Goal: Task Accomplishment & Management: Manage account settings

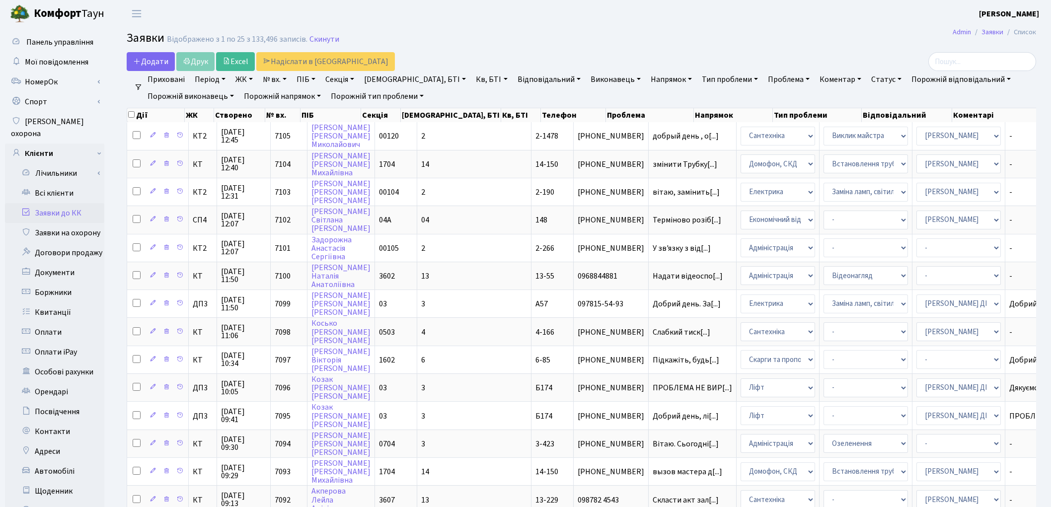
select select "67"
select select "22"
select select "9"
select select "33"
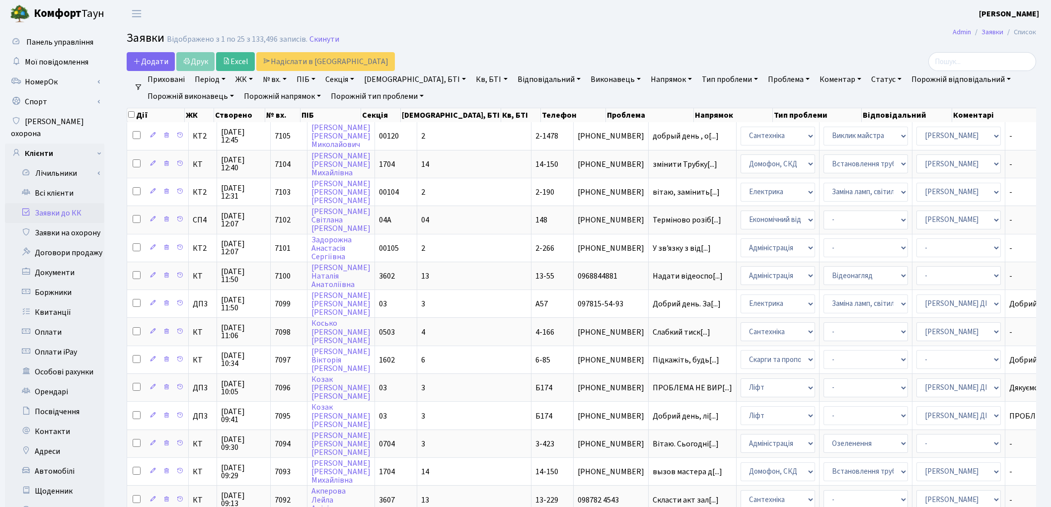
select select "25"
click at [71, 183] on link "Всі клієнти" at bounding box center [54, 193] width 99 height 20
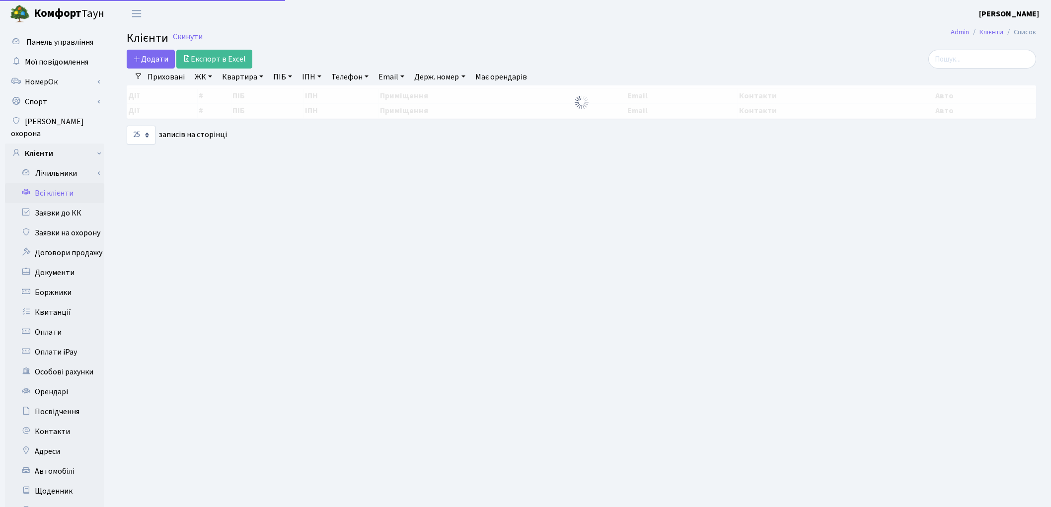
select select "25"
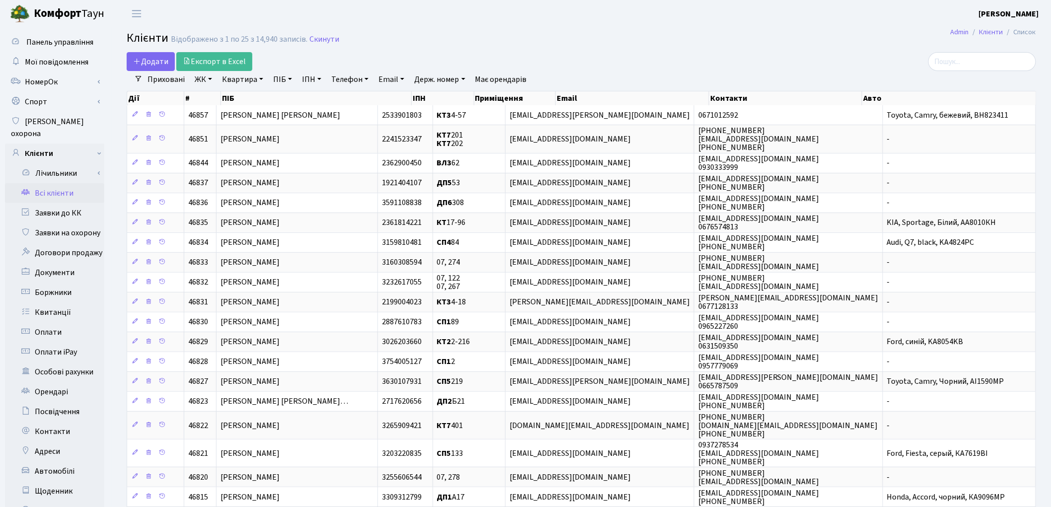
click at [246, 80] on link "Квартира" at bounding box center [242, 79] width 49 height 17
type input "29"
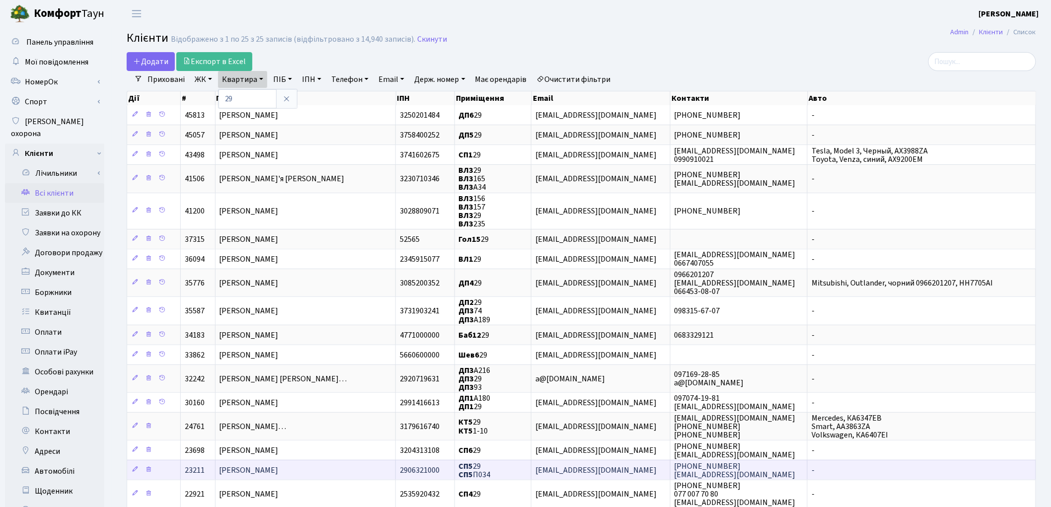
click at [320, 466] on td "Розсоха Тетяна Іванівна" at bounding box center [306, 470] width 181 height 20
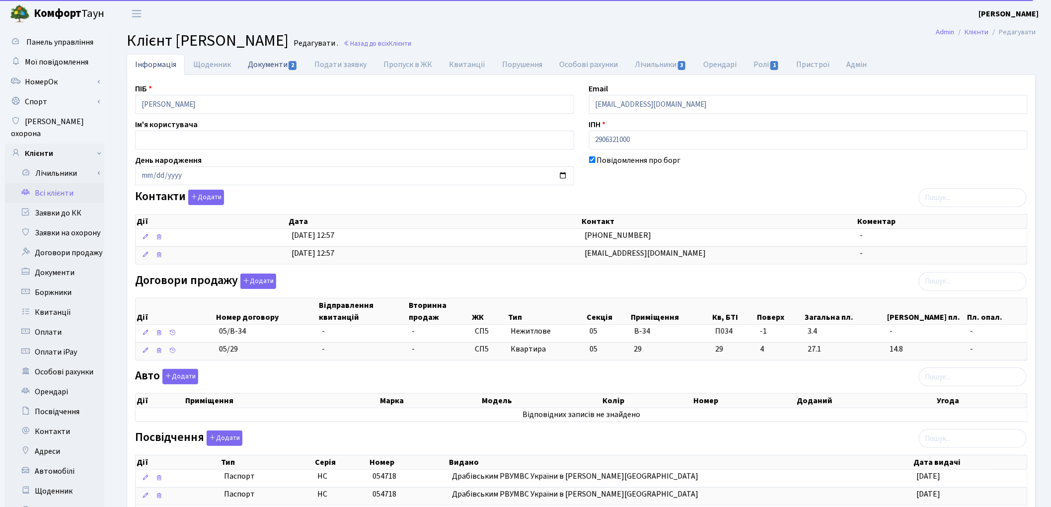
click at [278, 62] on link "Документи 2" at bounding box center [272, 64] width 67 height 20
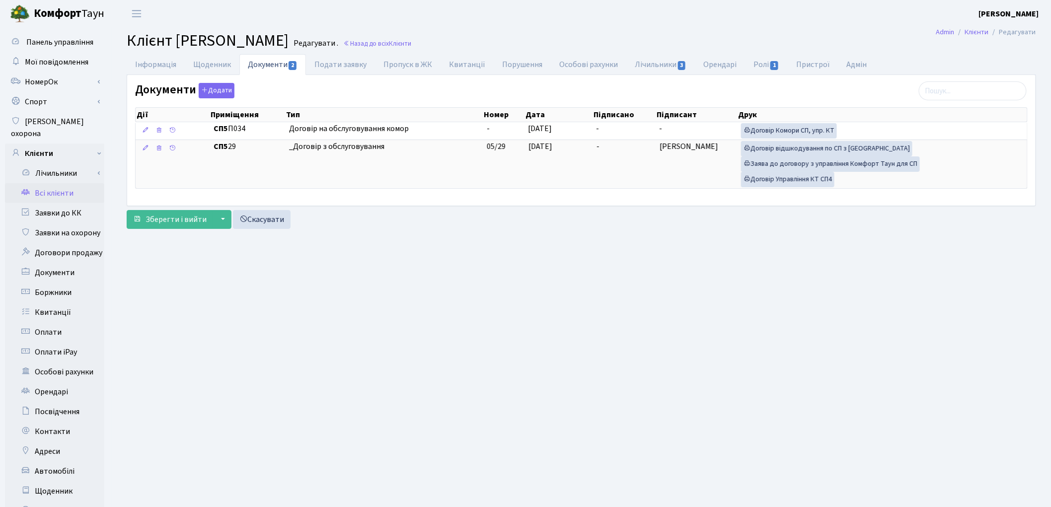
click at [63, 186] on link "Всі клієнти" at bounding box center [54, 193] width 99 height 20
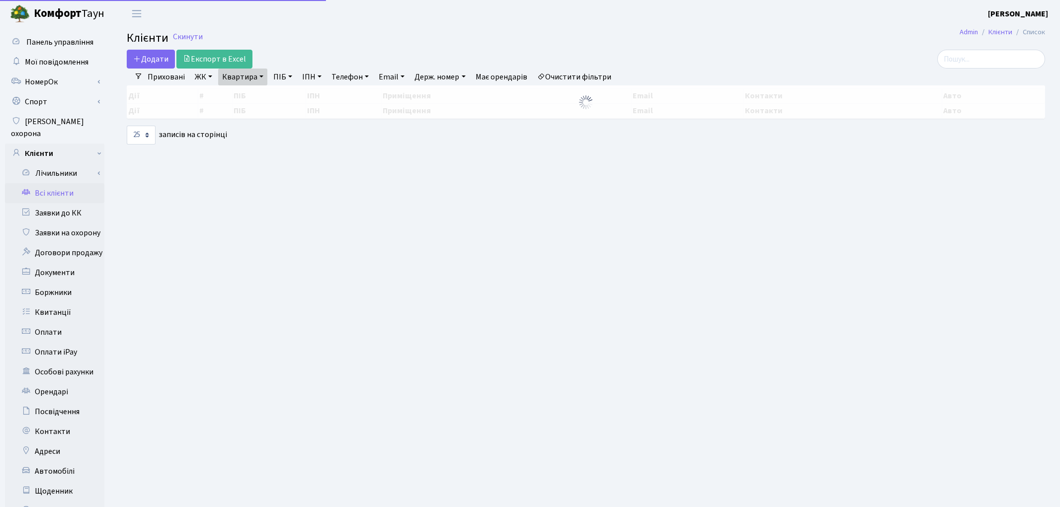
select select "25"
click at [242, 76] on link "Квартира" at bounding box center [242, 77] width 49 height 17
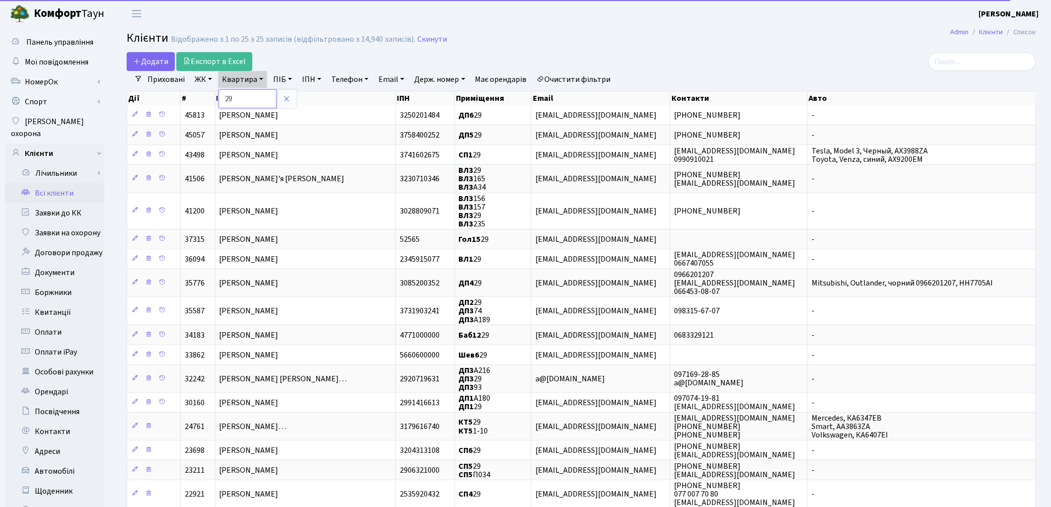
click at [254, 97] on input "29" at bounding box center [248, 98] width 58 height 19
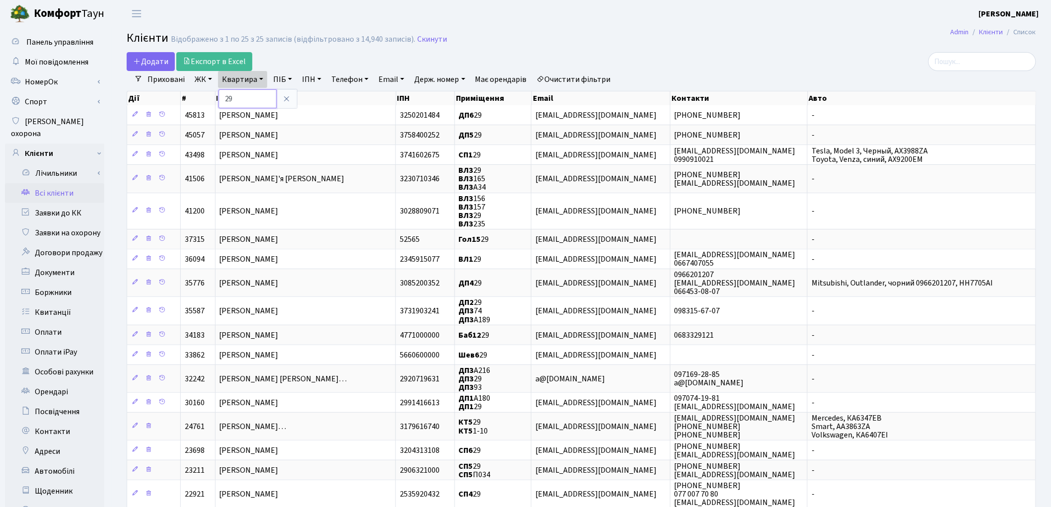
type input "2"
type input "57"
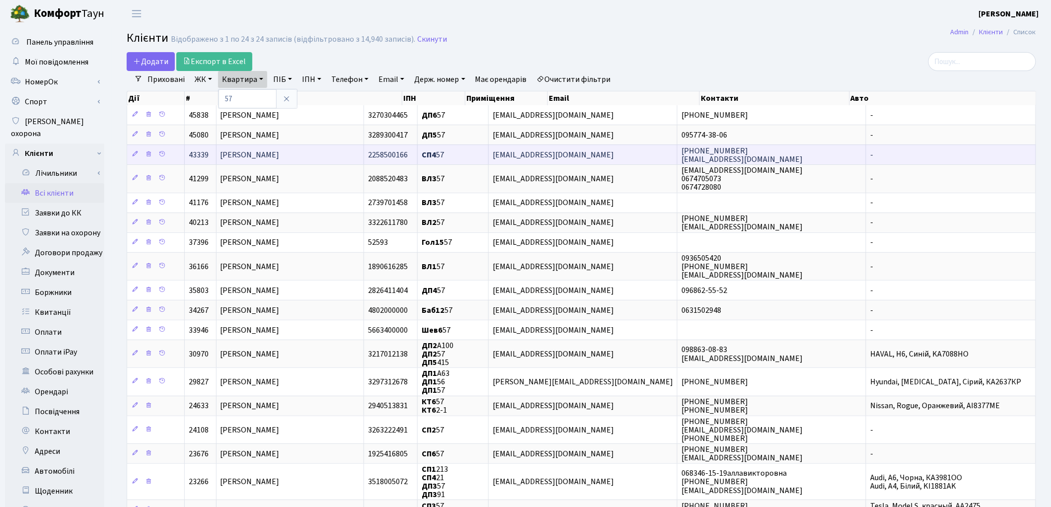
click at [276, 159] on span "[PERSON_NAME]" at bounding box center [250, 155] width 59 height 11
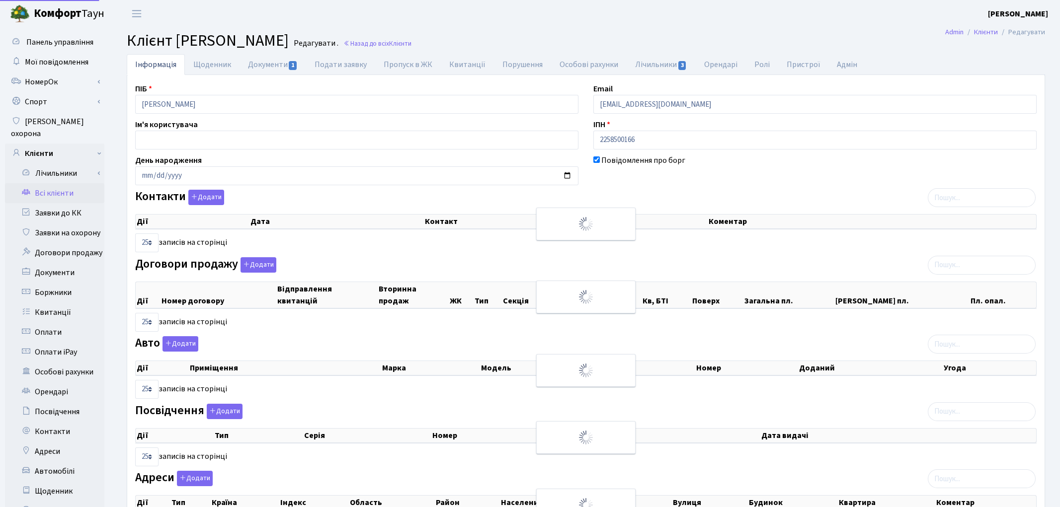
select select "25"
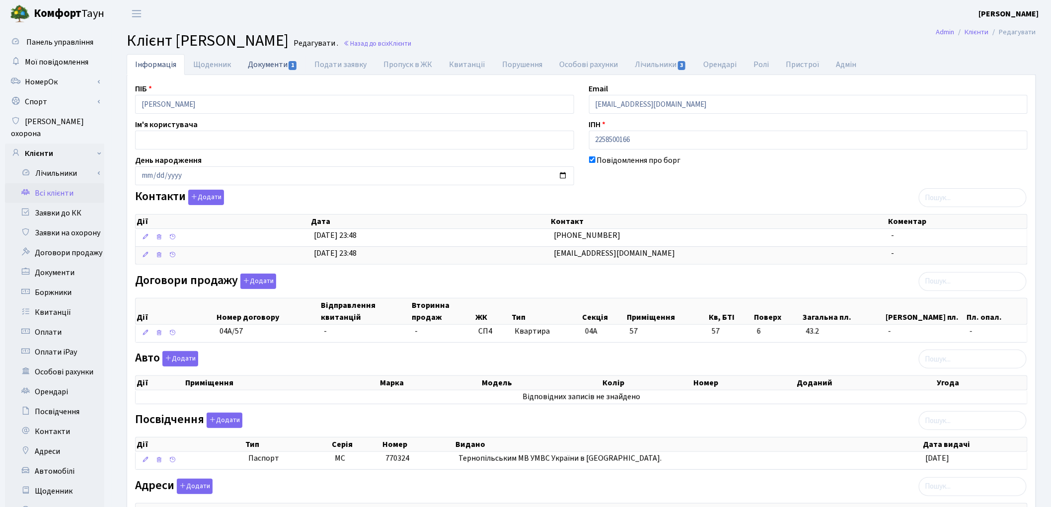
click at [271, 68] on link "Документи 1" at bounding box center [272, 64] width 67 height 20
select select "25"
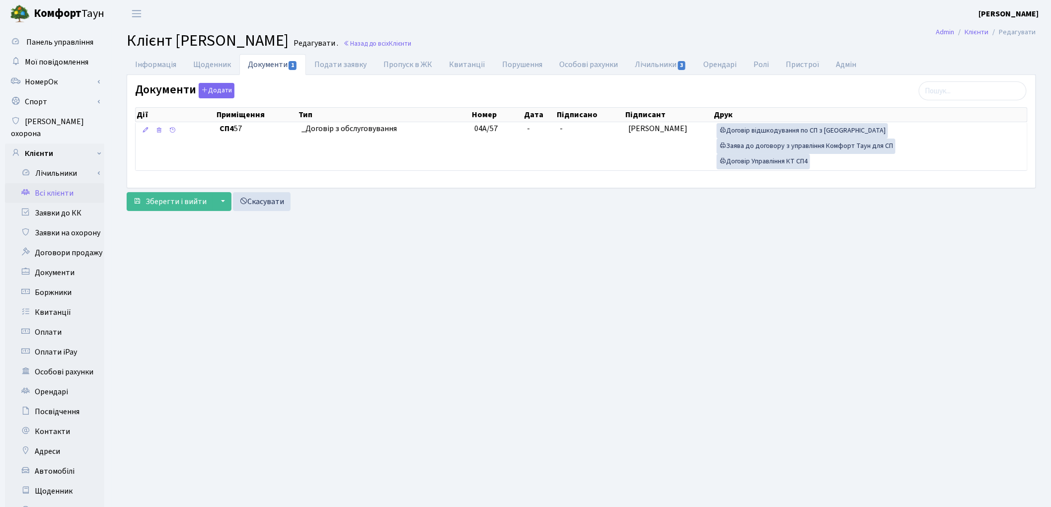
click at [65, 184] on link "Всі клієнти" at bounding box center [54, 193] width 99 height 20
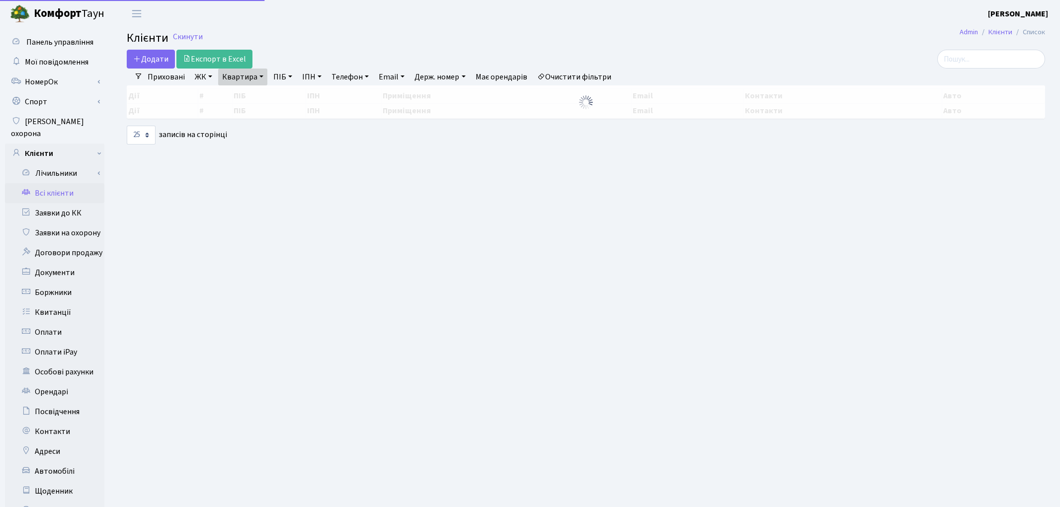
select select "25"
click at [245, 79] on link "Квартира" at bounding box center [242, 77] width 49 height 17
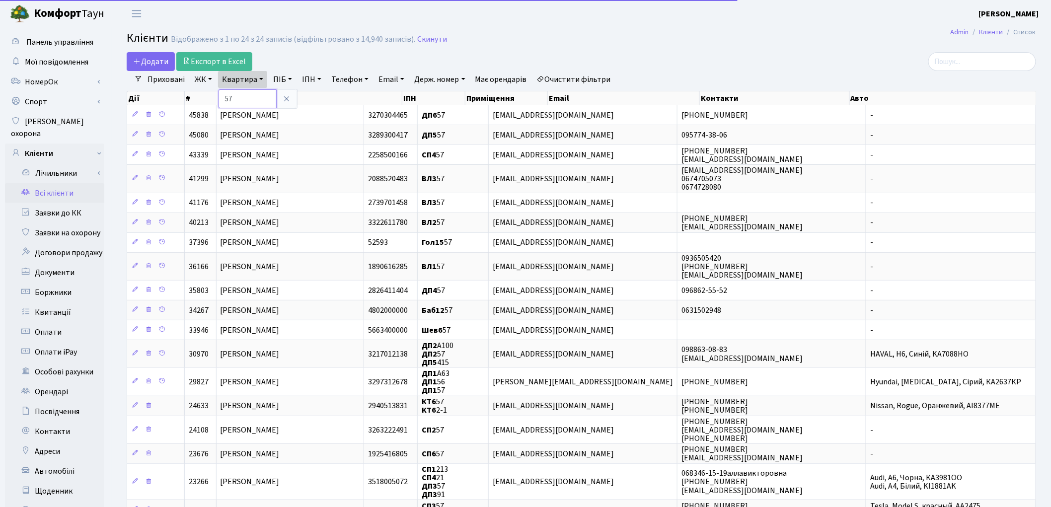
click at [248, 100] on input "57" at bounding box center [248, 98] width 58 height 19
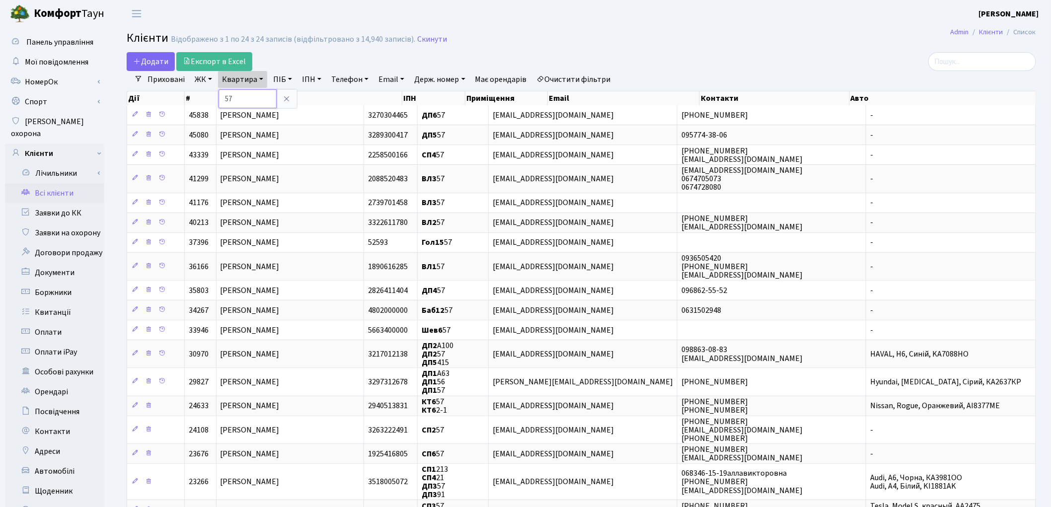
type input "5"
type input "231"
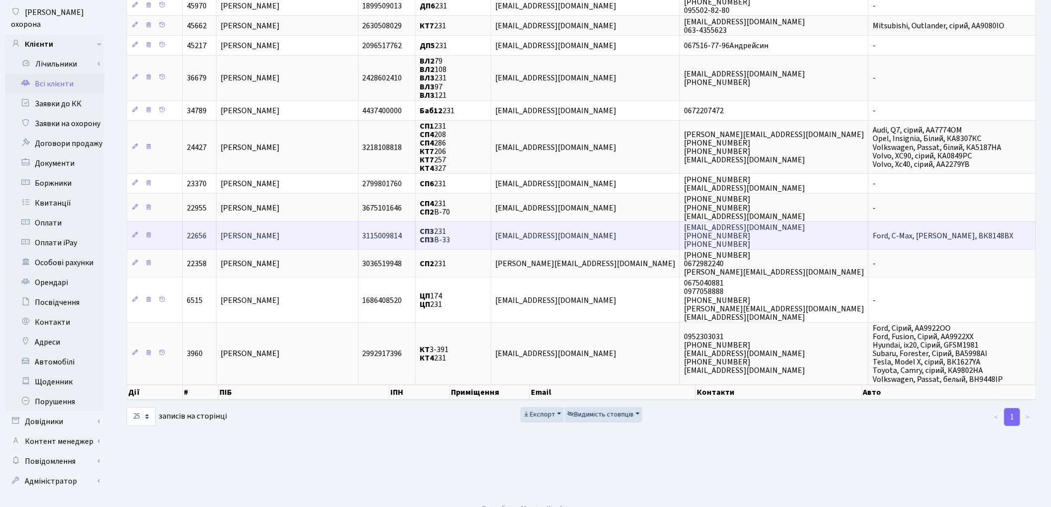
scroll to position [110, 0]
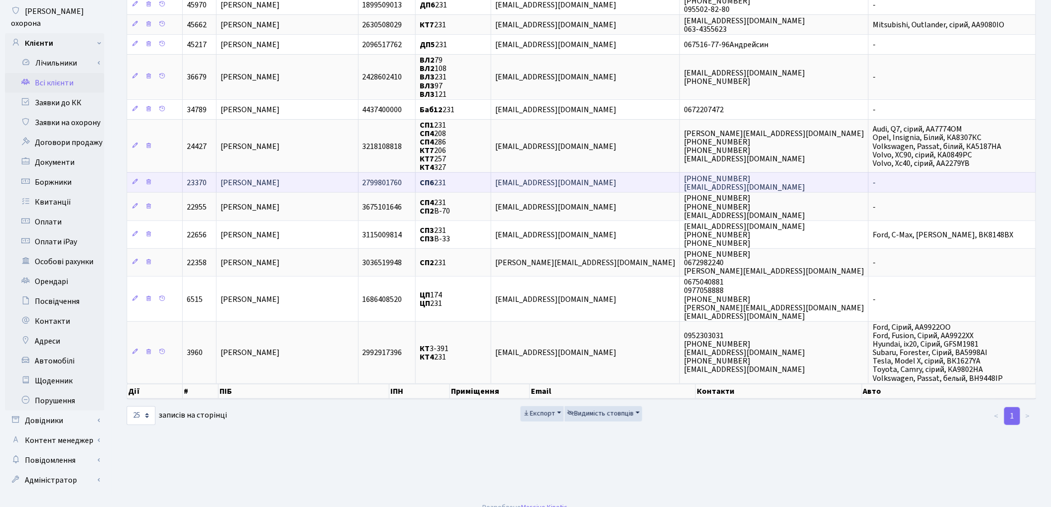
click at [254, 180] on span "[PERSON_NAME]" at bounding box center [250, 182] width 59 height 11
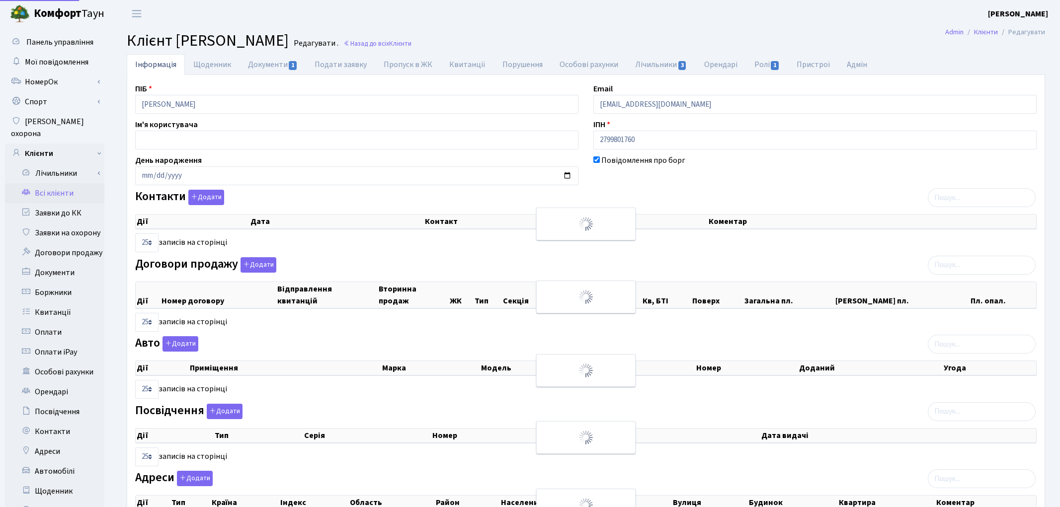
select select "25"
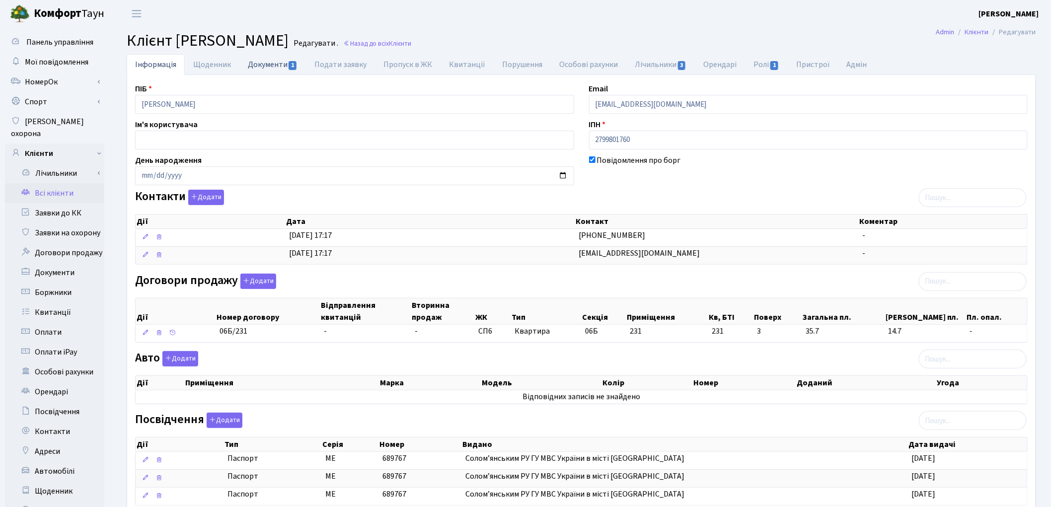
click at [263, 67] on link "Документи 1" at bounding box center [272, 64] width 67 height 20
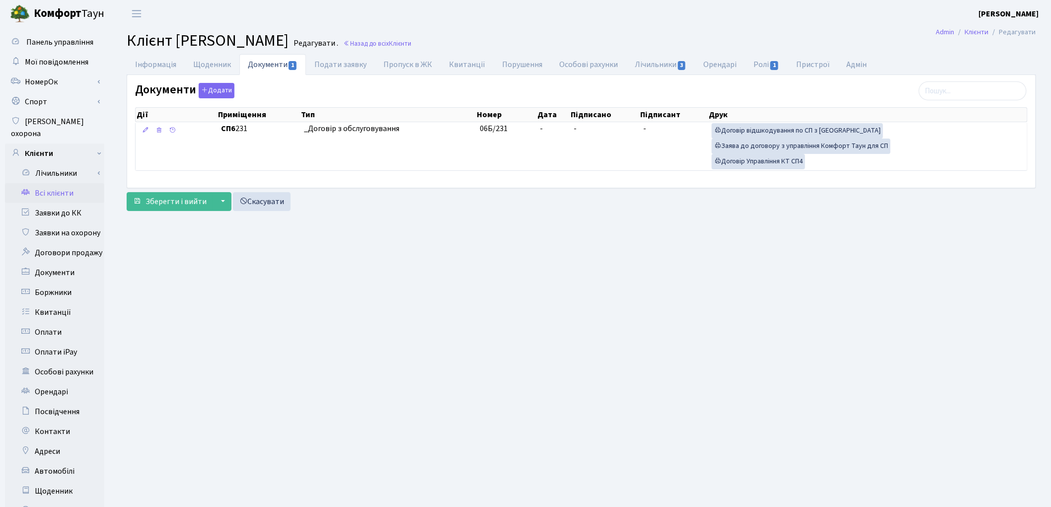
click at [58, 183] on link "Всі клієнти" at bounding box center [54, 193] width 99 height 20
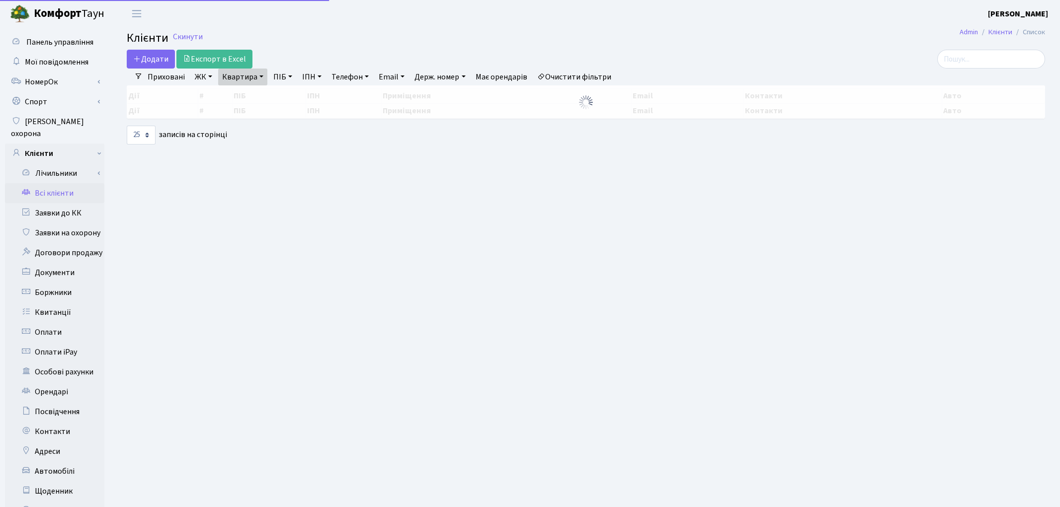
select select "25"
click at [234, 79] on link "Квартира" at bounding box center [242, 77] width 49 height 17
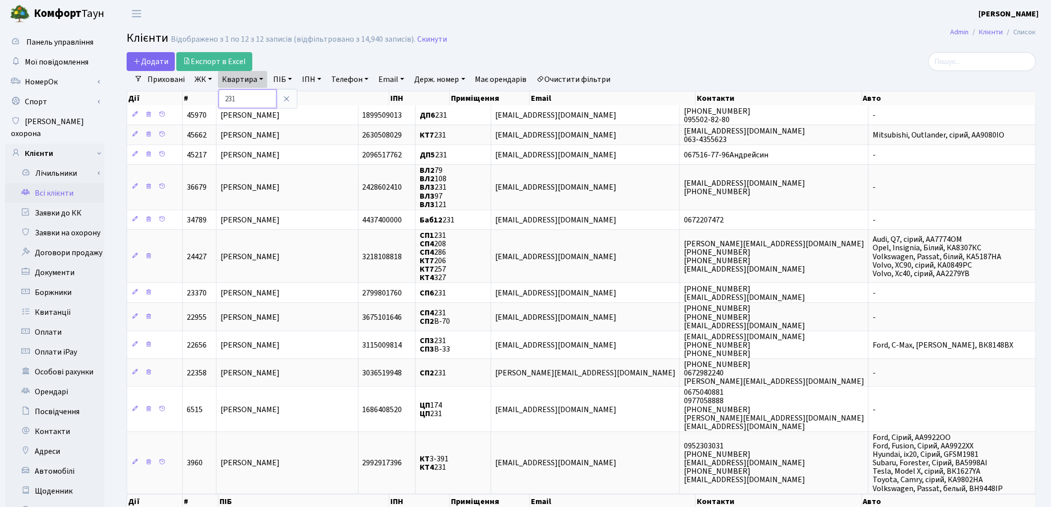
click at [243, 96] on input "231" at bounding box center [248, 98] width 58 height 19
type input "2"
type input "30"
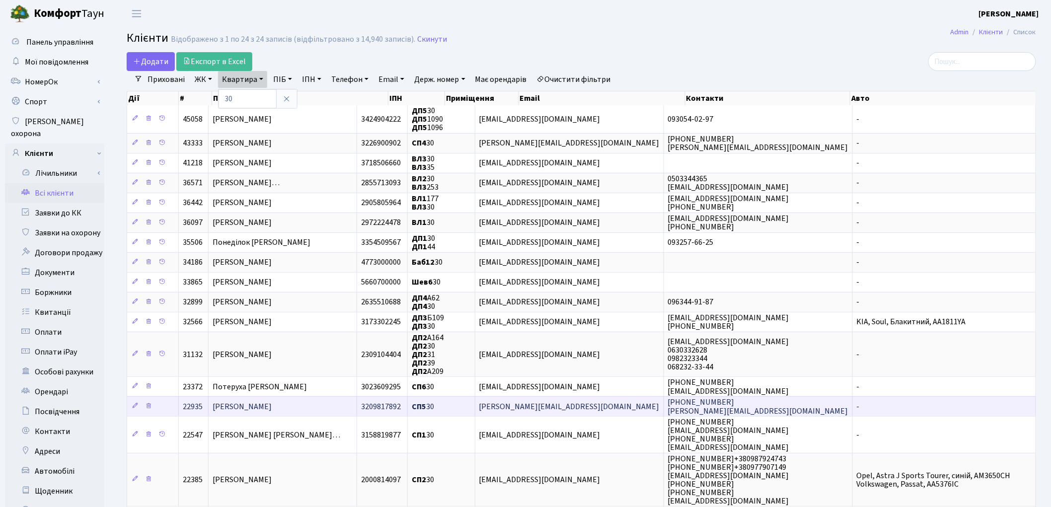
click at [250, 403] on span "Юрасов Віталій Олександрович" at bounding box center [242, 406] width 59 height 11
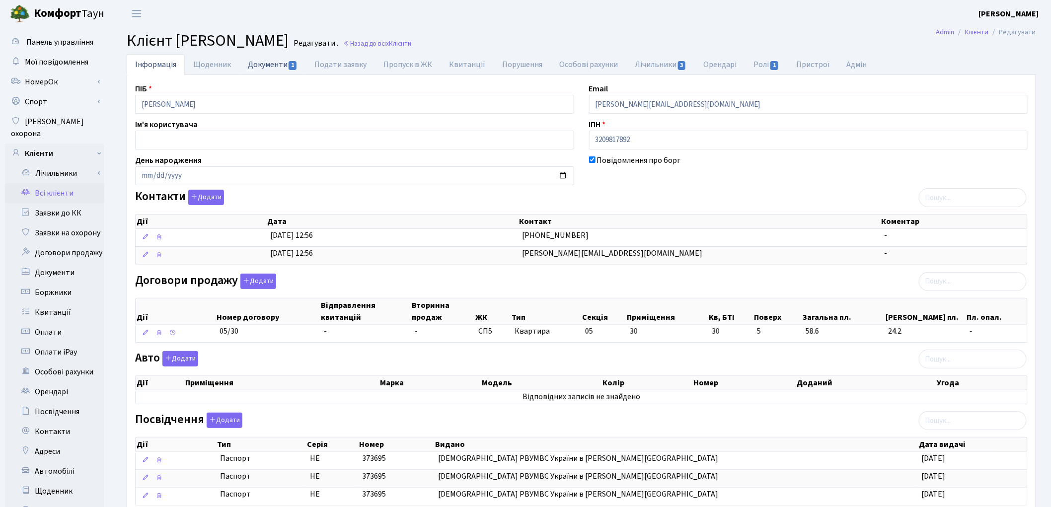
click at [267, 68] on link "Документи 1" at bounding box center [272, 64] width 67 height 20
select select "25"
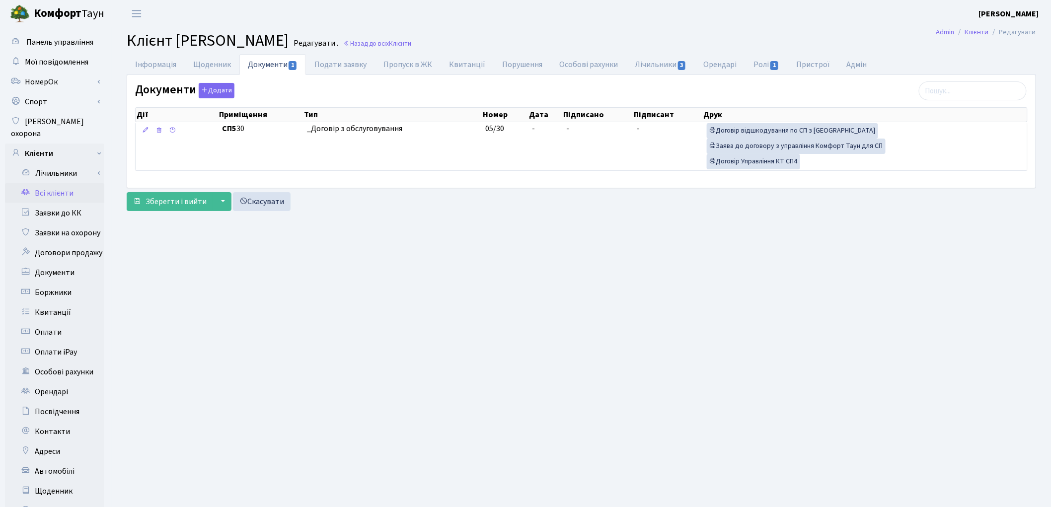
click at [48, 183] on link "Всі клієнти" at bounding box center [54, 193] width 99 height 20
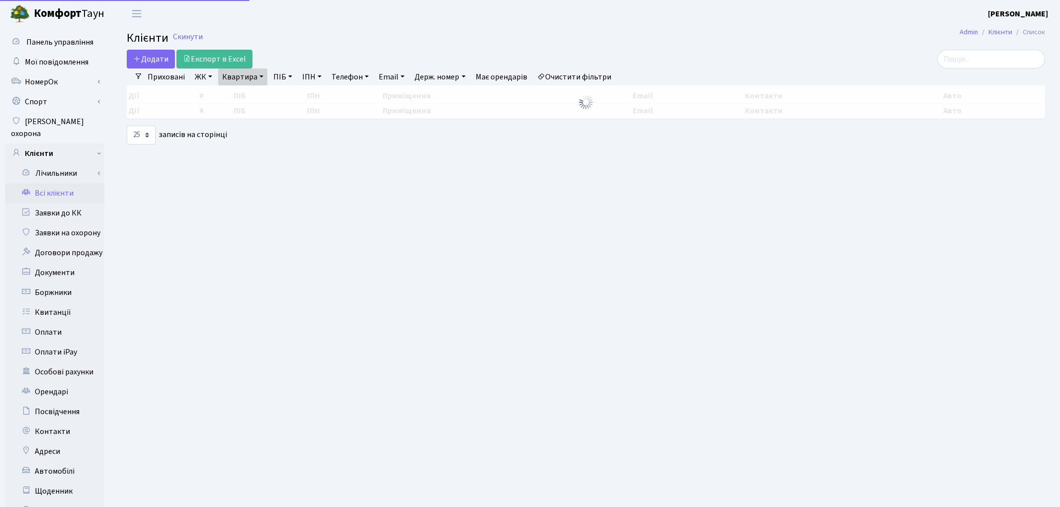
select select "25"
click at [241, 79] on link "Квартира" at bounding box center [242, 77] width 49 height 17
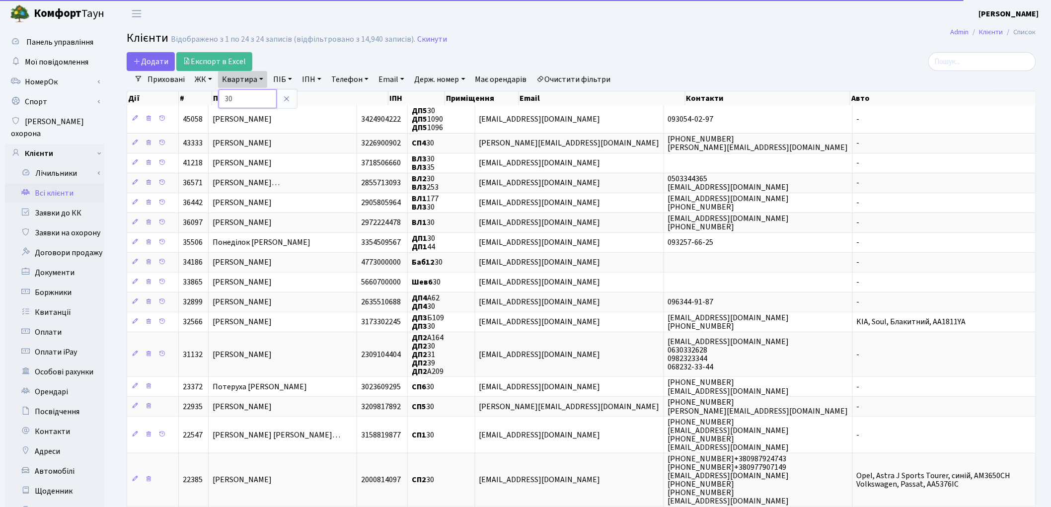
click at [237, 98] on input "30" at bounding box center [248, 98] width 58 height 19
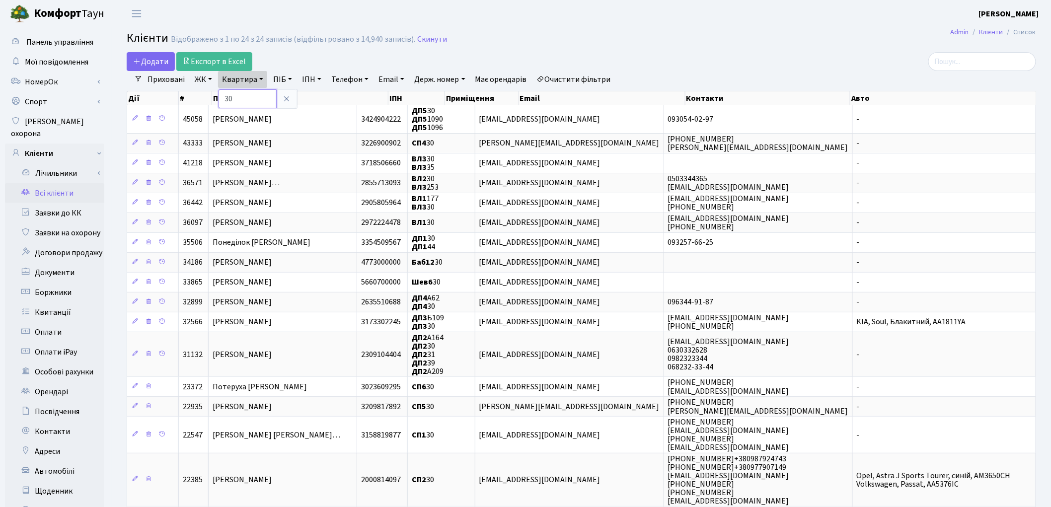
type input "3"
type input "198"
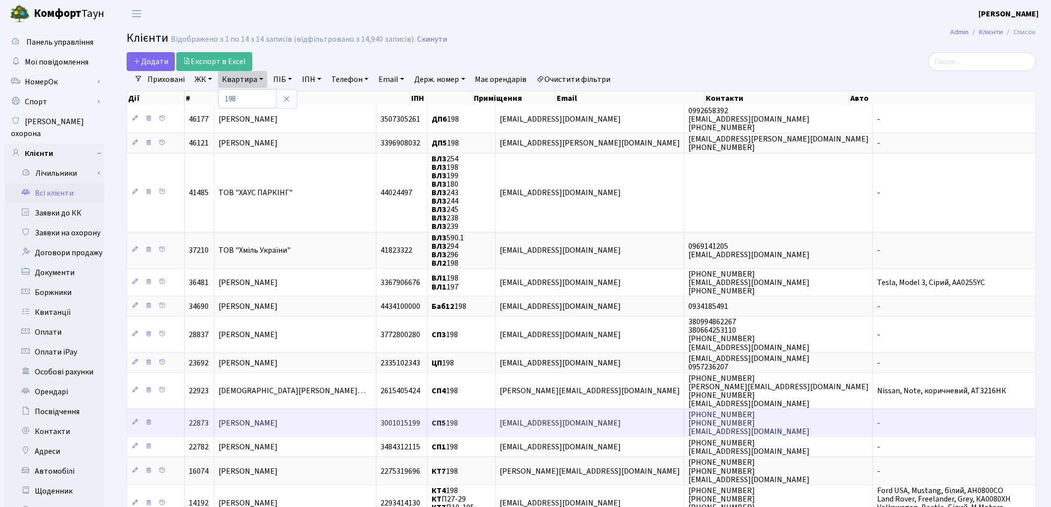
click at [246, 418] on span "[PERSON_NAME]" at bounding box center [248, 423] width 59 height 11
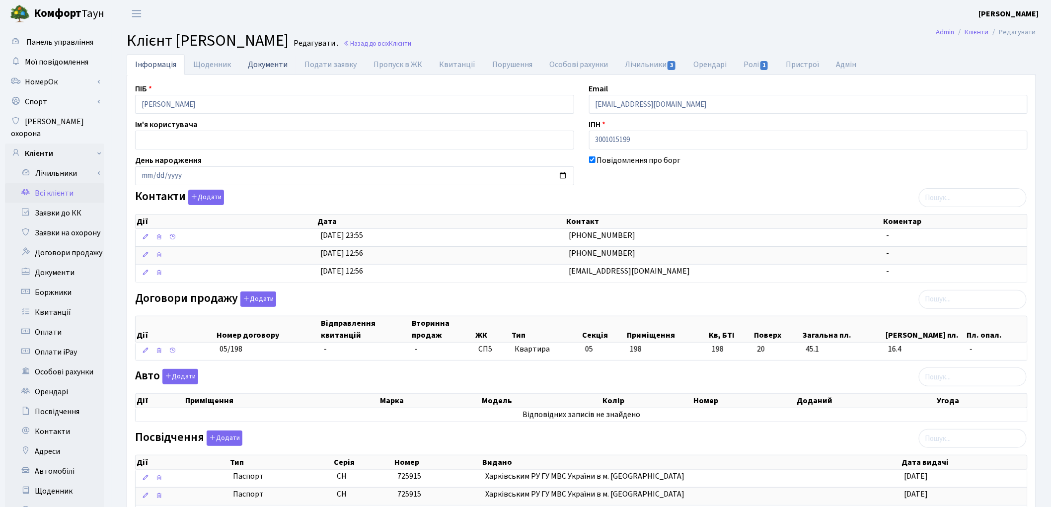
click at [268, 63] on link "Документи" at bounding box center [267, 64] width 57 height 20
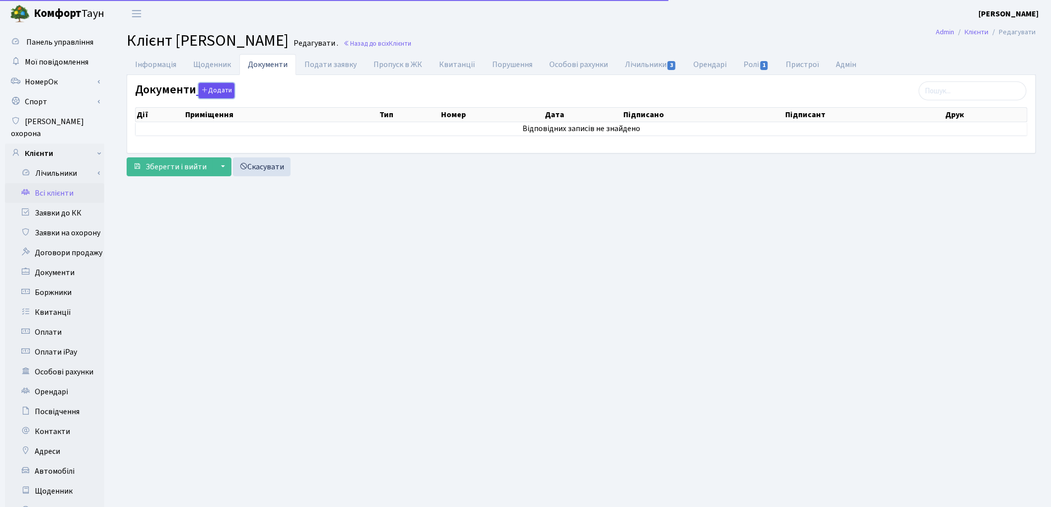
click at [216, 91] on button "Додати" at bounding box center [217, 90] width 36 height 15
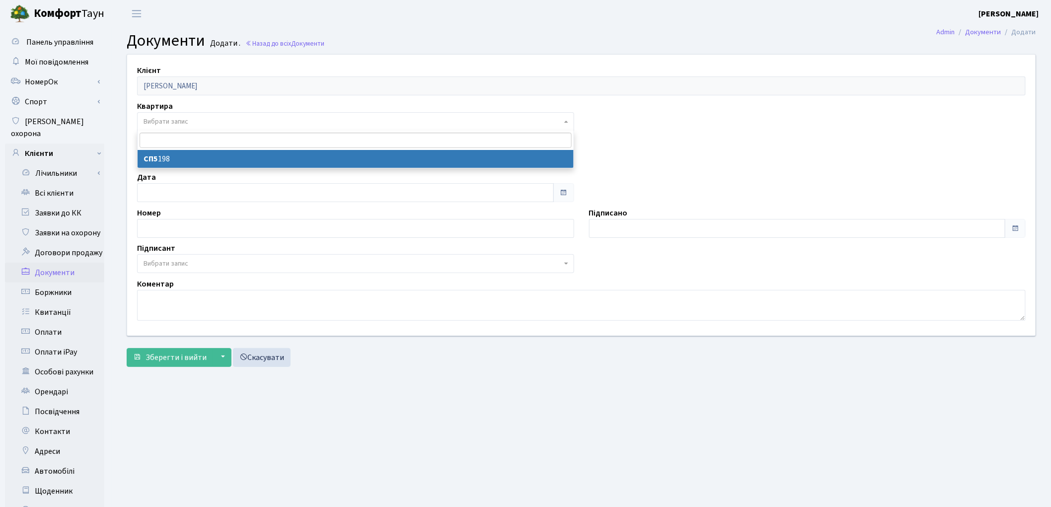
click at [167, 126] on span "Вибрати запис" at bounding box center [166, 122] width 45 height 10
select select "36389"
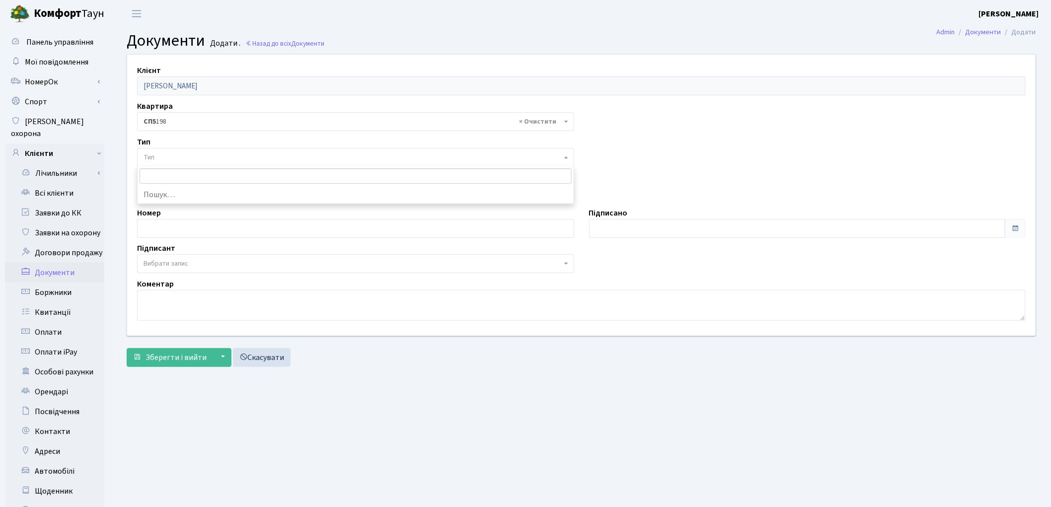
click at [166, 155] on span "Тип" at bounding box center [353, 158] width 418 height 10
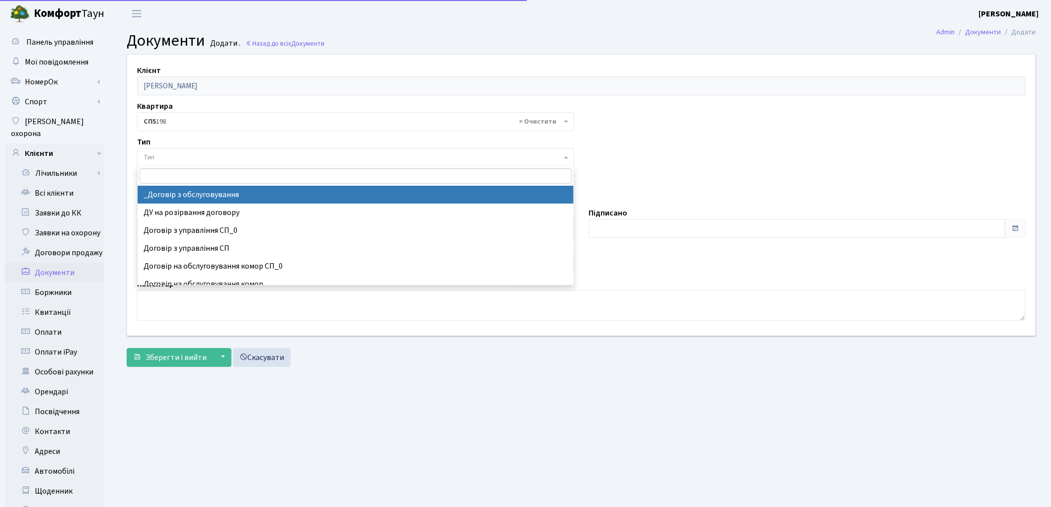
select select "289"
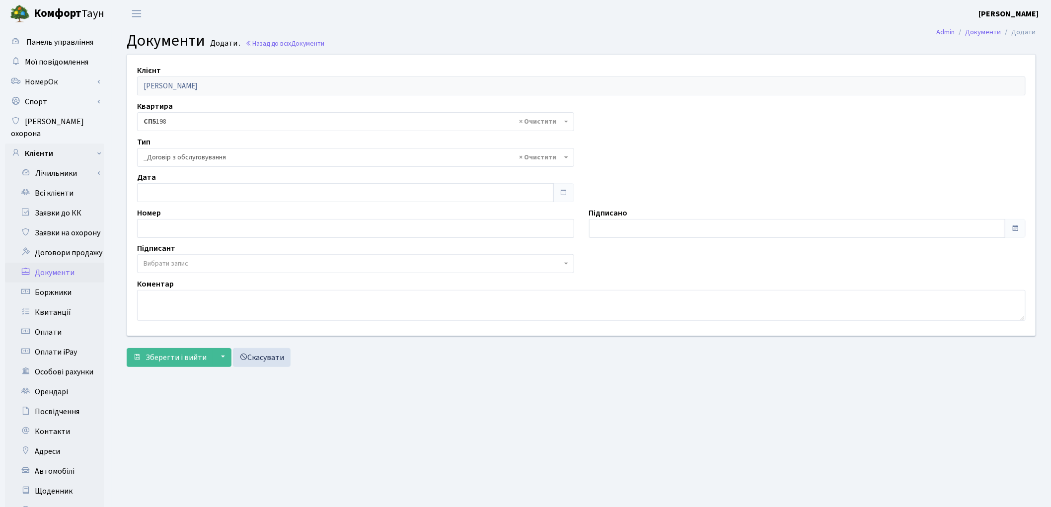
click at [162, 264] on span "Вибрати запис" at bounding box center [166, 264] width 45 height 10
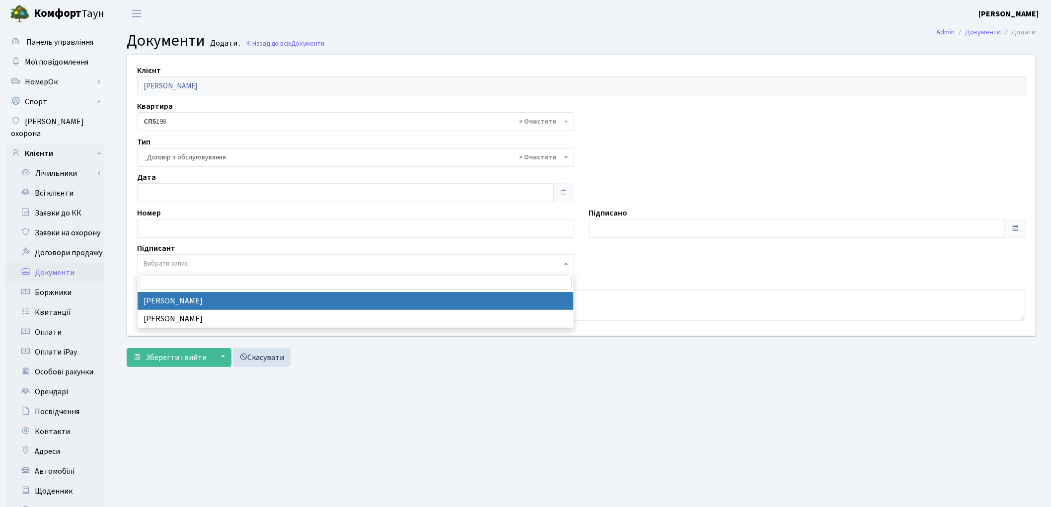
select select "74"
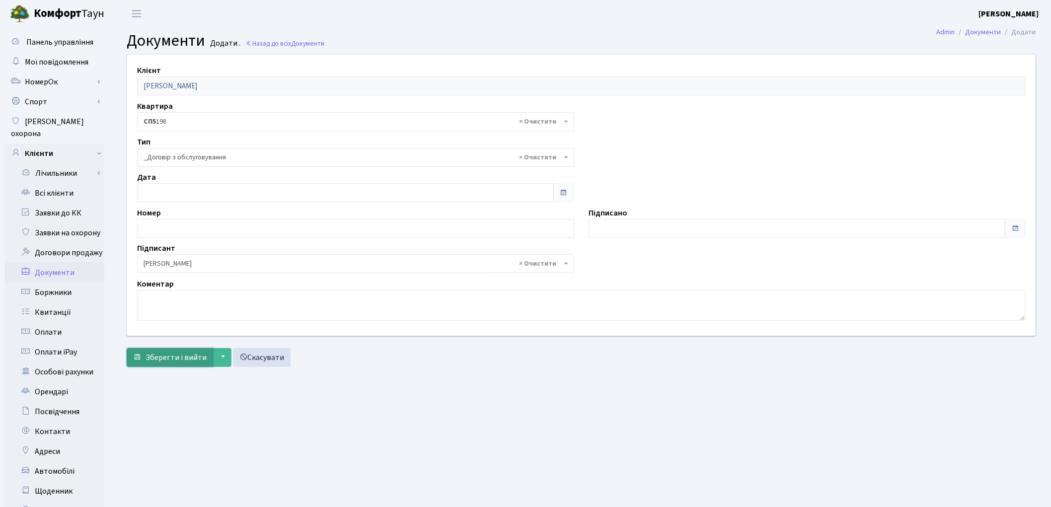
click at [174, 362] on span "Зберегти і вийти" at bounding box center [176, 357] width 61 height 11
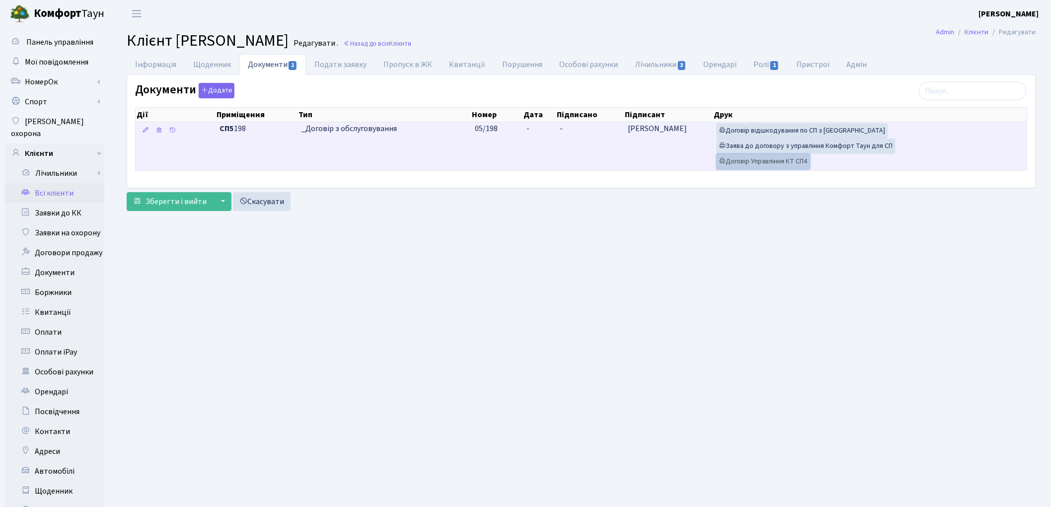
click at [761, 160] on link "Договір Управління КТ СП4" at bounding box center [763, 161] width 93 height 15
click at [746, 147] on link "Заява до договору з управління Комфорт Таун для СП" at bounding box center [806, 146] width 179 height 15
click at [776, 131] on link "Договір відшкодування по СП з Екві" at bounding box center [802, 130] width 171 height 15
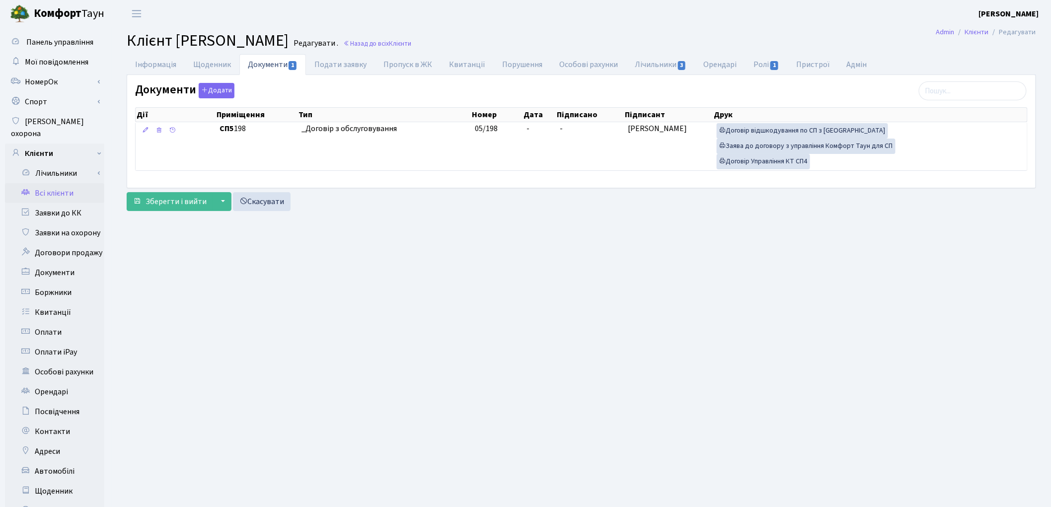
click at [66, 183] on link "Всі клієнти" at bounding box center [54, 193] width 99 height 20
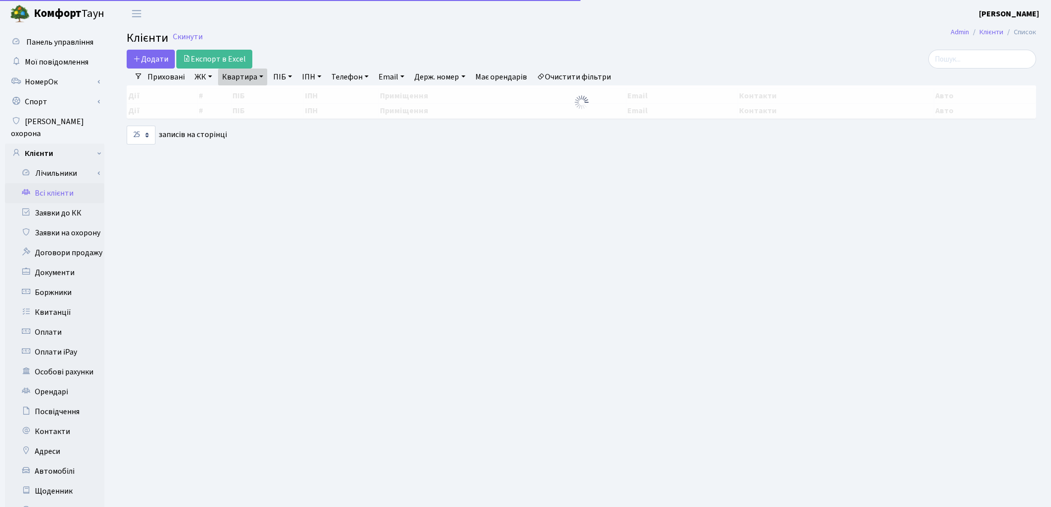
select select "25"
click at [232, 79] on link "Квартира" at bounding box center [242, 77] width 49 height 17
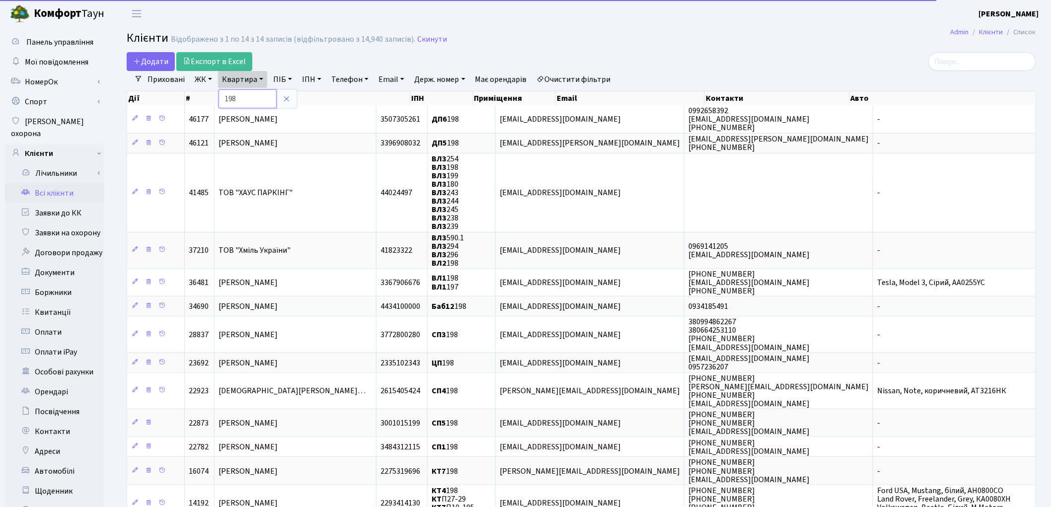
click at [244, 99] on input "198" at bounding box center [248, 98] width 58 height 19
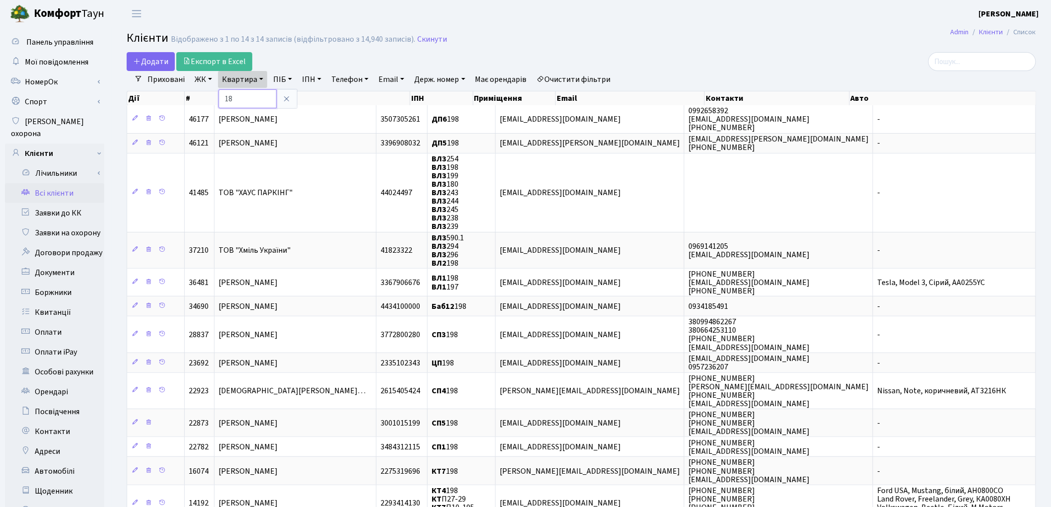
type input "18"
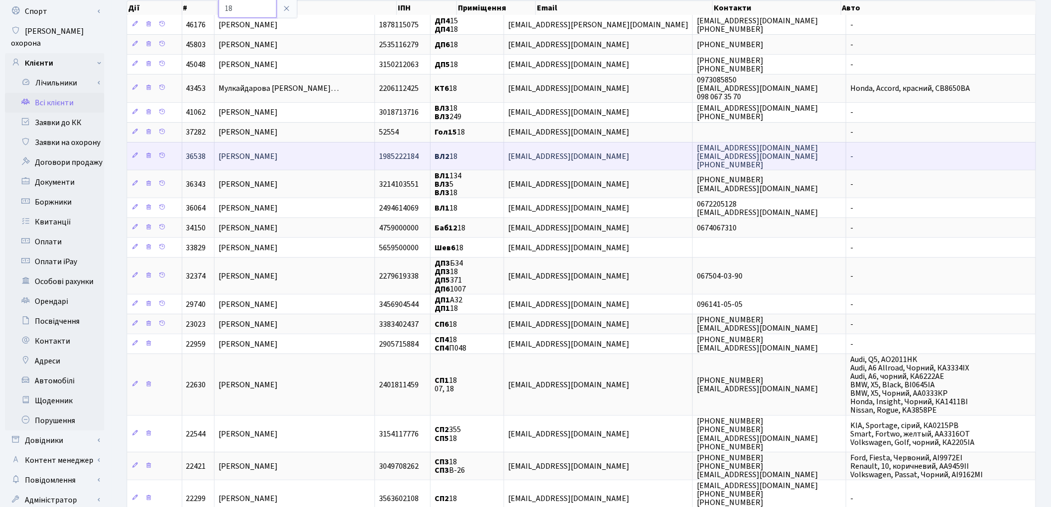
scroll to position [110, 0]
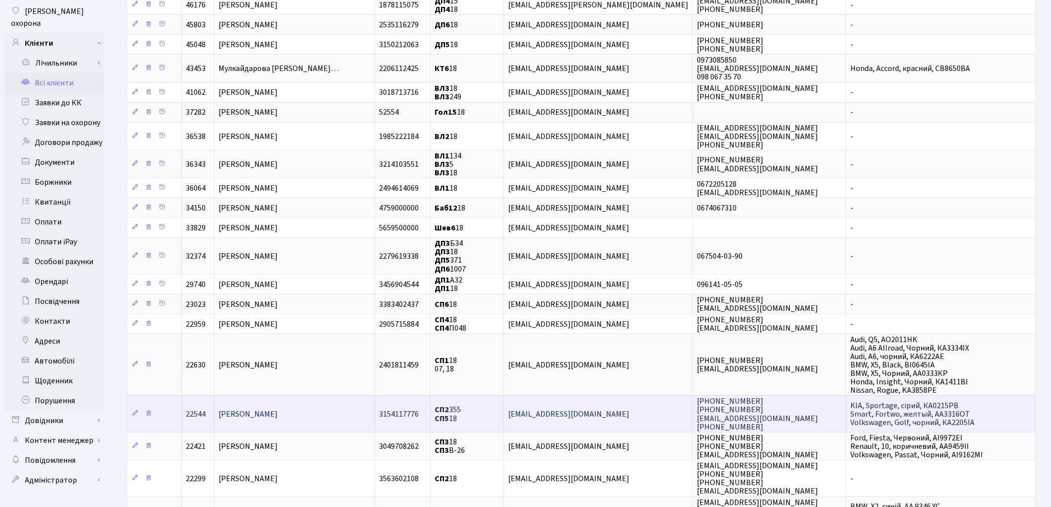
click at [278, 409] on span "Чорний В'ячеслав Олександрович" at bounding box center [248, 414] width 59 height 11
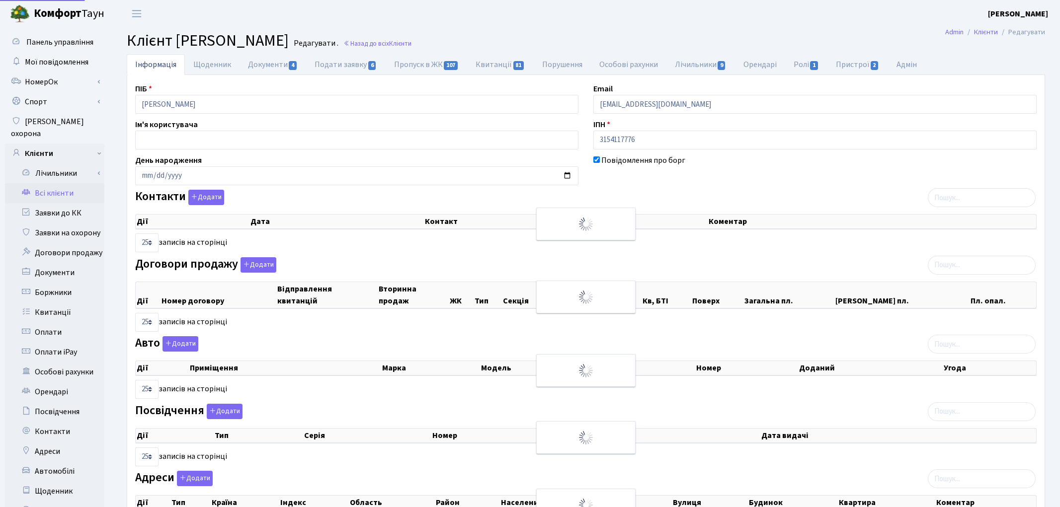
select select "25"
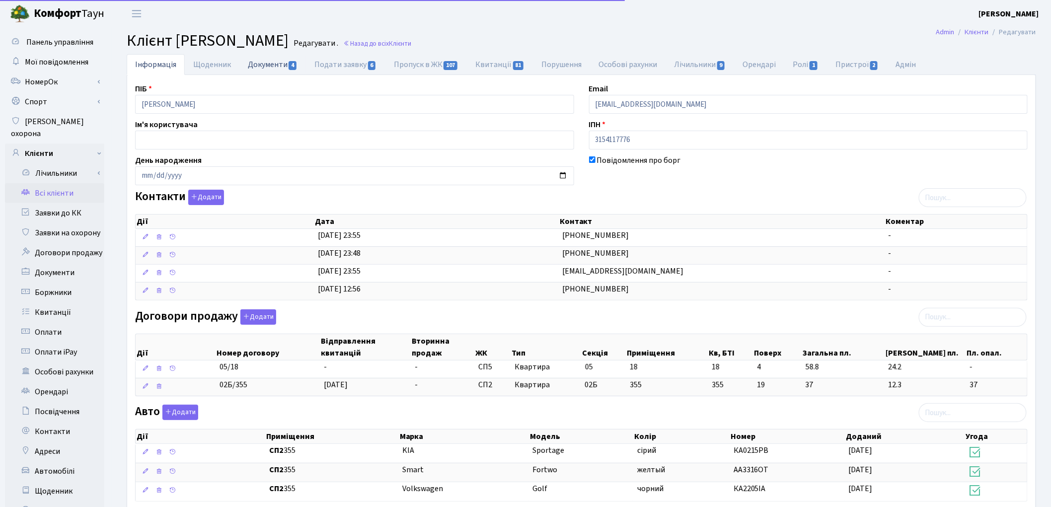
click at [267, 67] on link "Документи 4" at bounding box center [272, 64] width 67 height 20
select select "25"
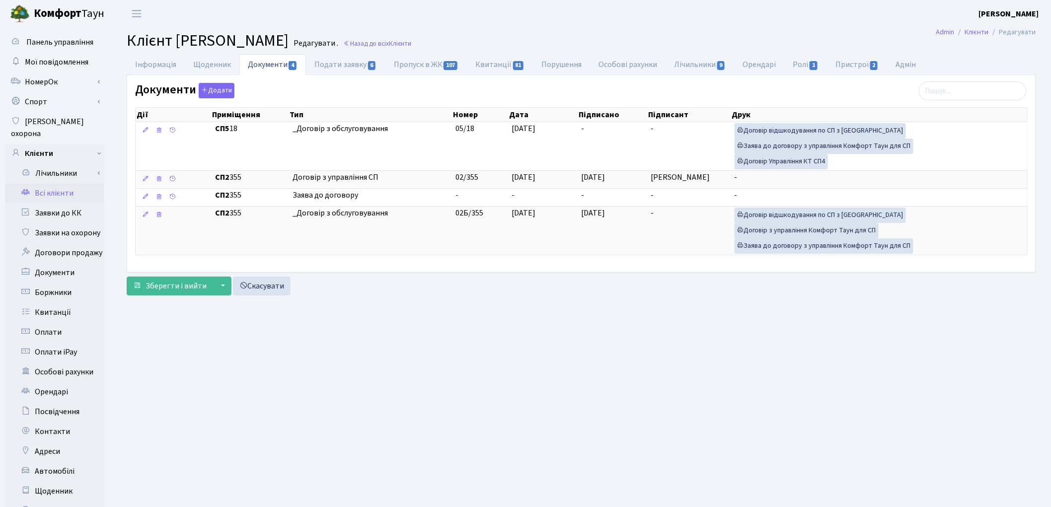
click at [49, 185] on link "Всі клієнти" at bounding box center [54, 193] width 99 height 20
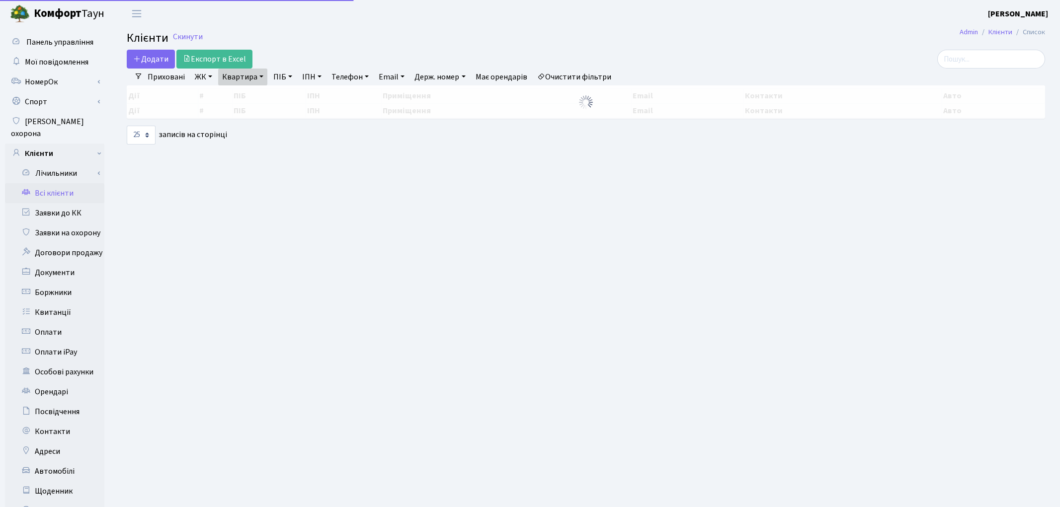
select select "25"
click at [252, 79] on link "Квартира" at bounding box center [242, 77] width 49 height 17
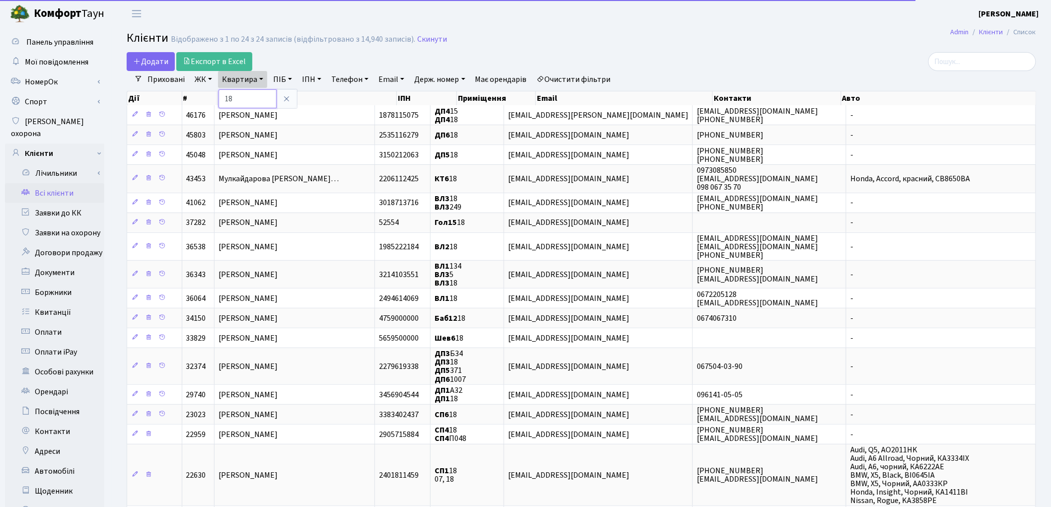
click at [237, 94] on input "18" at bounding box center [248, 98] width 58 height 19
type input "1"
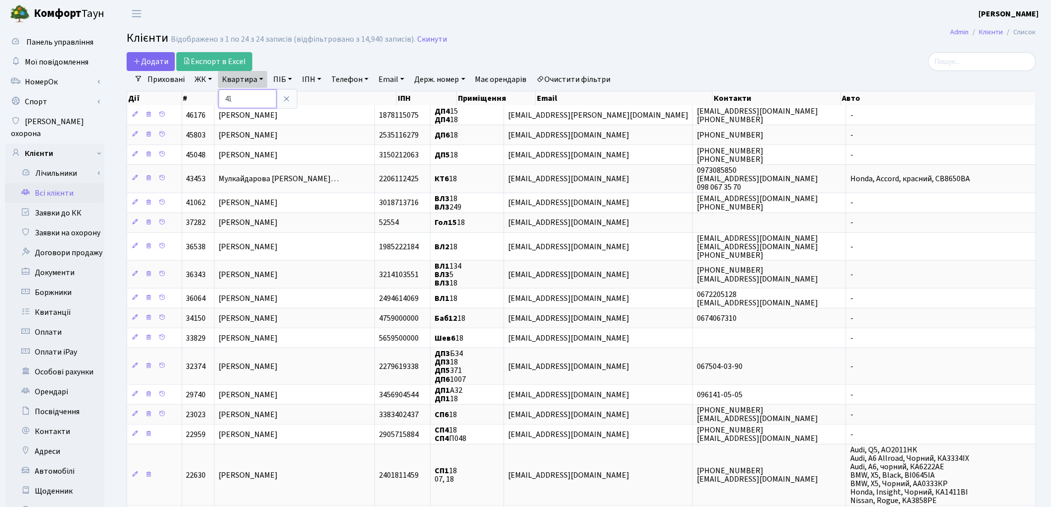
type input "41"
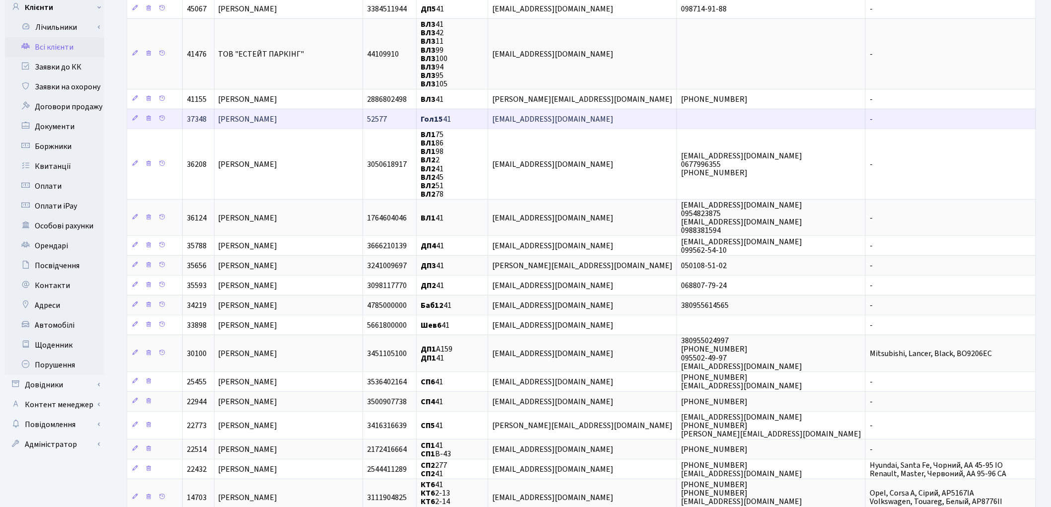
scroll to position [165, 0]
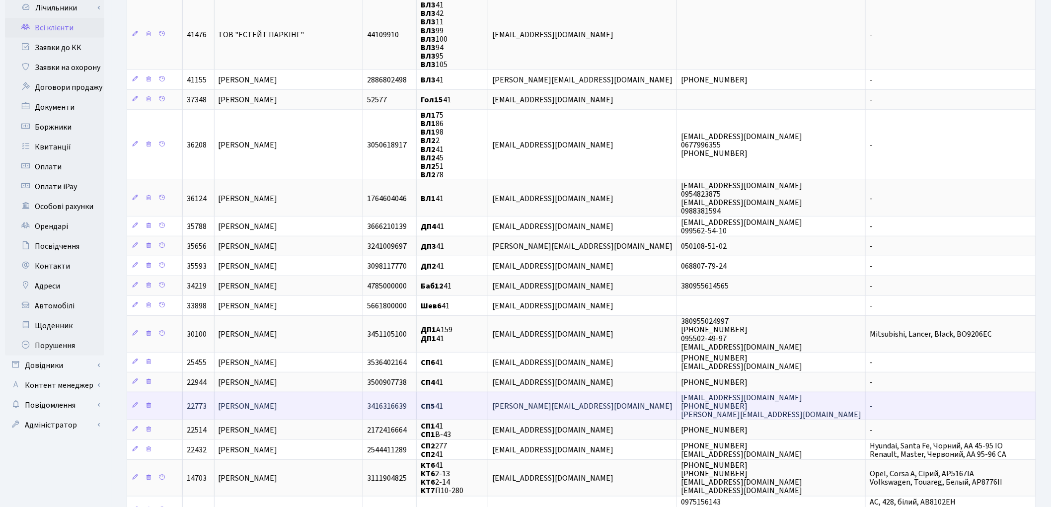
click at [342, 401] on td "Колесников Артур Юрійович" at bounding box center [289, 406] width 149 height 28
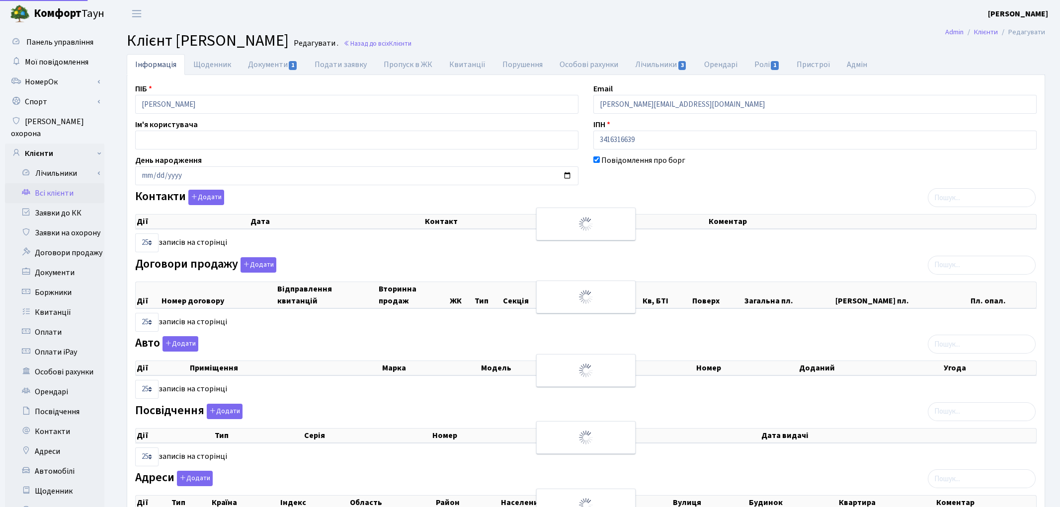
select select "25"
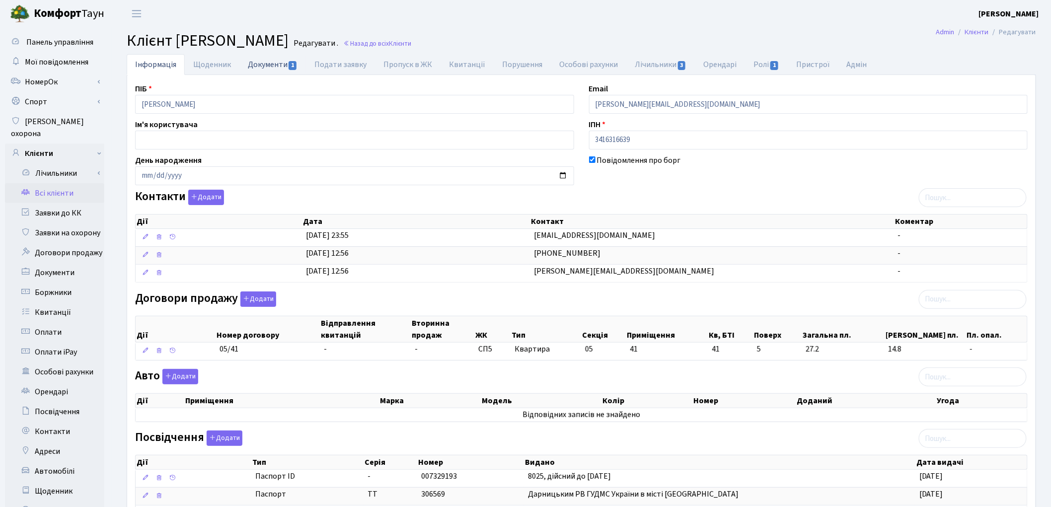
click at [265, 64] on link "Документи 1" at bounding box center [272, 64] width 67 height 20
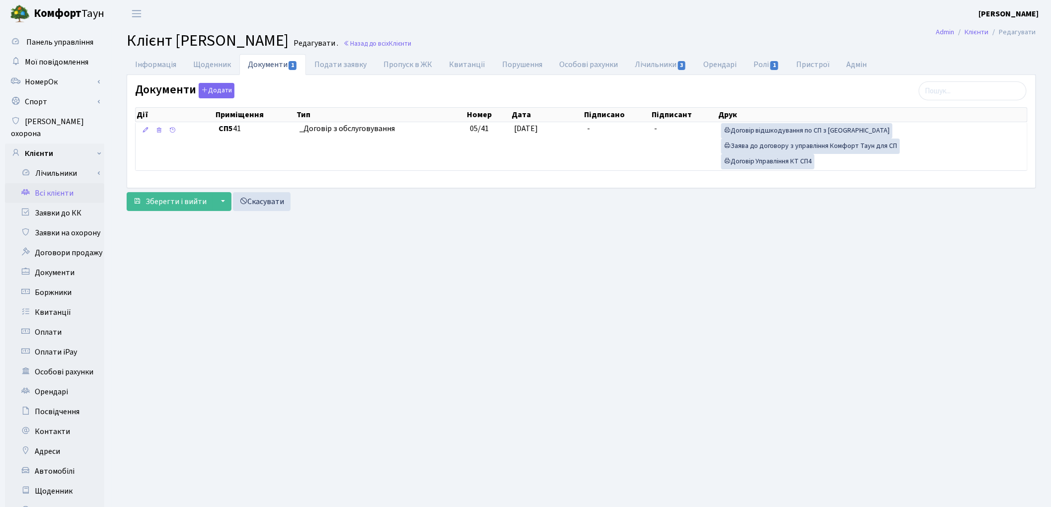
click at [57, 183] on link "Всі клієнти" at bounding box center [54, 193] width 99 height 20
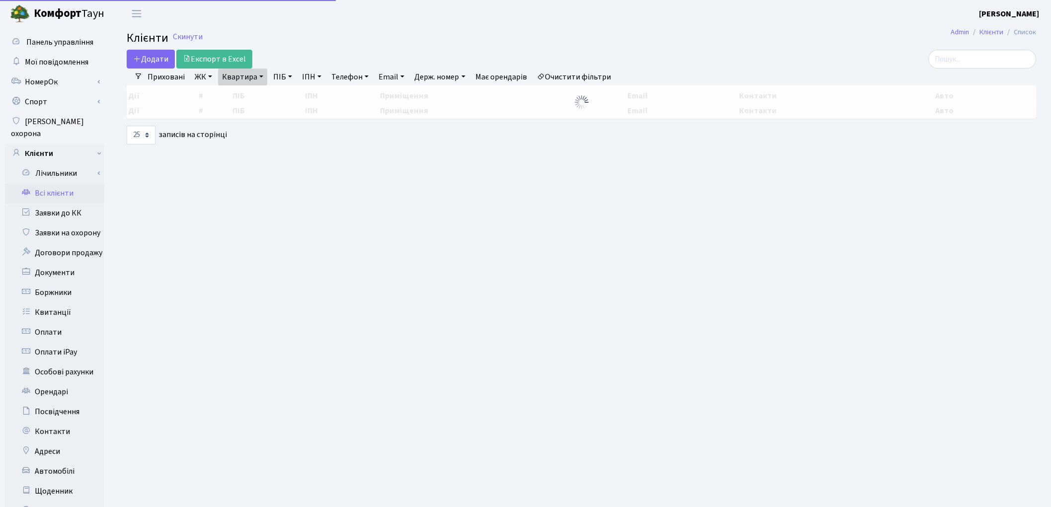
select select "25"
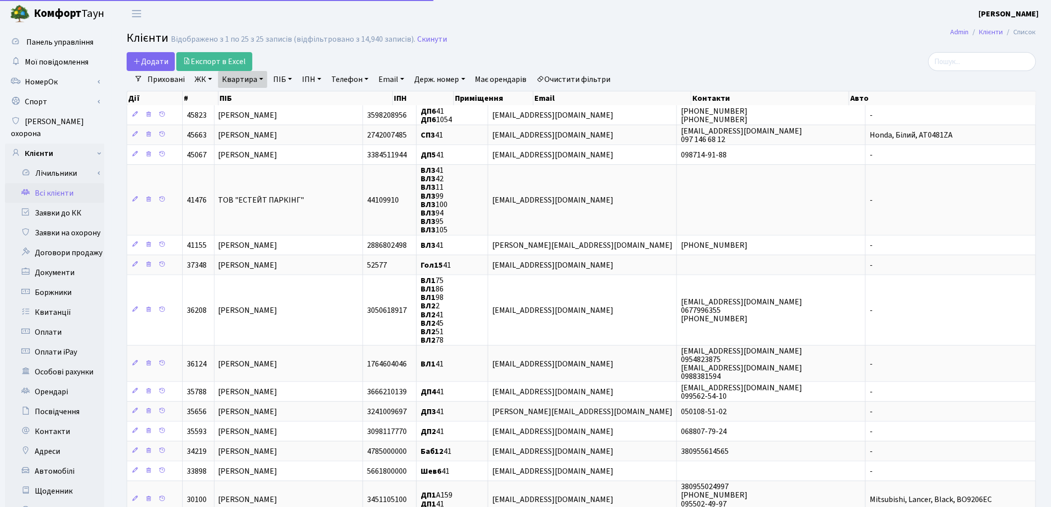
click at [237, 81] on link "Квартира" at bounding box center [242, 79] width 49 height 17
click at [245, 94] on input "41" at bounding box center [248, 98] width 58 height 19
type input "4"
type input "103"
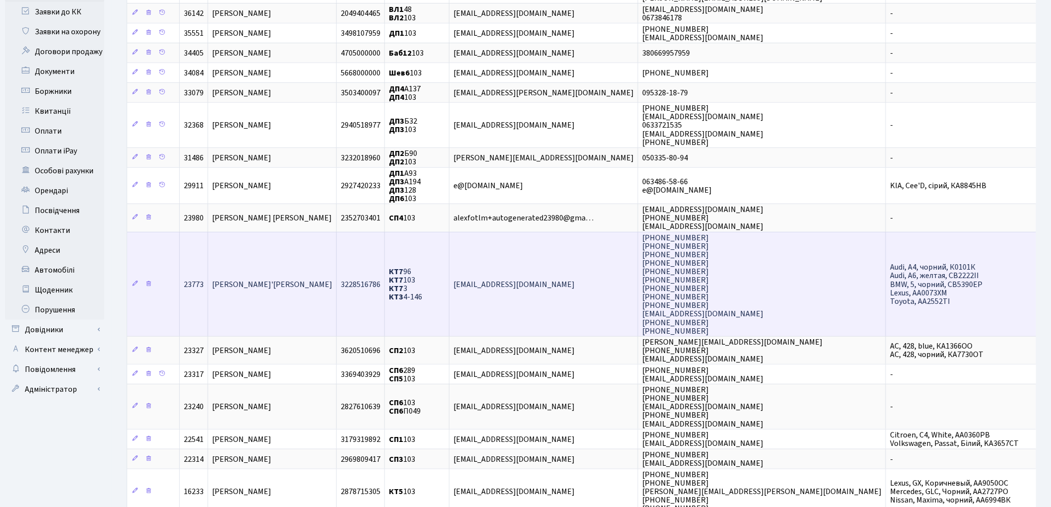
scroll to position [221, 0]
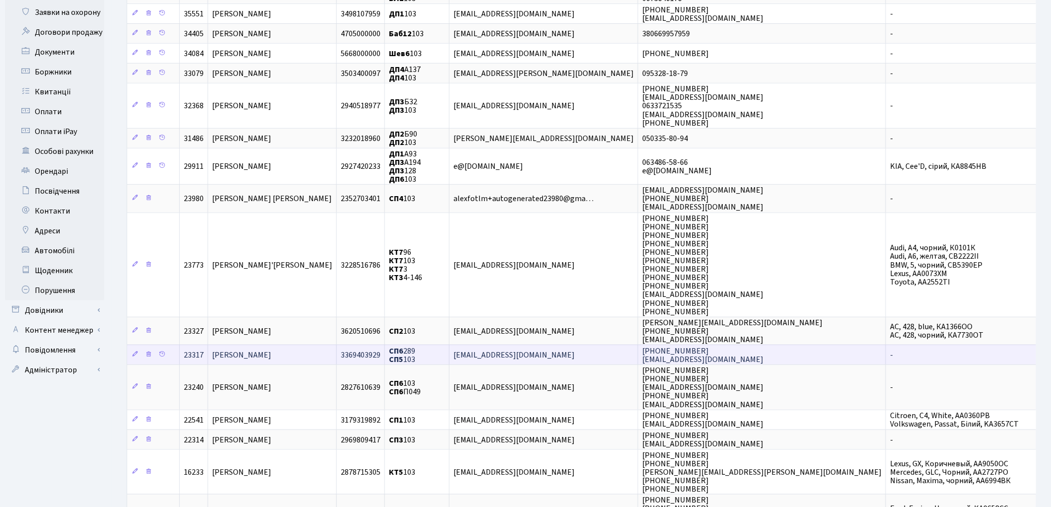
click at [271, 350] on span "[PERSON_NAME]" at bounding box center [241, 355] width 59 height 11
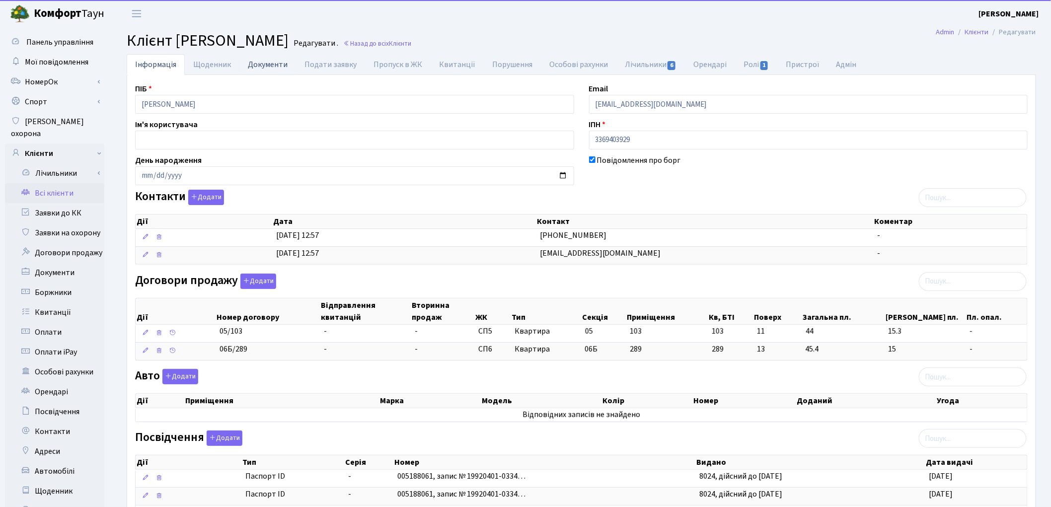
click at [262, 63] on link "Документи" at bounding box center [267, 64] width 57 height 20
select select "25"
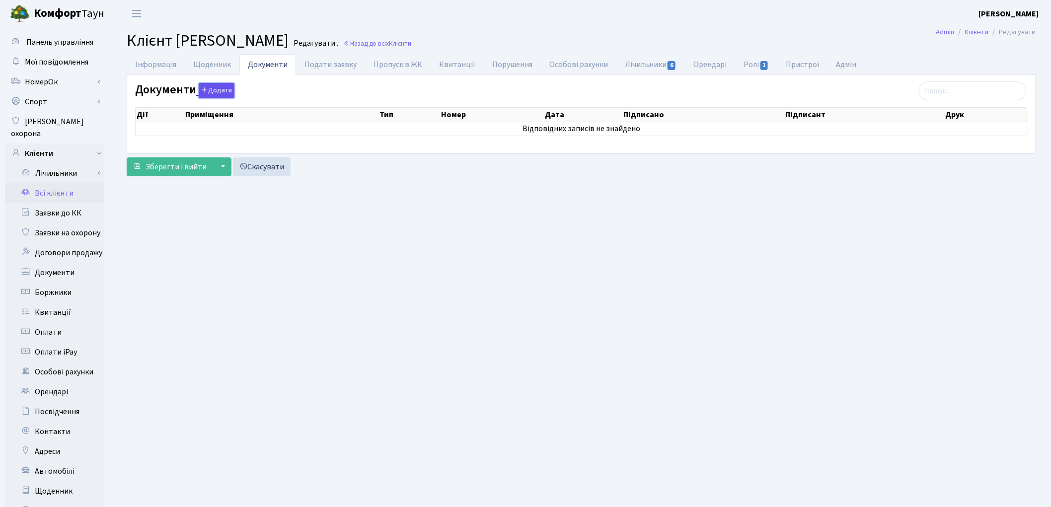
click at [223, 90] on button "Додати" at bounding box center [217, 90] width 36 height 15
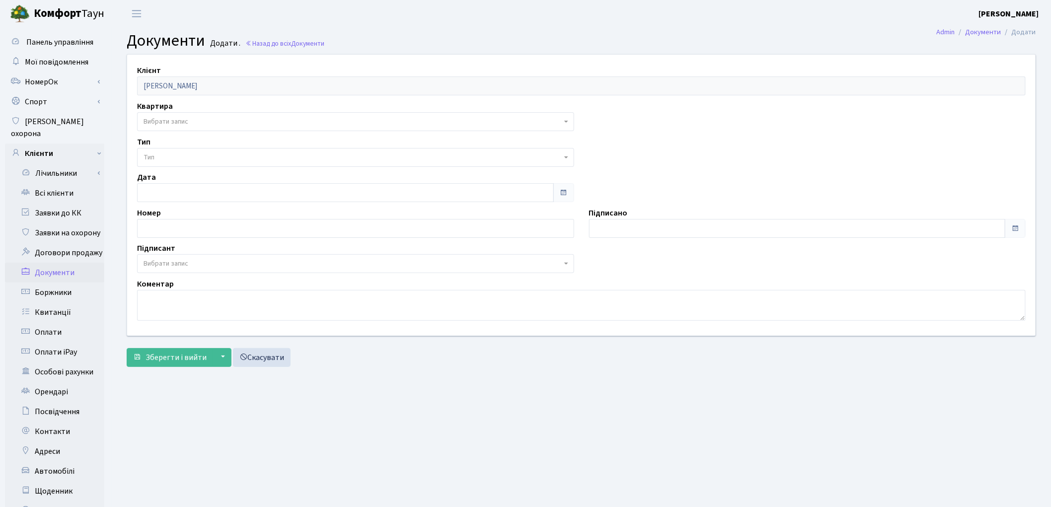
click at [202, 117] on span "Вибрати запис" at bounding box center [353, 122] width 418 height 10
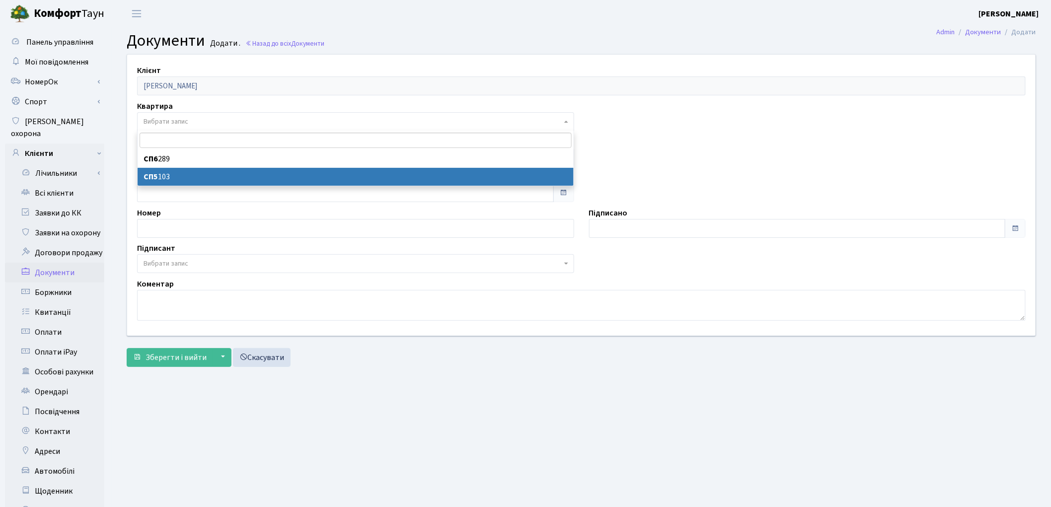
select select "36982"
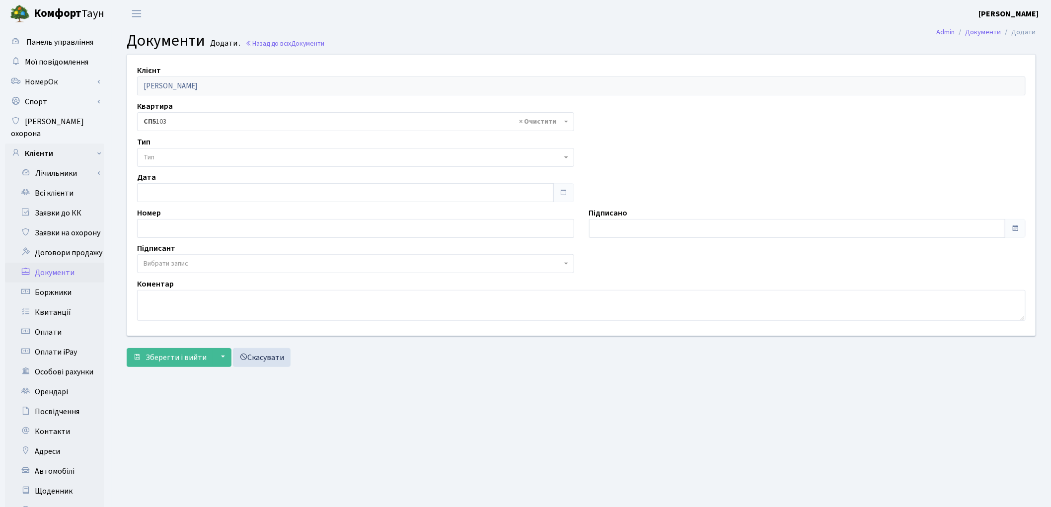
click at [177, 160] on span "Тип" at bounding box center [353, 158] width 418 height 10
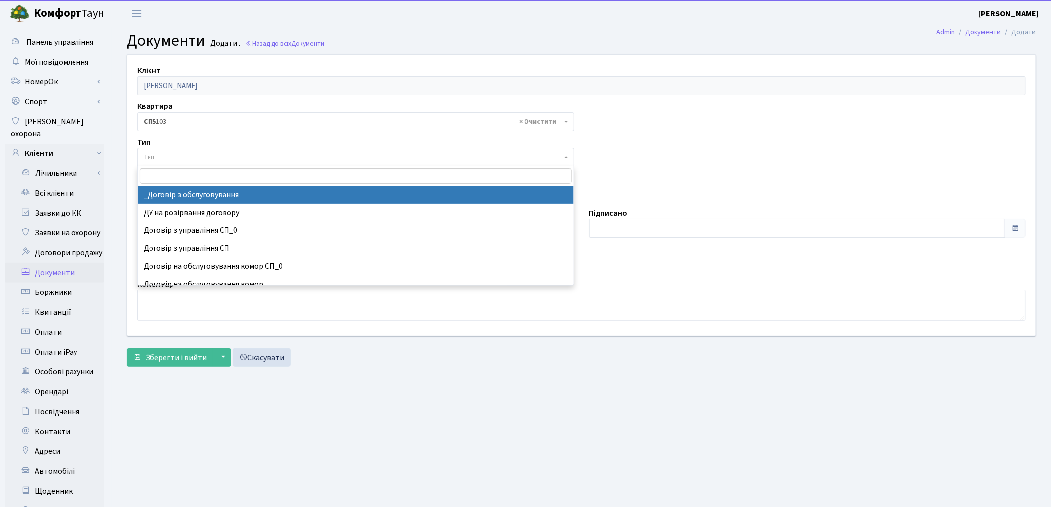
select select "289"
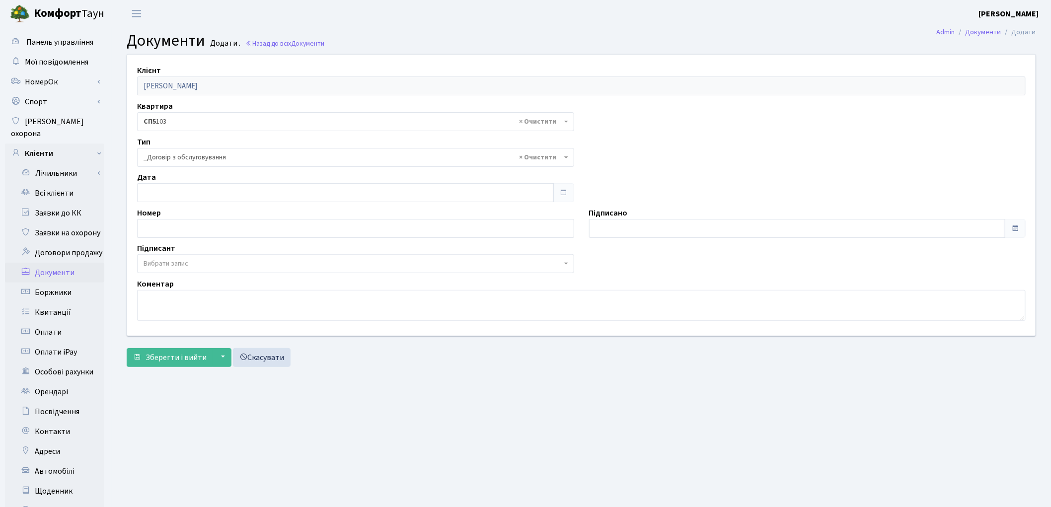
click at [184, 262] on span "Вибрати запис" at bounding box center [166, 264] width 45 height 10
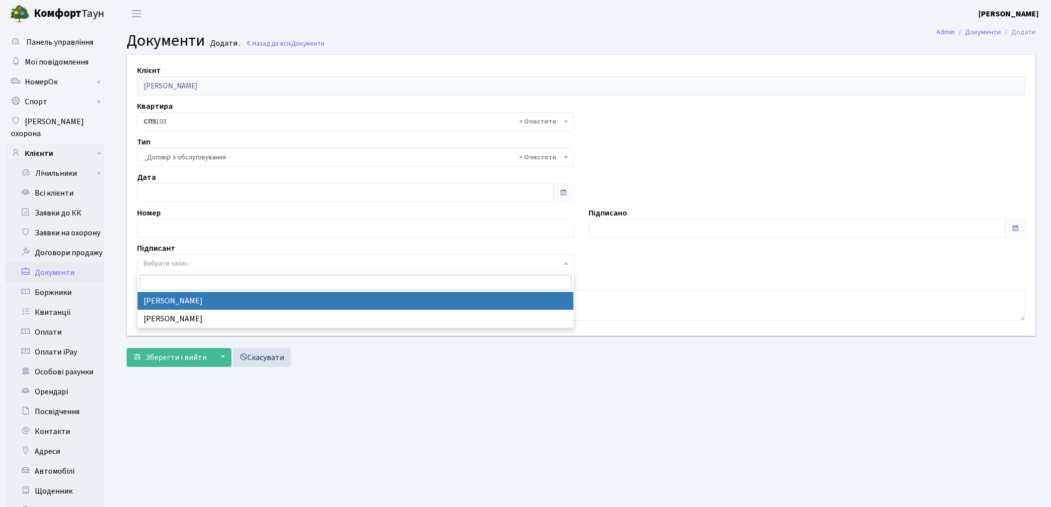
select select "74"
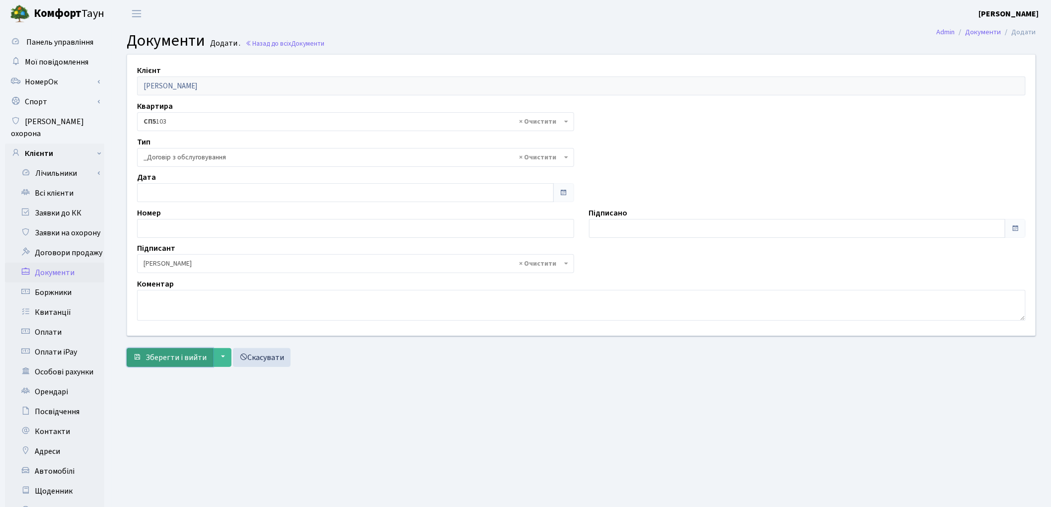
click at [176, 357] on span "Зберегти і вийти" at bounding box center [176, 357] width 61 height 11
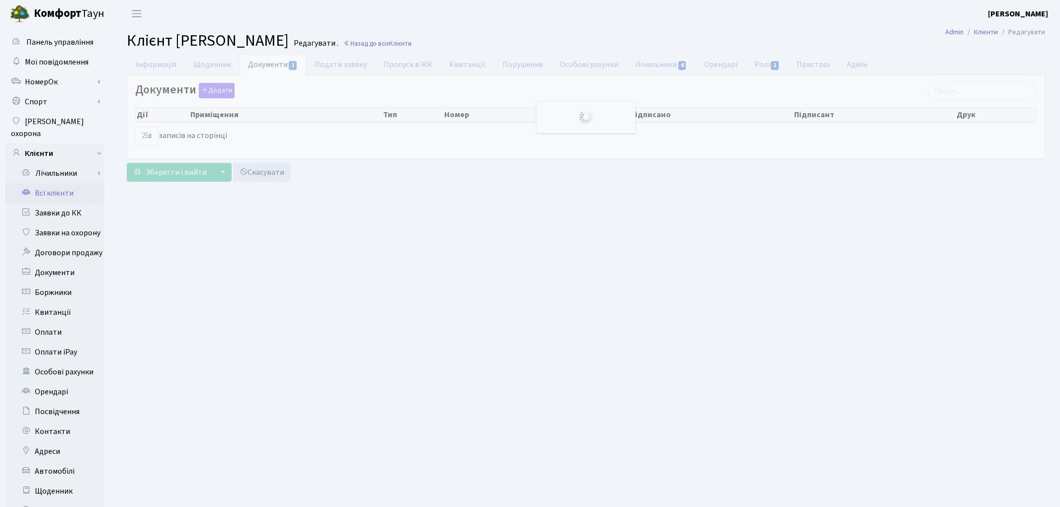
select select "25"
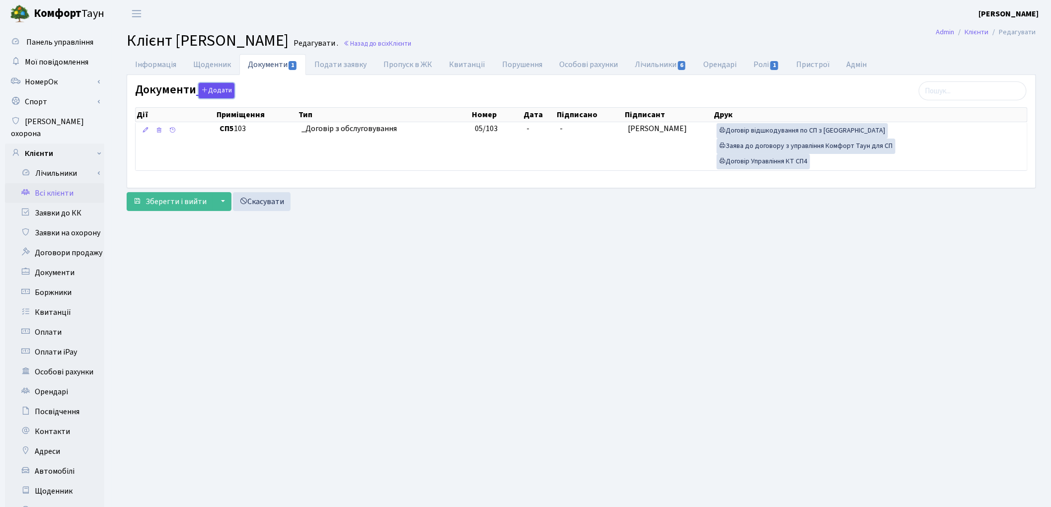
click at [213, 91] on button "Додати" at bounding box center [217, 90] width 36 height 15
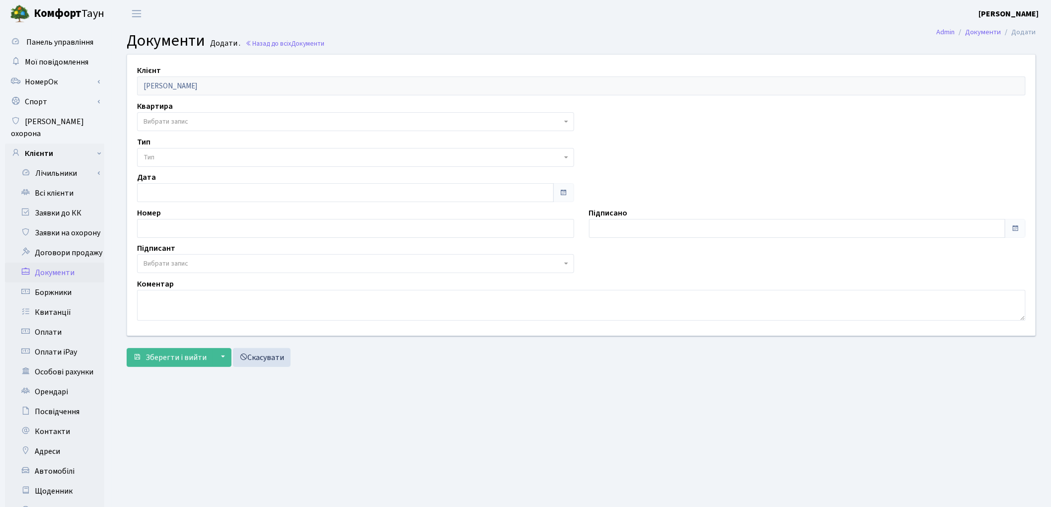
click at [177, 120] on span "Вибрати запис" at bounding box center [166, 122] width 45 height 10
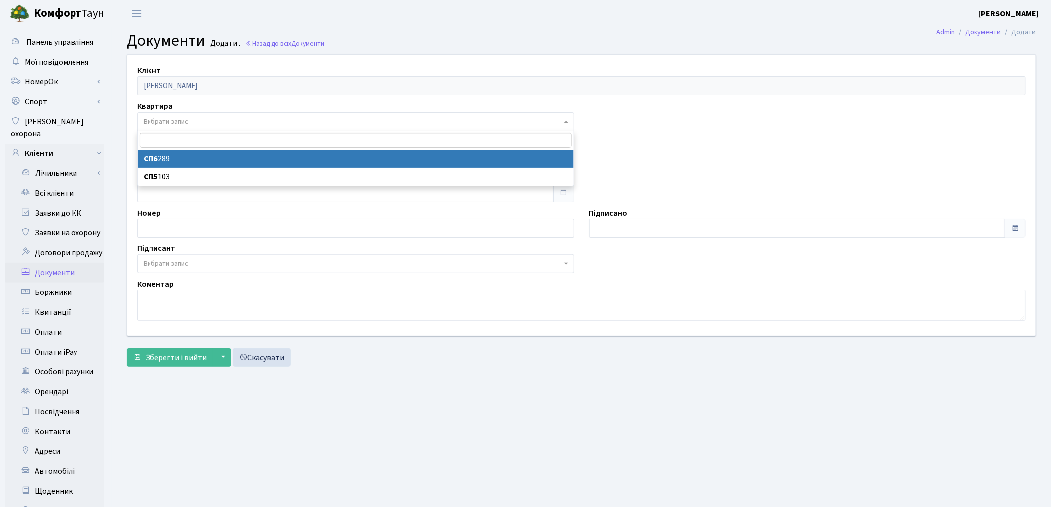
select select "36981"
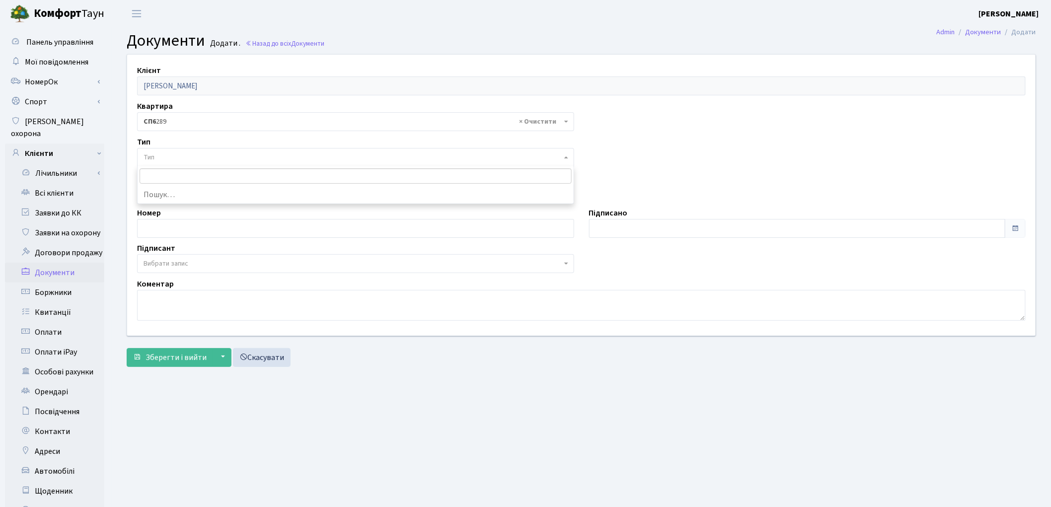
click at [177, 158] on span "Тип" at bounding box center [353, 158] width 418 height 10
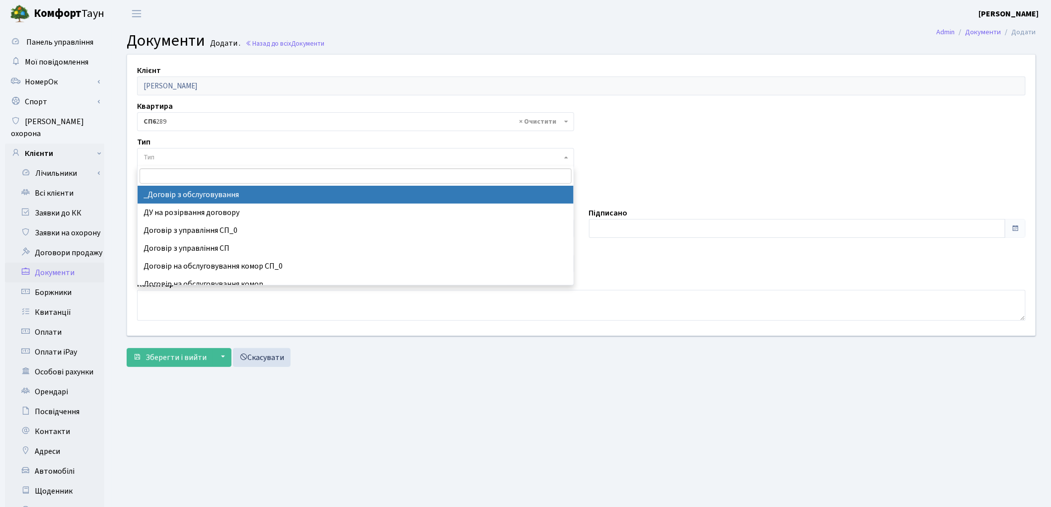
select select "289"
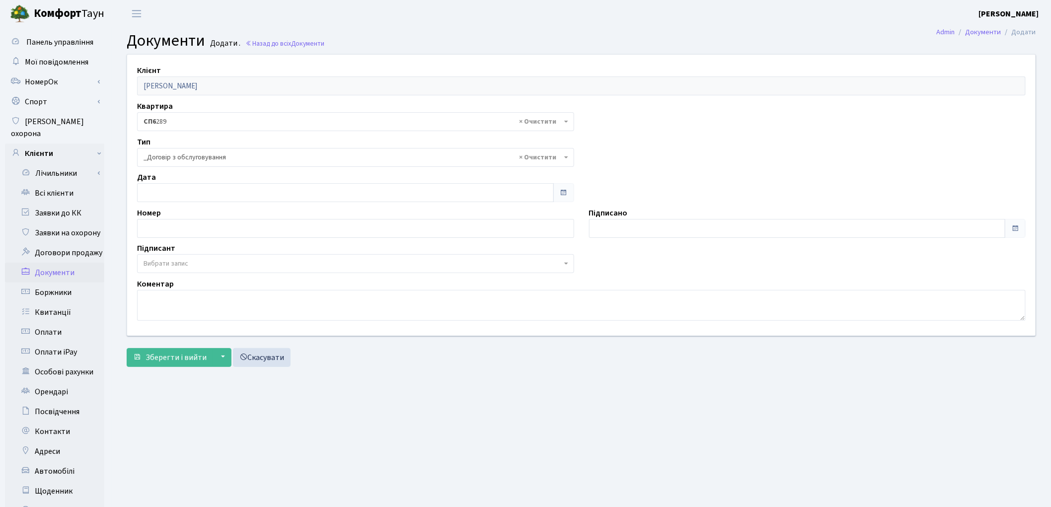
click at [177, 266] on span "Вибрати запис" at bounding box center [166, 264] width 45 height 10
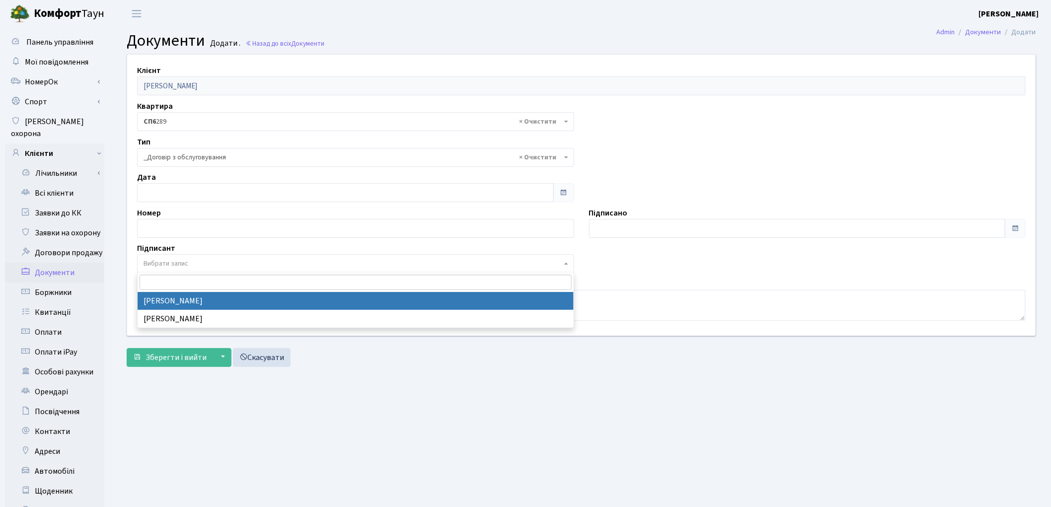
select select "74"
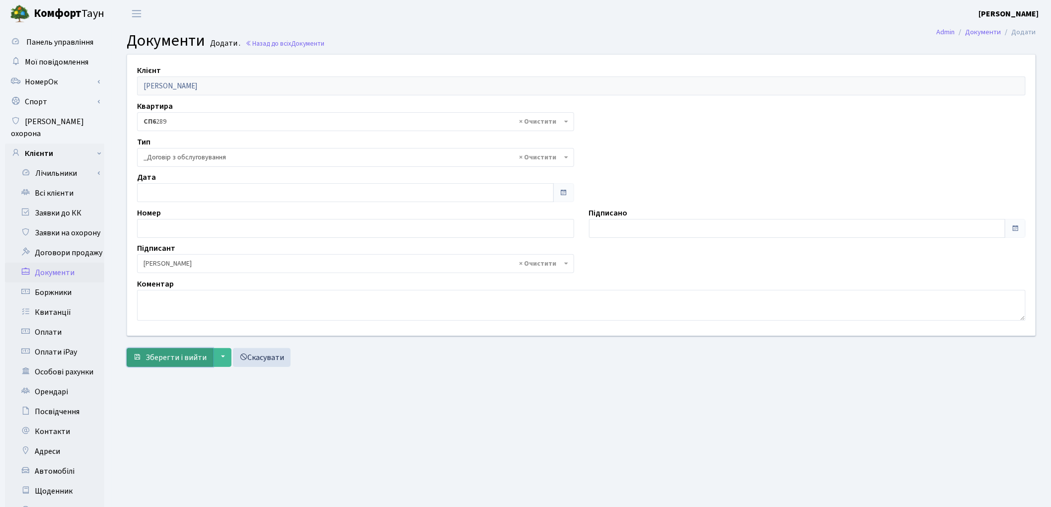
click at [166, 357] on span "Зберегти і вийти" at bounding box center [176, 357] width 61 height 11
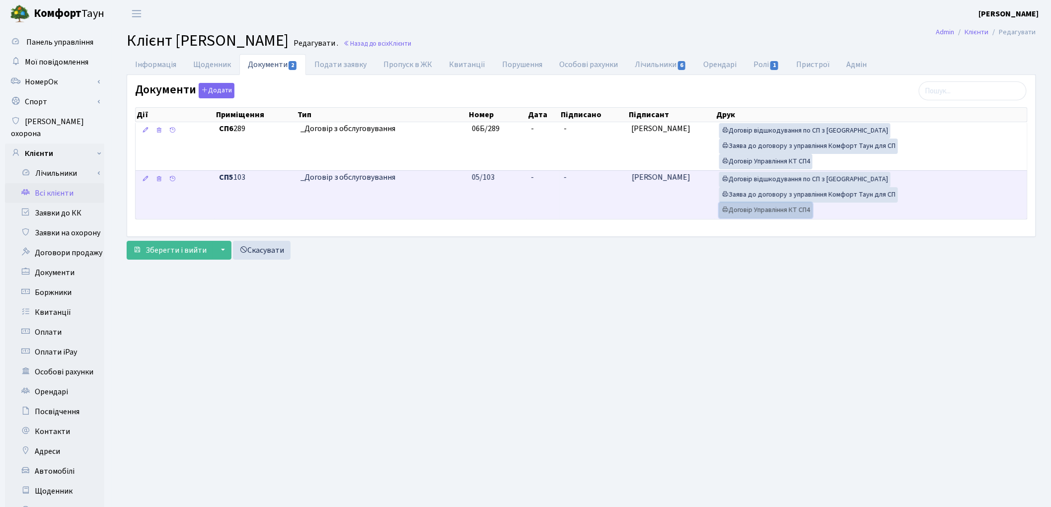
click at [782, 212] on link "Договір Управління КТ СП4" at bounding box center [765, 210] width 93 height 15
click at [806, 197] on link "Заява до договору з управління Комфорт Таун для СП" at bounding box center [808, 194] width 179 height 15
click at [792, 178] on link "Договір відшкодування по СП з Екві" at bounding box center [804, 179] width 171 height 15
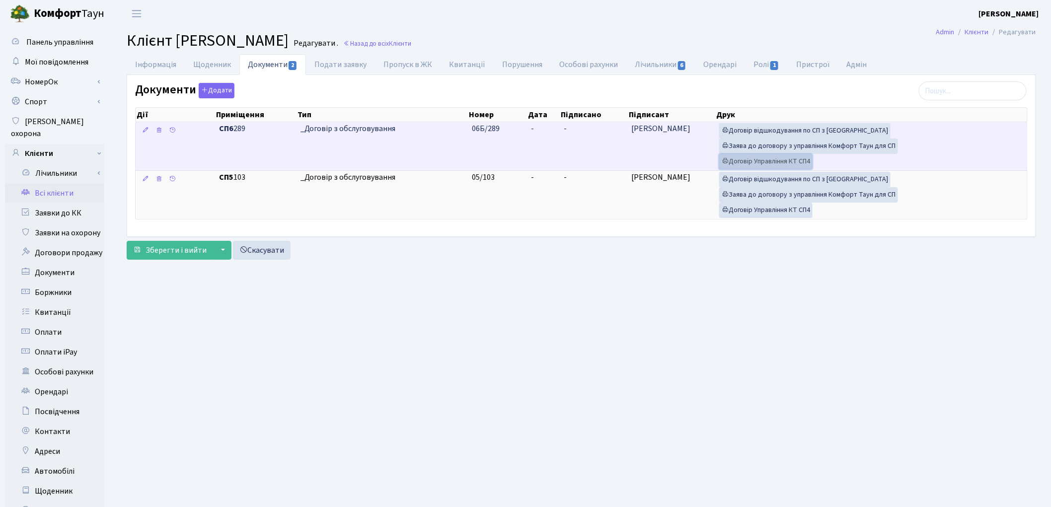
click at [763, 164] on link "Договір Управління КТ СП4" at bounding box center [765, 161] width 93 height 15
click at [774, 144] on link "Заява до договору з управління Комфорт Таун для СП" at bounding box center [808, 146] width 179 height 15
click at [788, 133] on link "Договір відшкодування по СП з Екві" at bounding box center [804, 130] width 171 height 15
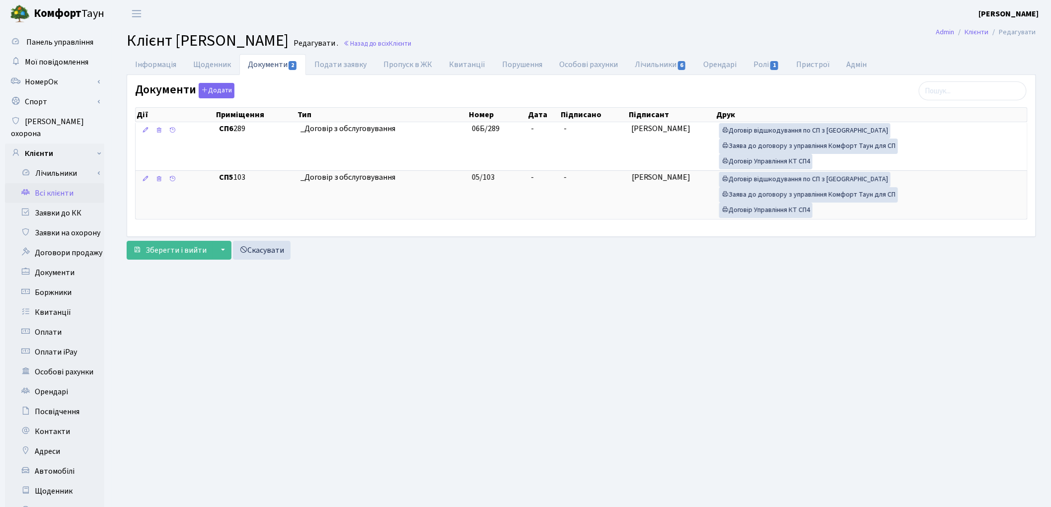
click at [48, 183] on link "Всі клієнти" at bounding box center [54, 193] width 99 height 20
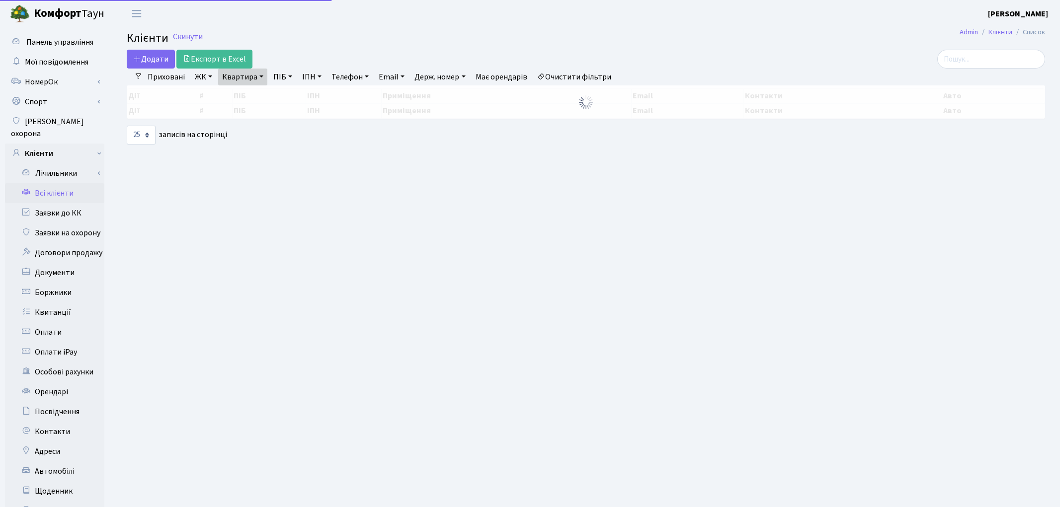
select select "25"
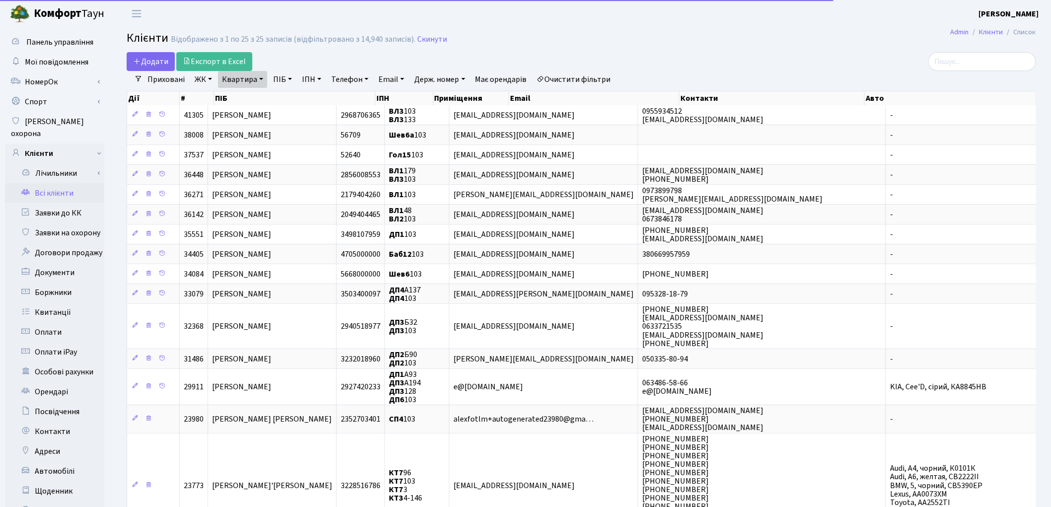
click at [231, 77] on link "Квартира" at bounding box center [242, 79] width 49 height 17
click at [245, 100] on input "103" at bounding box center [248, 98] width 58 height 19
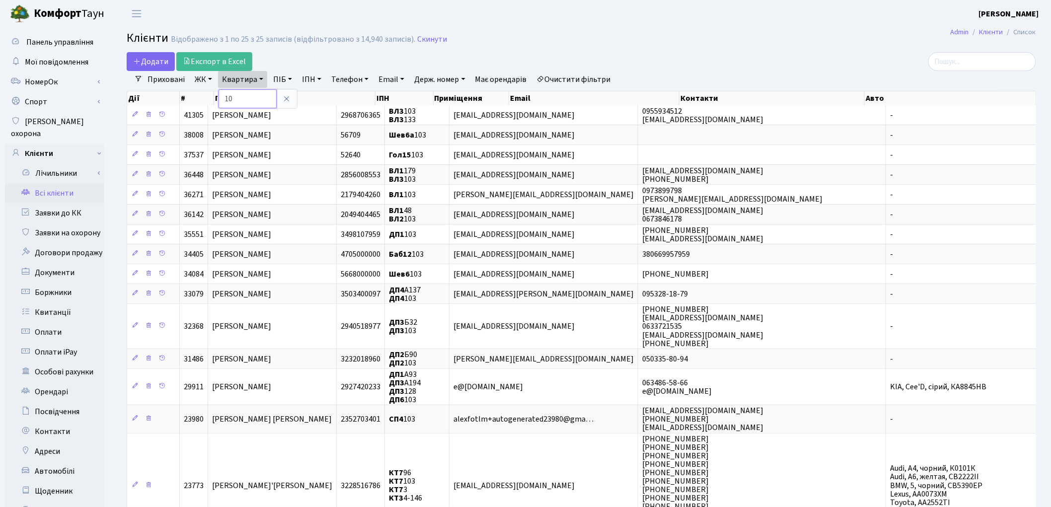
type input "1"
type input "255"
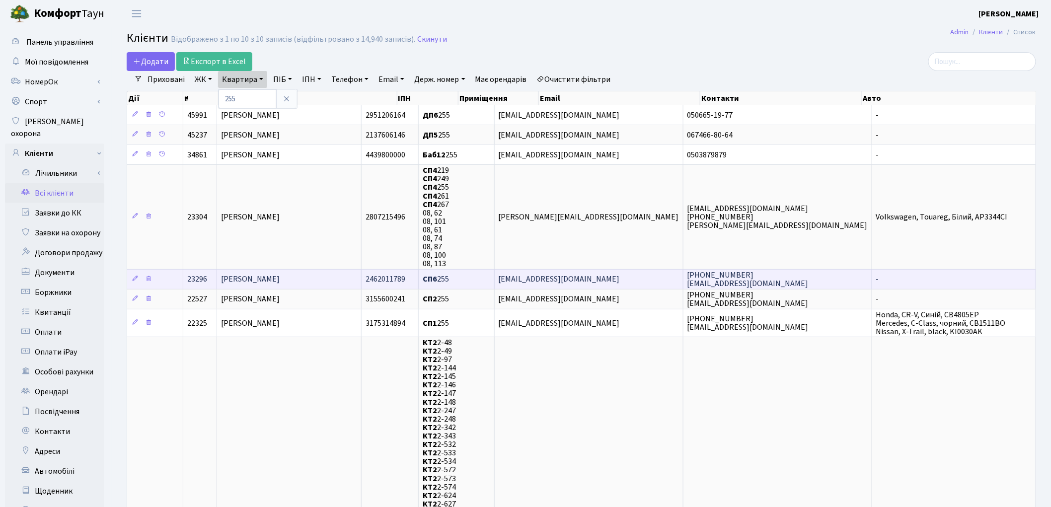
click at [351, 274] on td "[PERSON_NAME]" at bounding box center [289, 279] width 145 height 20
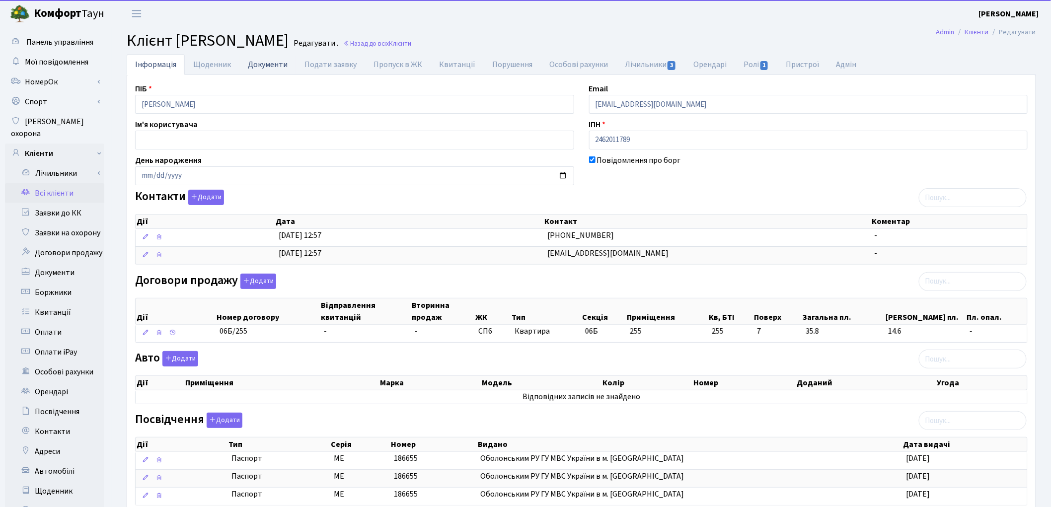
click at [259, 67] on link "Документи" at bounding box center [267, 64] width 57 height 20
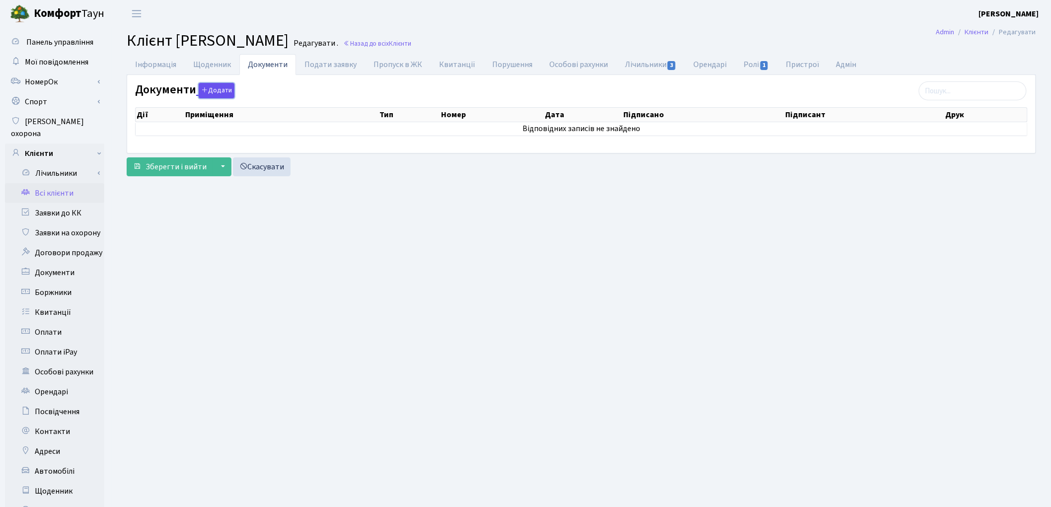
click at [222, 91] on button "Додати" at bounding box center [217, 90] width 36 height 15
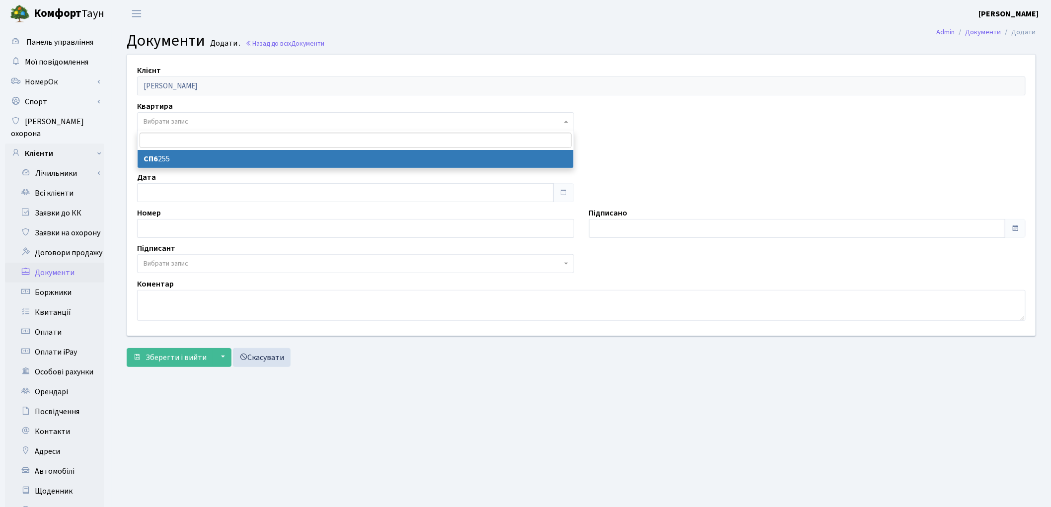
click at [202, 118] on span "Вибрати запис" at bounding box center [353, 122] width 418 height 10
select select "36955"
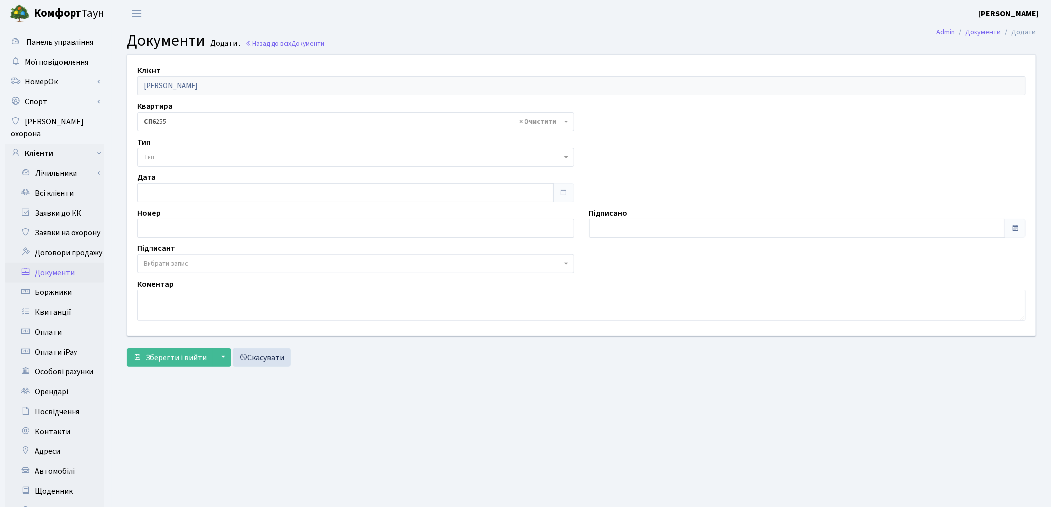
click at [182, 160] on span "Тип" at bounding box center [353, 158] width 418 height 10
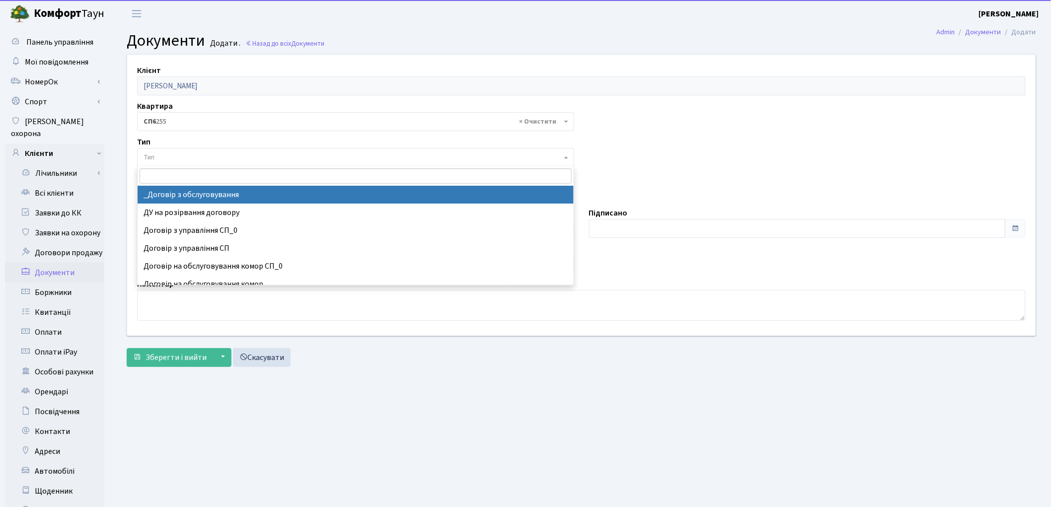
select select "289"
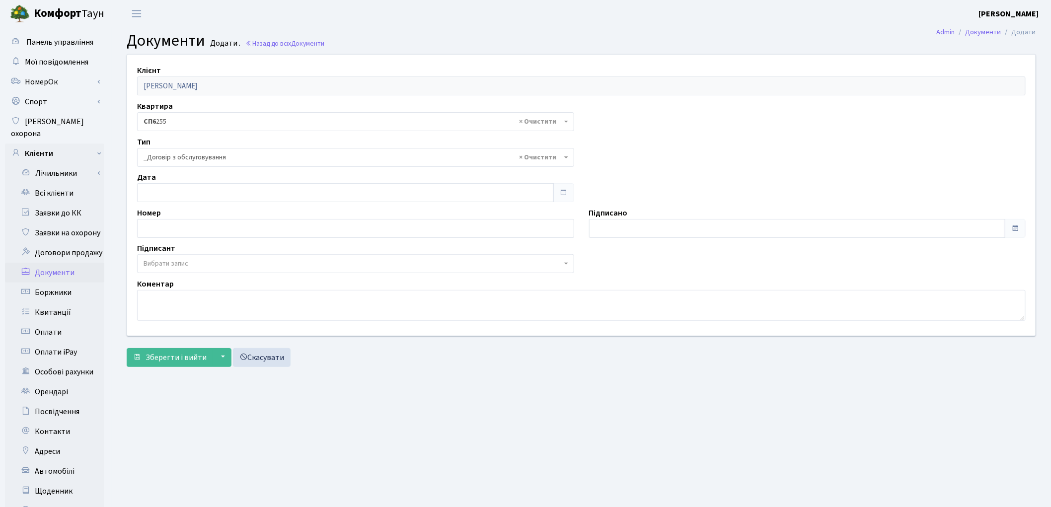
click at [207, 257] on span "Вибрати запис" at bounding box center [355, 263] width 437 height 19
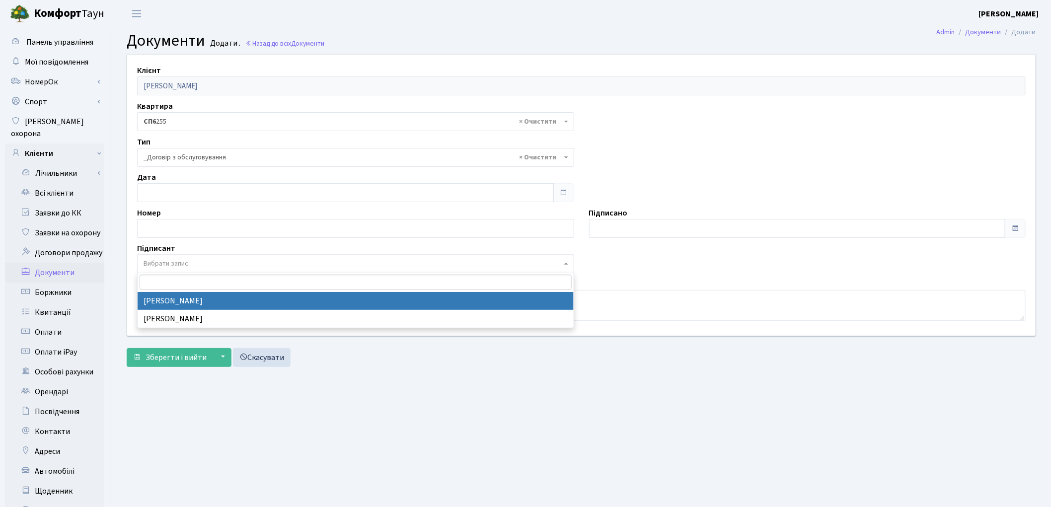
select select "74"
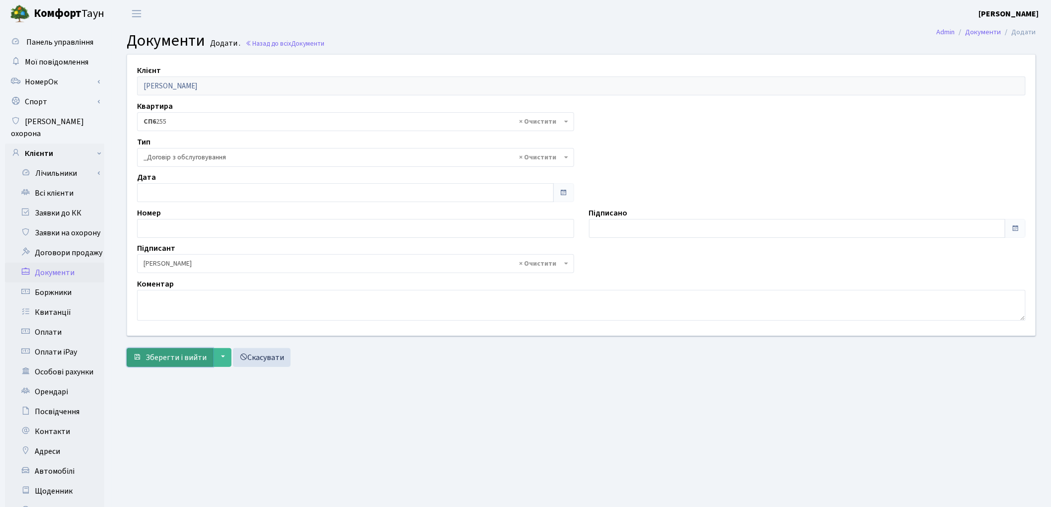
click at [160, 358] on span "Зберегти і вийти" at bounding box center [176, 357] width 61 height 11
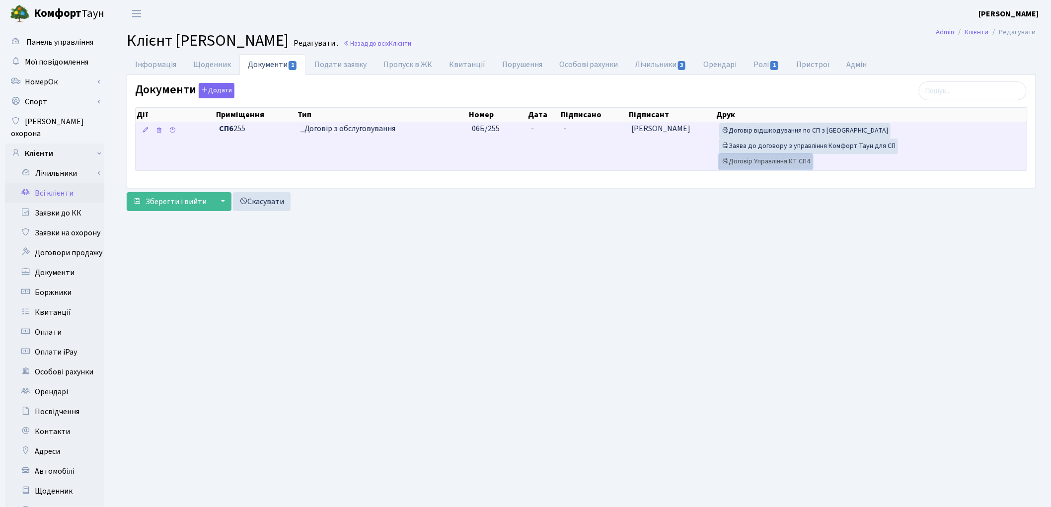
click at [771, 164] on link "Договір Управління КТ СП4" at bounding box center [765, 161] width 93 height 15
click at [802, 150] on link "Заява до договору з управління Комфорт Таун для СП" at bounding box center [808, 146] width 179 height 15
click at [790, 132] on link "Договір відшкодування по СП з [GEOGRAPHIC_DATA]" at bounding box center [804, 130] width 171 height 15
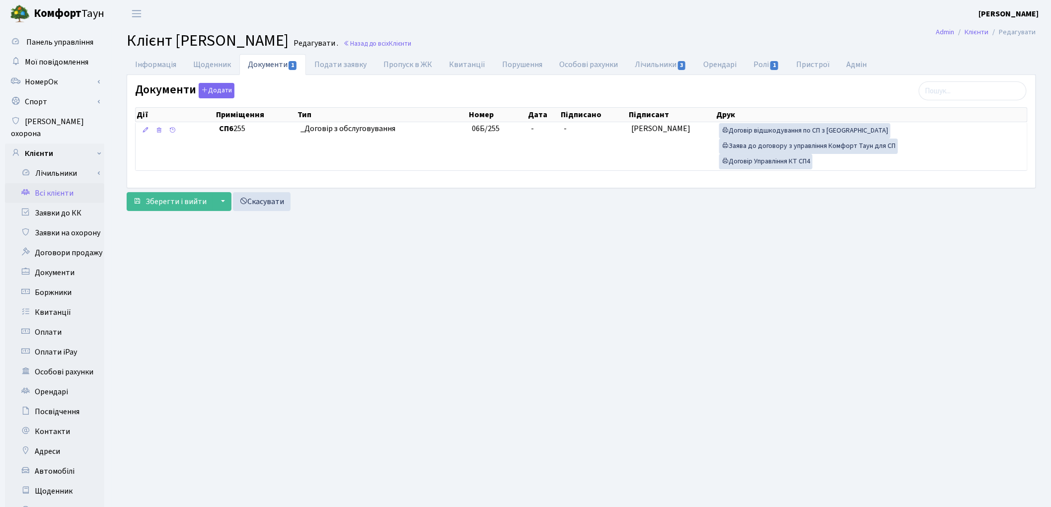
click at [53, 184] on link "Всі клієнти" at bounding box center [54, 193] width 99 height 20
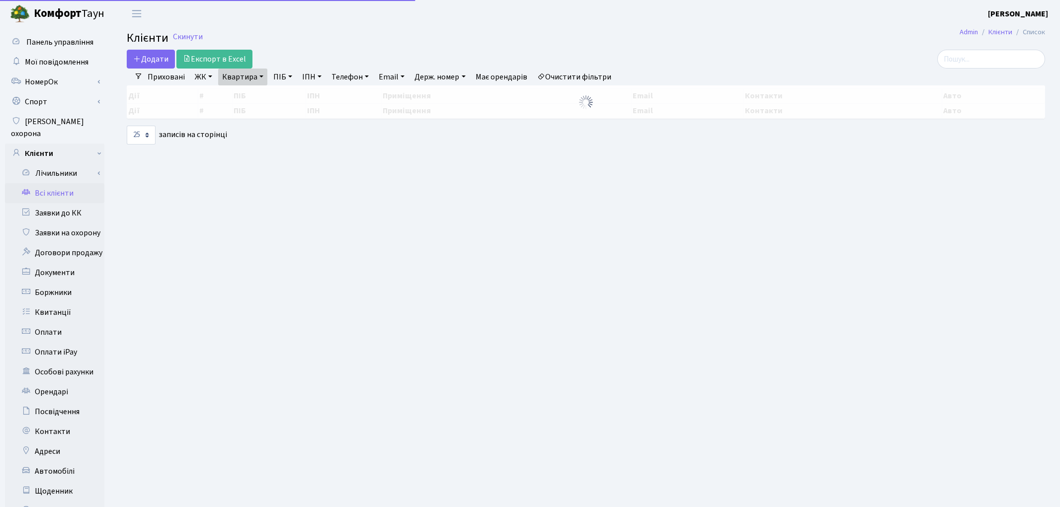
select select "25"
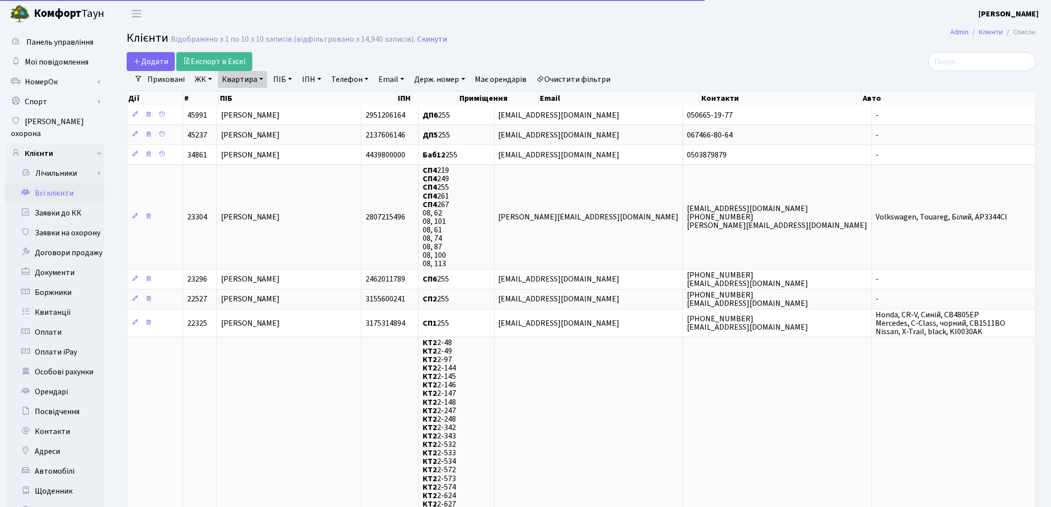
click at [244, 77] on link "Квартира" at bounding box center [242, 79] width 49 height 17
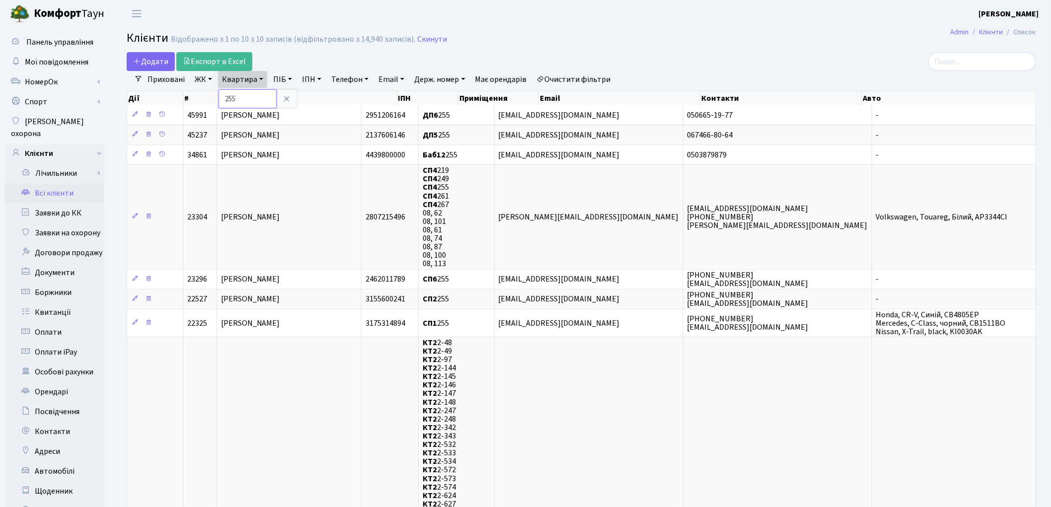
click at [246, 97] on input "255" at bounding box center [248, 98] width 58 height 19
type input "2"
type input "85"
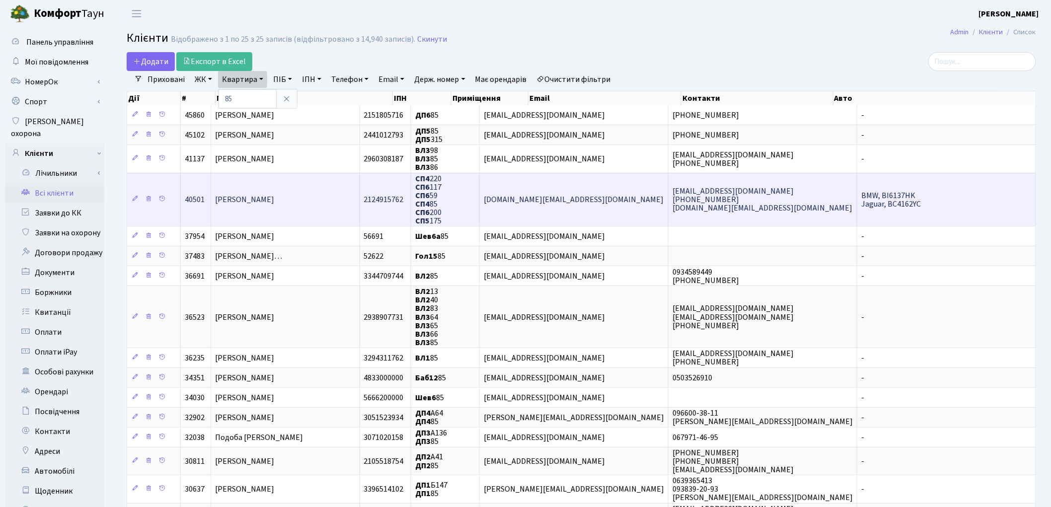
click at [274, 201] on span "[PERSON_NAME]" at bounding box center [244, 199] width 59 height 11
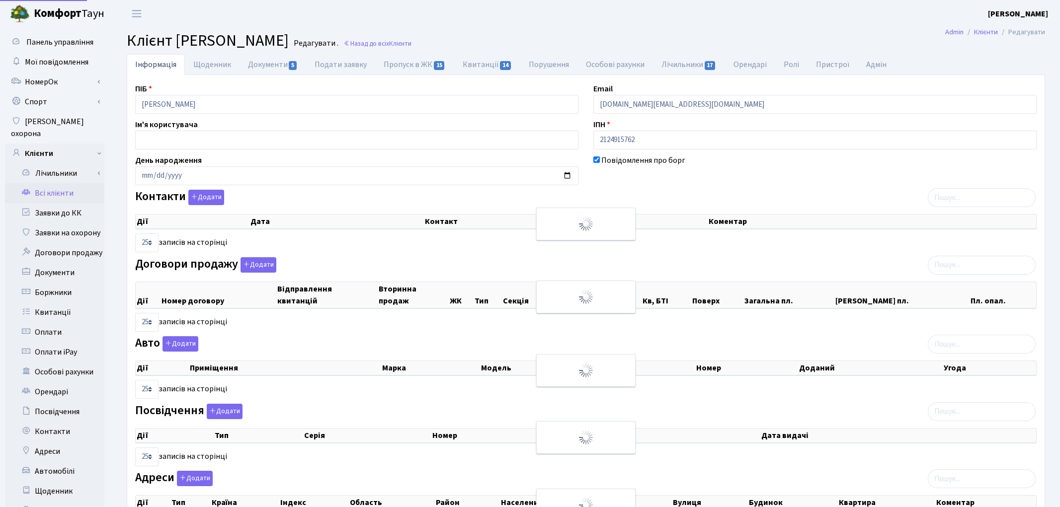
select select "25"
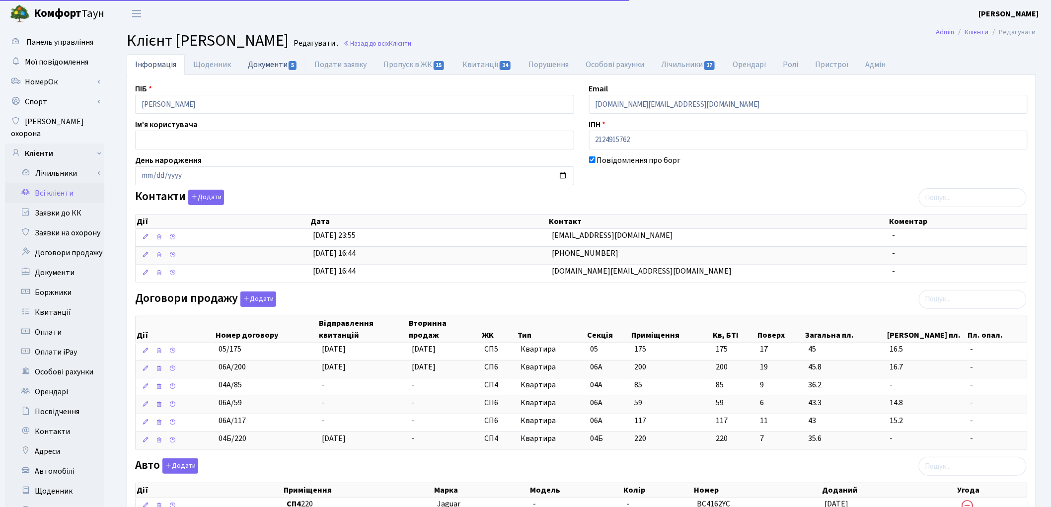
click at [257, 71] on link "Документи 5" at bounding box center [272, 64] width 67 height 20
select select "25"
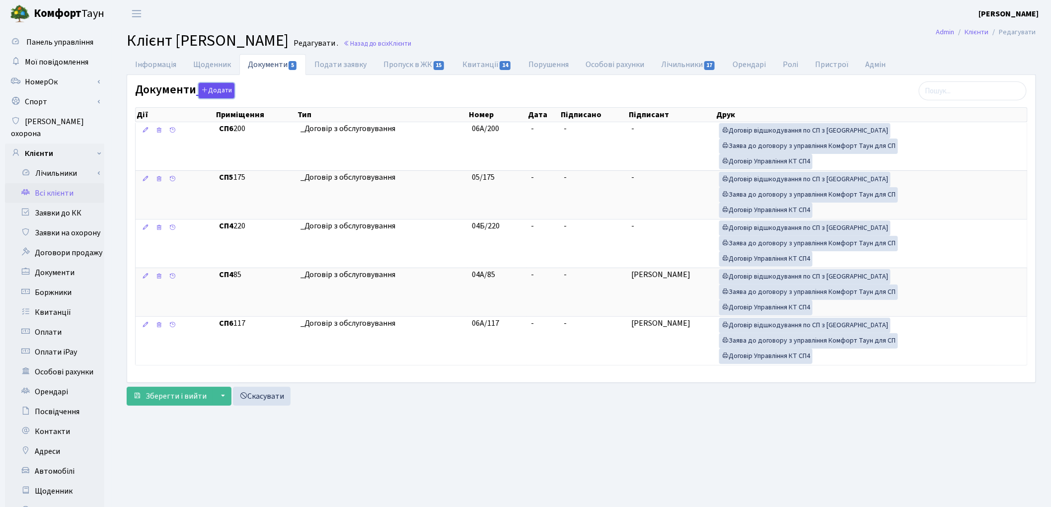
click at [216, 89] on button "Додати" at bounding box center [217, 90] width 36 height 15
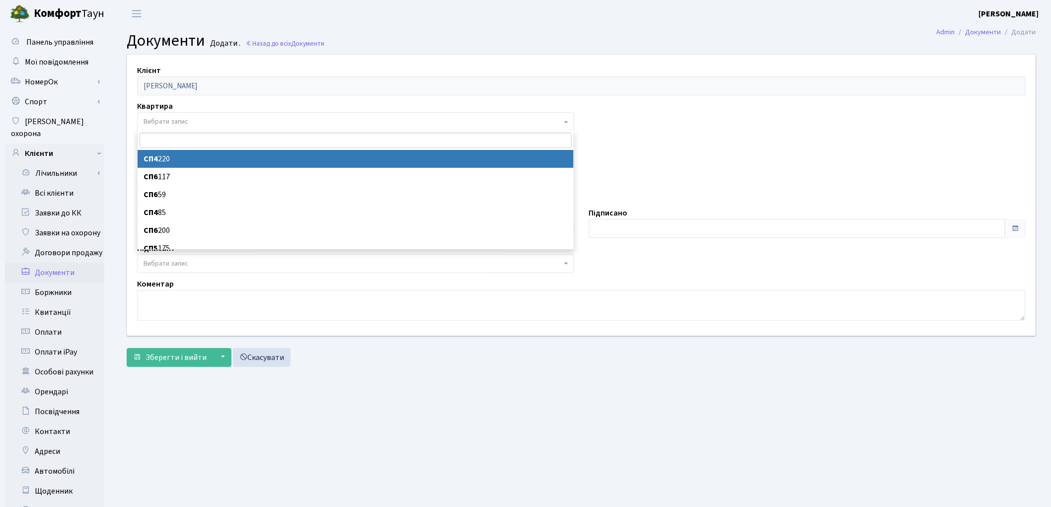
click at [170, 118] on span "Вибрати запис" at bounding box center [166, 122] width 45 height 10
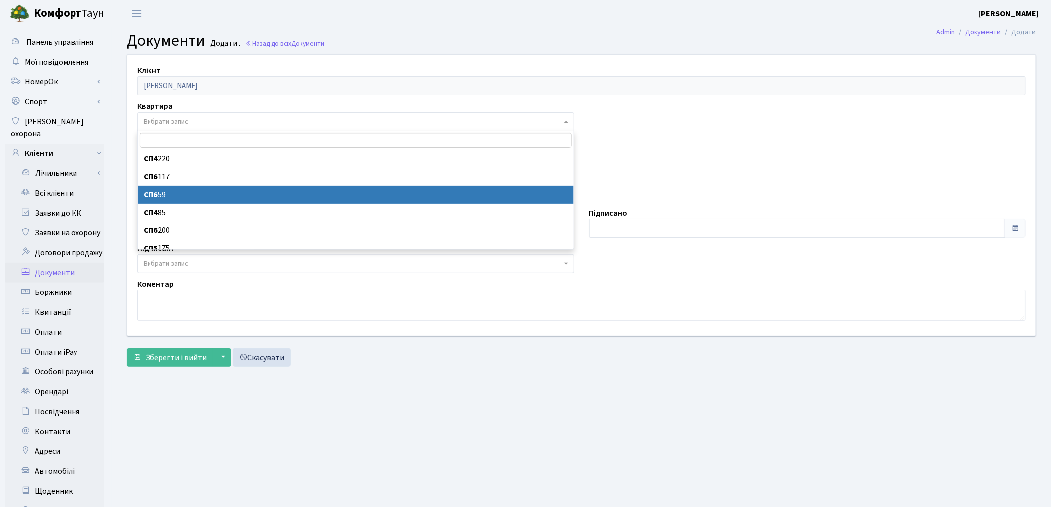
select select "176771"
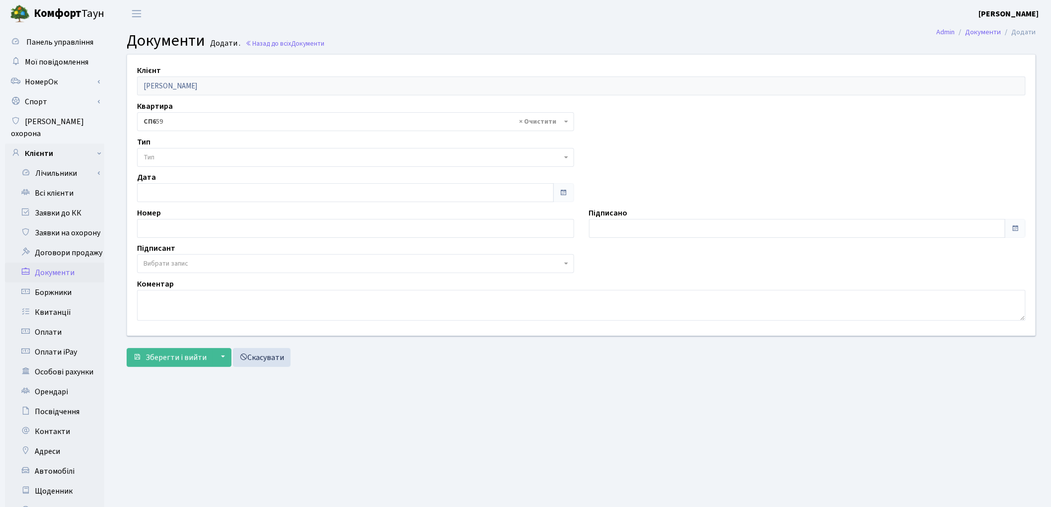
click at [169, 160] on span "Тип" at bounding box center [353, 158] width 418 height 10
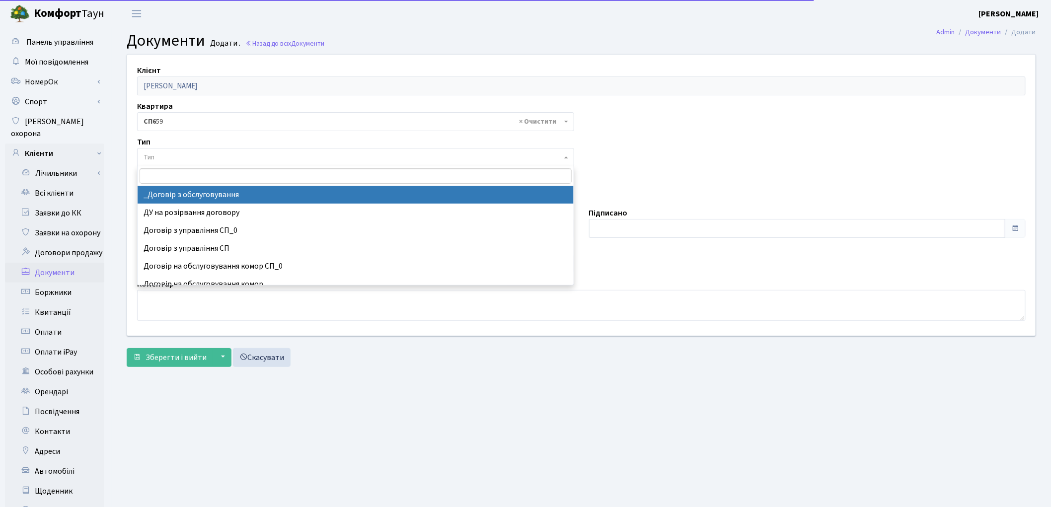
select select "289"
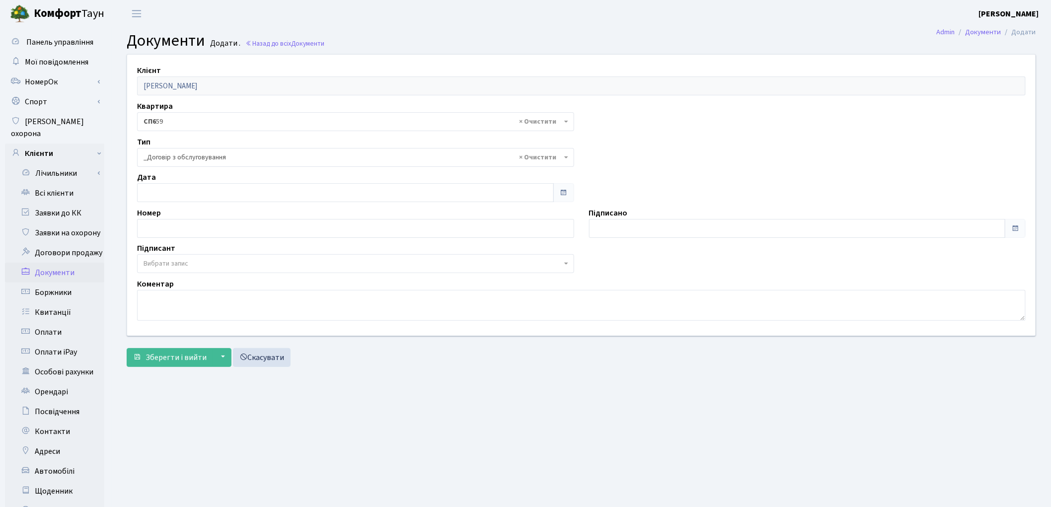
click at [183, 262] on span "Вибрати запис" at bounding box center [166, 264] width 45 height 10
select select "74"
click at [170, 359] on span "Зберегти і вийти" at bounding box center [176, 357] width 61 height 11
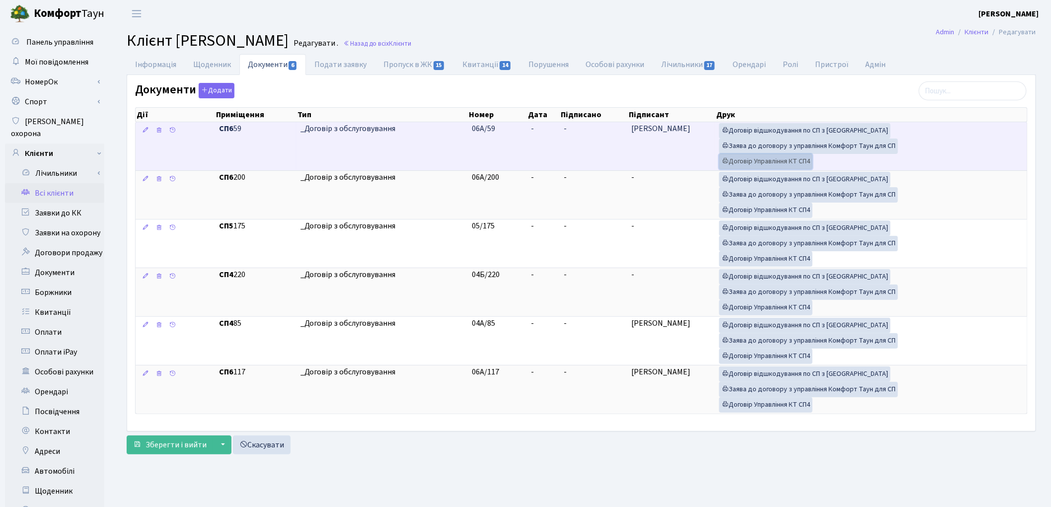
click at [763, 161] on link "Договір Управління КТ СП4" at bounding box center [765, 161] width 93 height 15
click at [761, 148] on link "Заява до договору з управління Комфорт Таун для СП" at bounding box center [808, 146] width 179 height 15
click at [797, 135] on link "Договір відшкодування по СП з Екві" at bounding box center [804, 130] width 171 height 15
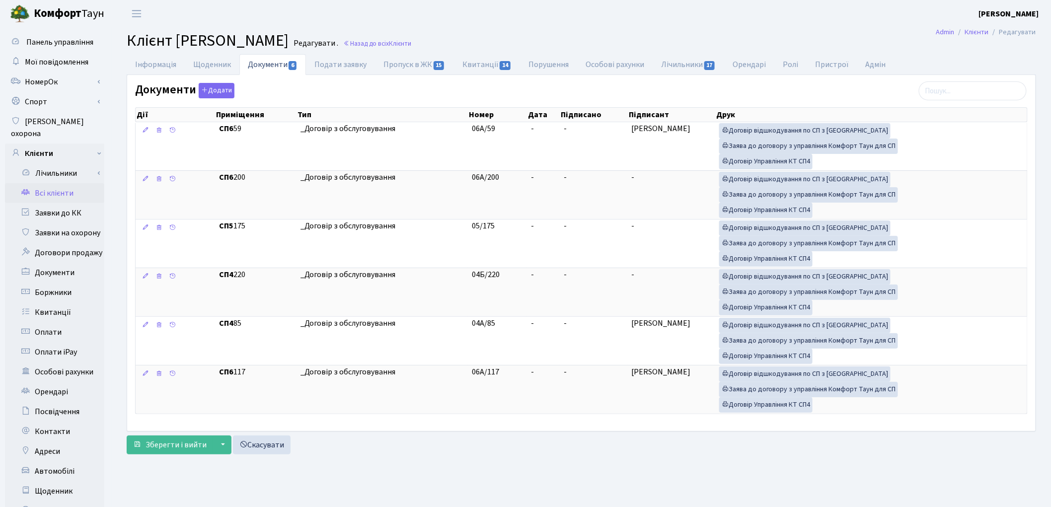
click at [62, 184] on link "Всі клієнти" at bounding box center [54, 193] width 99 height 20
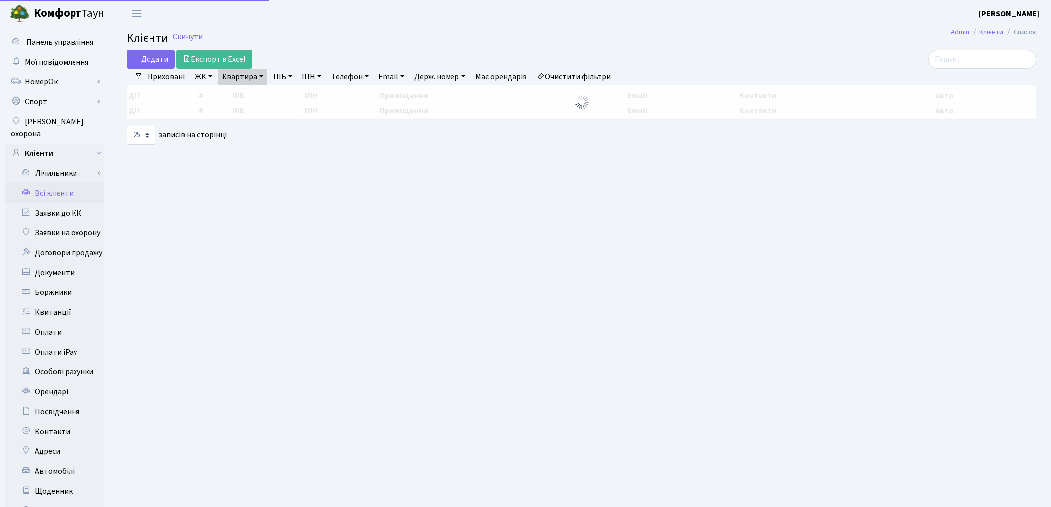
select select "25"
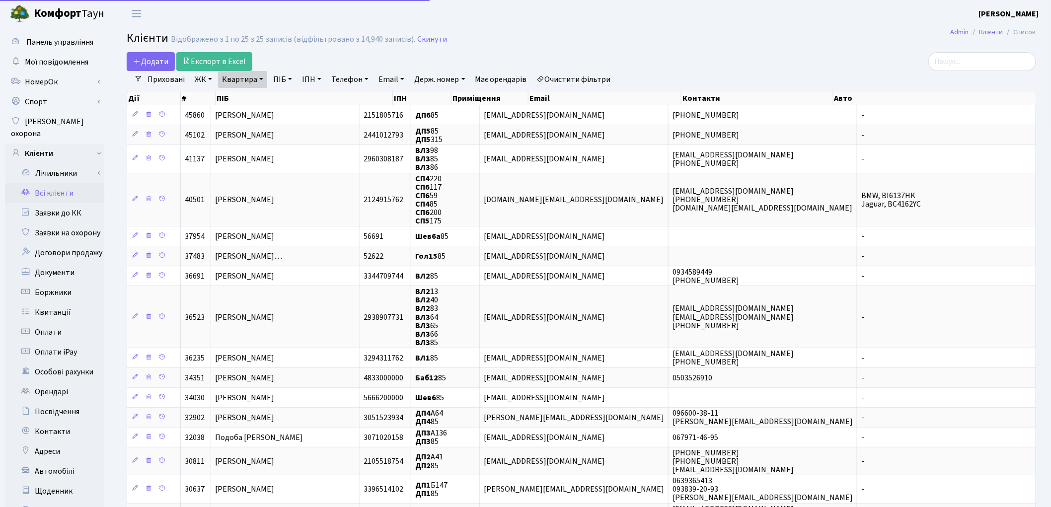
click at [245, 76] on link "Квартира" at bounding box center [242, 79] width 49 height 17
click at [246, 95] on input "85" at bounding box center [248, 98] width 58 height 19
type input "8"
type input "135"
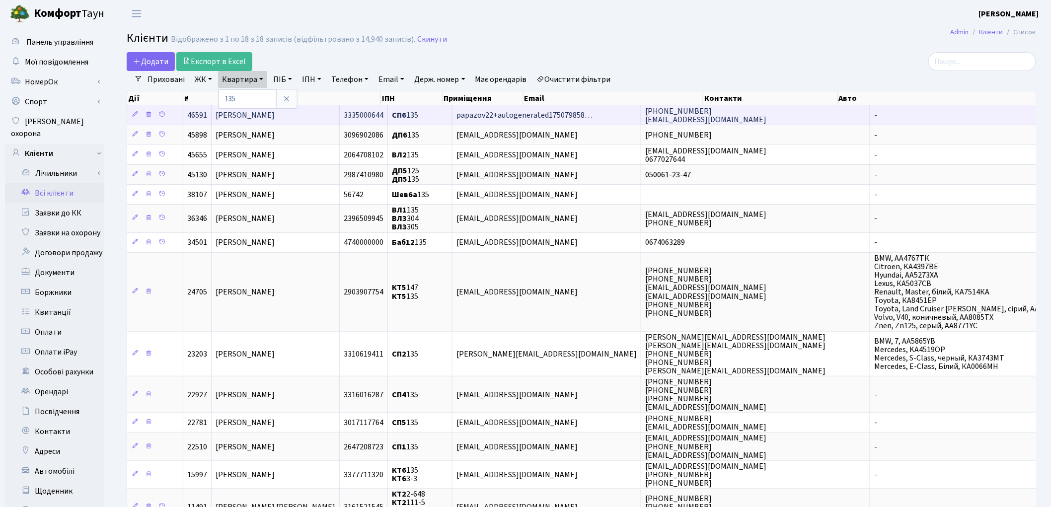
click at [276, 121] on td "Папазова Марія Олексіївна" at bounding box center [276, 114] width 128 height 19
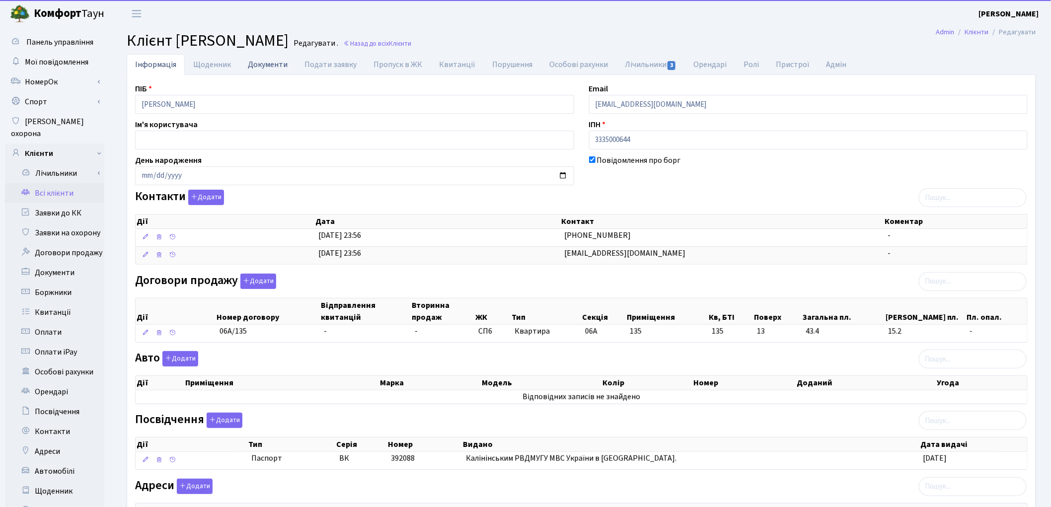
click at [274, 63] on link "Документи" at bounding box center [267, 64] width 57 height 20
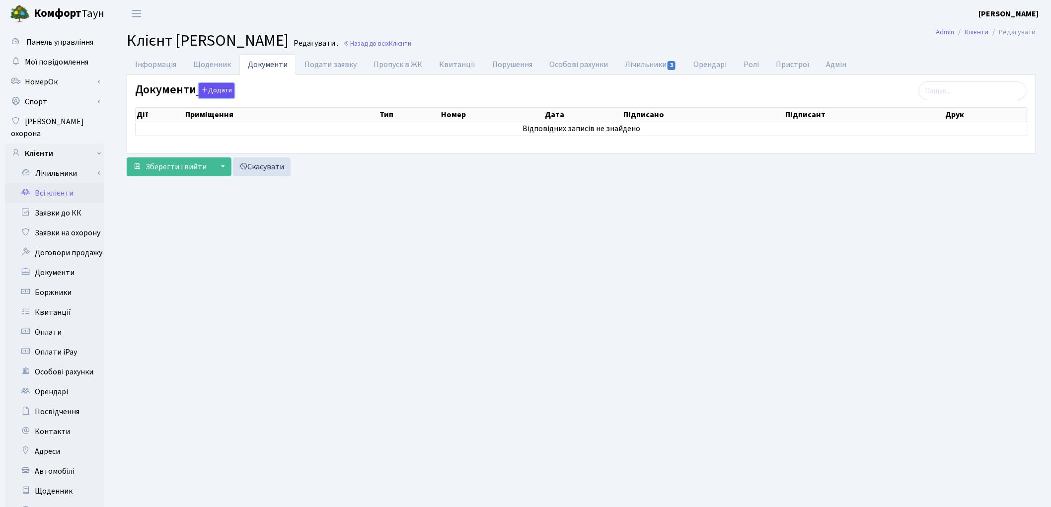
click at [225, 91] on button "Додати" at bounding box center [217, 90] width 36 height 15
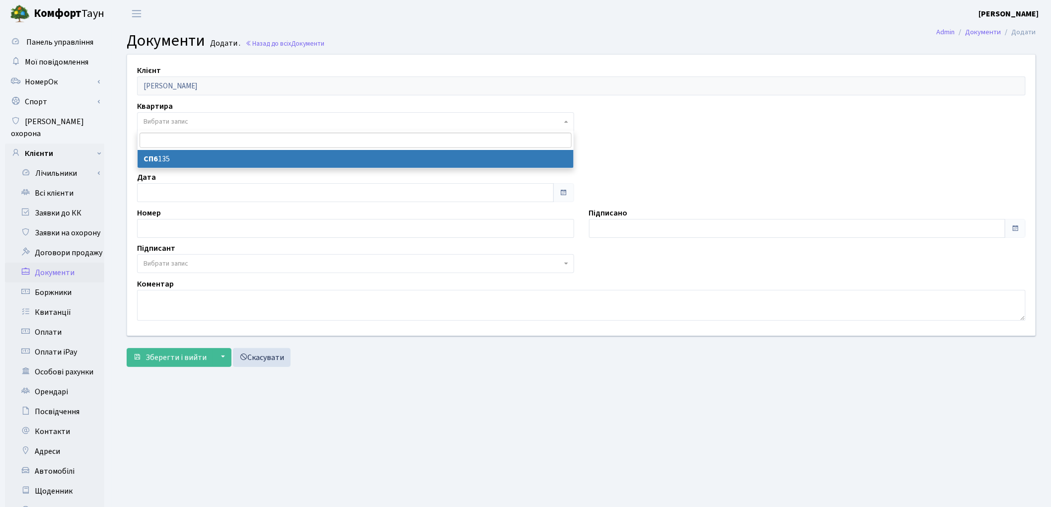
click at [161, 125] on span "Вибрати запис" at bounding box center [166, 122] width 45 height 10
select select "177816"
click at [165, 157] on span "Тип" at bounding box center [353, 158] width 418 height 10
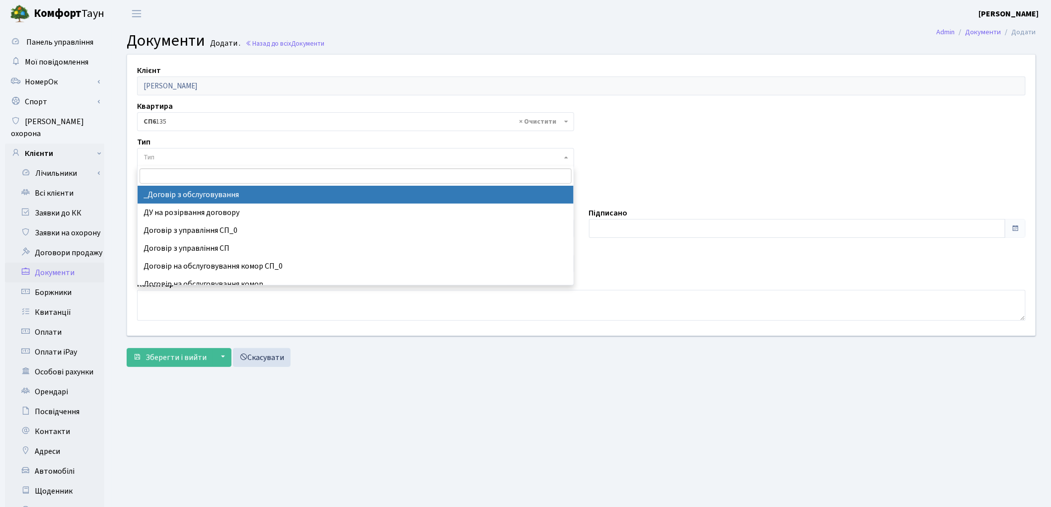
select select "289"
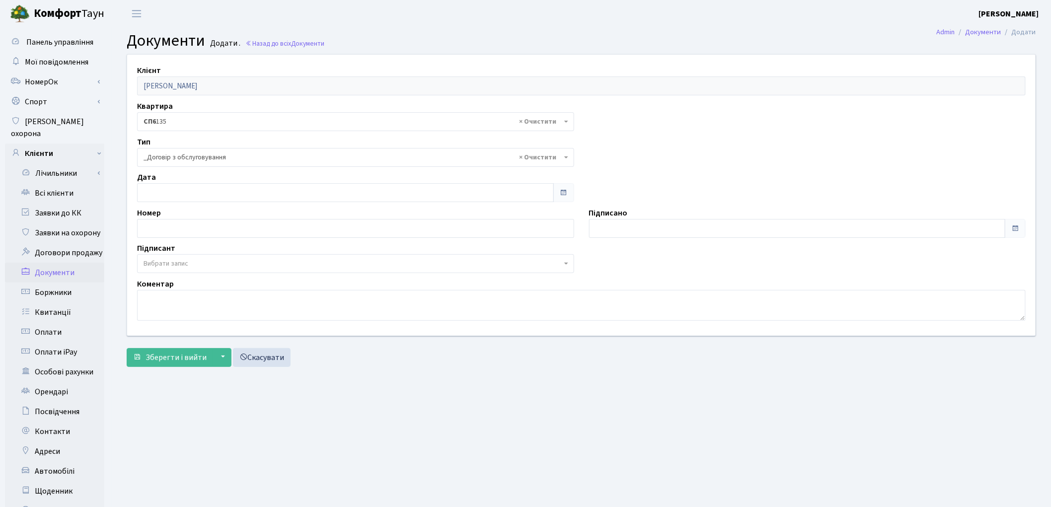
click at [175, 262] on span "Вибрати запис" at bounding box center [166, 264] width 45 height 10
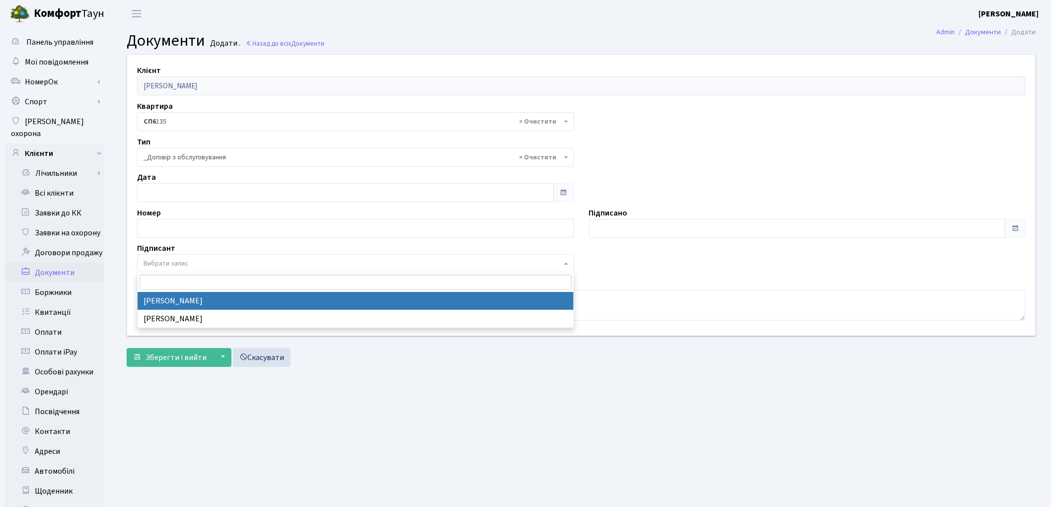
select select "74"
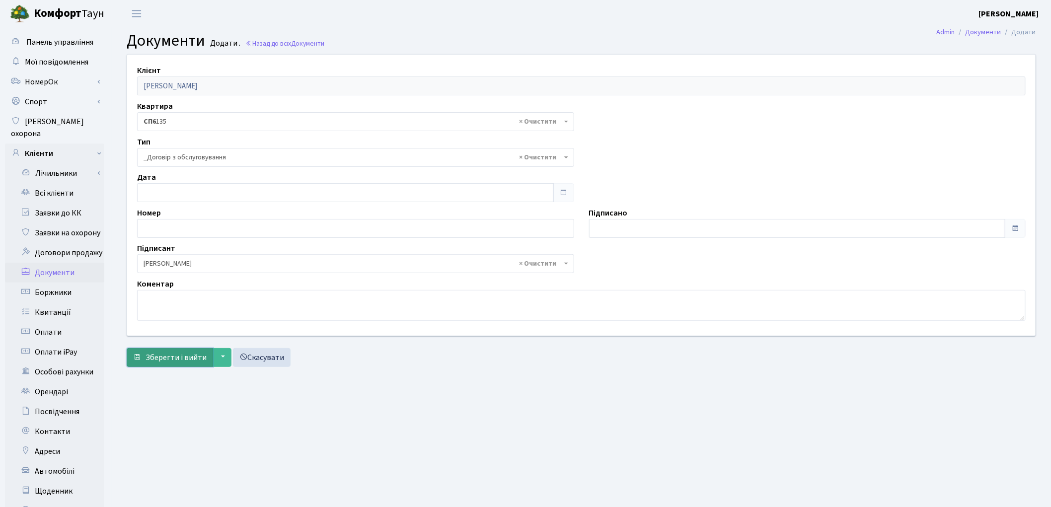
click at [177, 361] on span "Зберегти і вийти" at bounding box center [176, 357] width 61 height 11
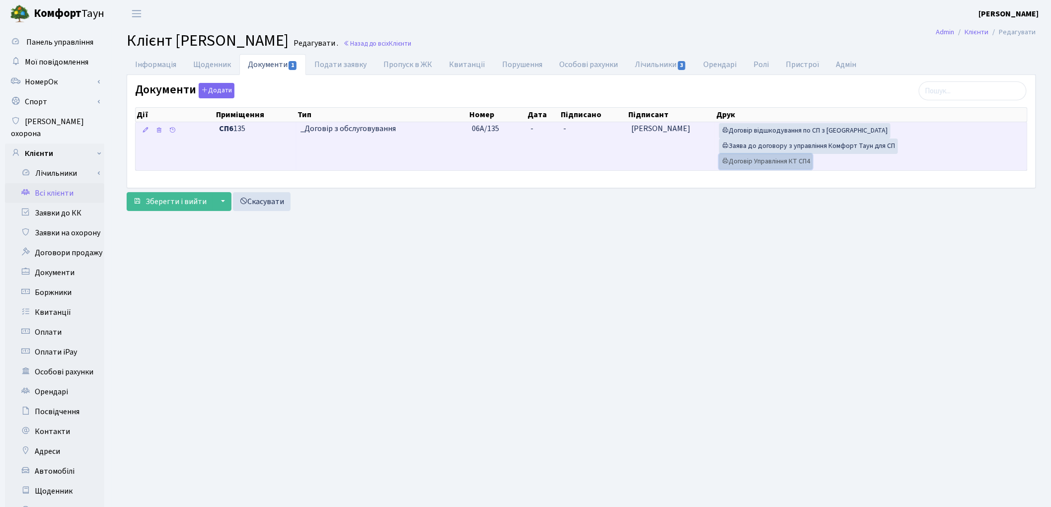
click at [759, 162] on link "Договір Управління КТ СП4" at bounding box center [765, 161] width 93 height 15
click at [757, 148] on link "Заява до договору з управління Комфорт Таун для СП" at bounding box center [808, 146] width 179 height 15
click at [771, 129] on link "Договір відшкодування по СП з Екві" at bounding box center [804, 130] width 171 height 15
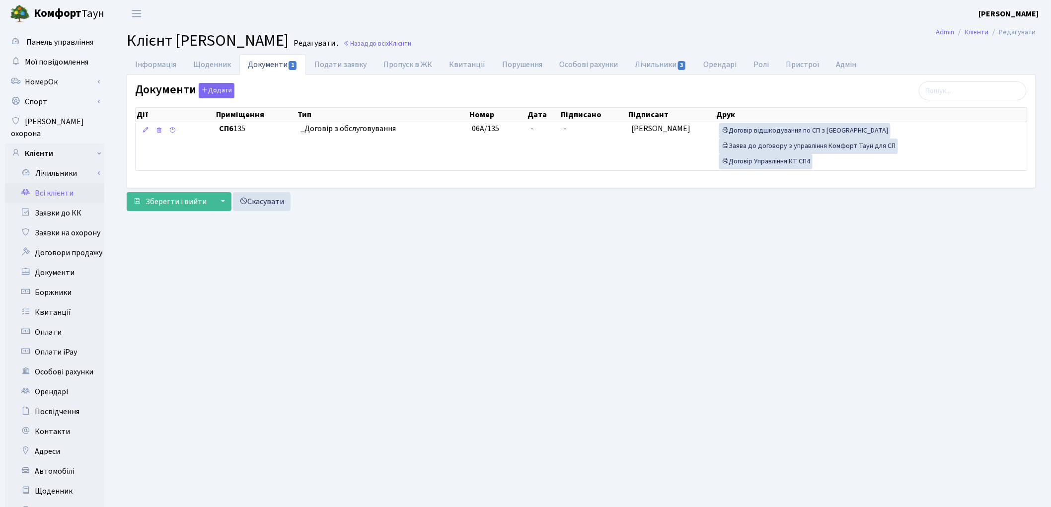
click at [47, 183] on link "Всі клієнти" at bounding box center [54, 193] width 99 height 20
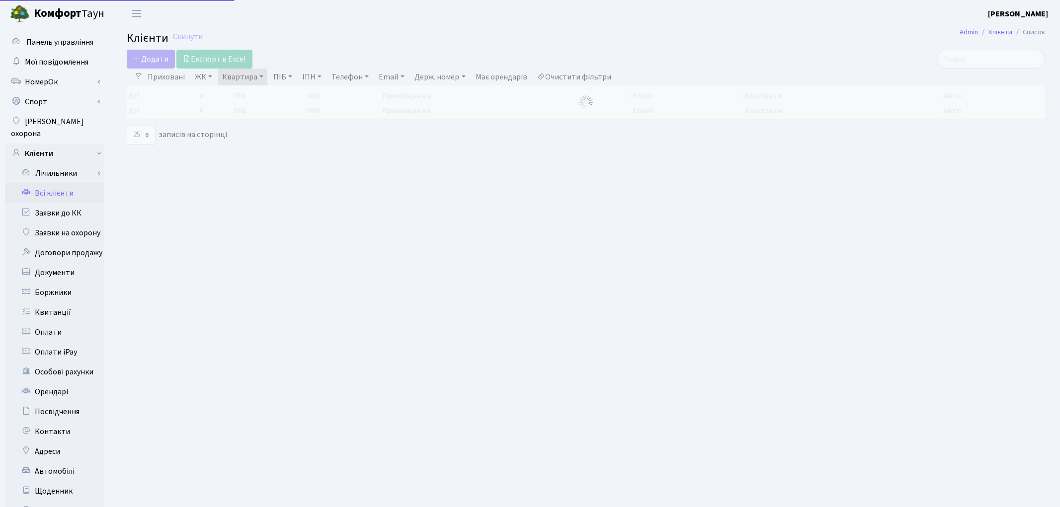
select select "25"
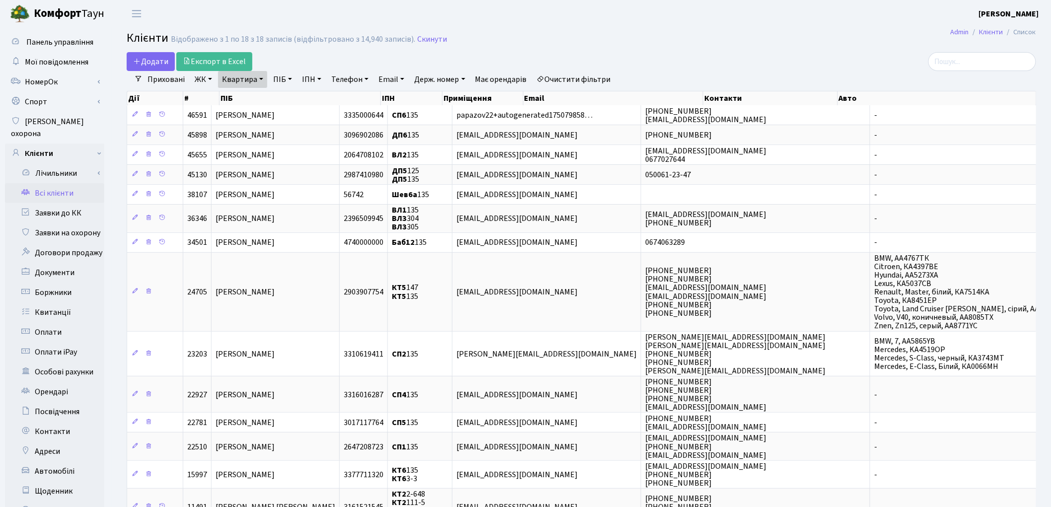
click at [606, 83] on link "Очистити фільтри" at bounding box center [574, 79] width 82 height 17
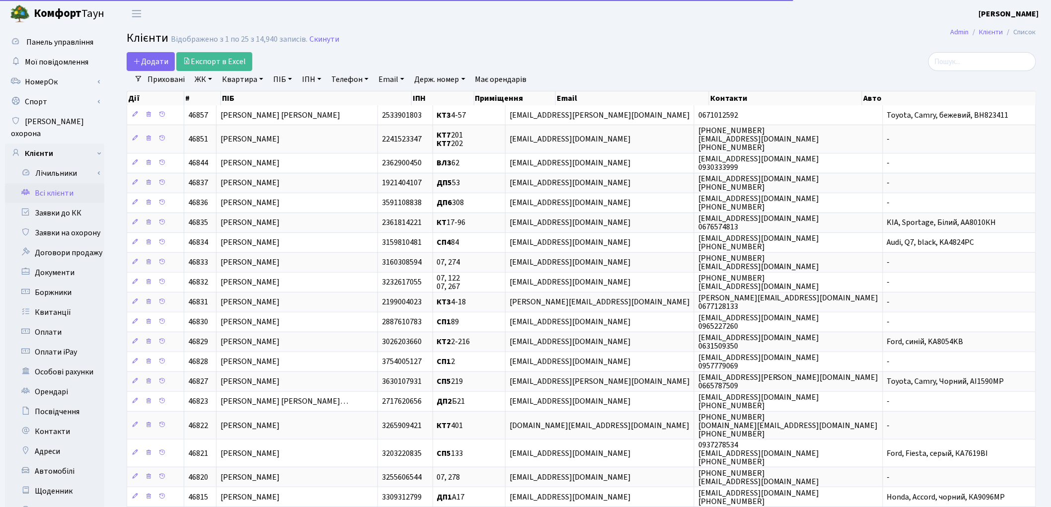
click at [281, 80] on link "ПІБ" at bounding box center [282, 79] width 27 height 17
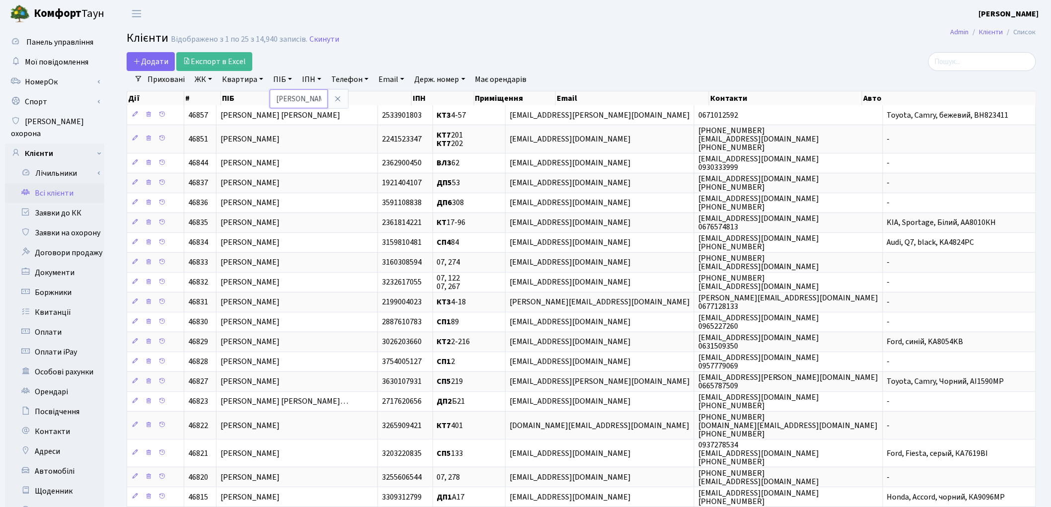
type input "павленко"
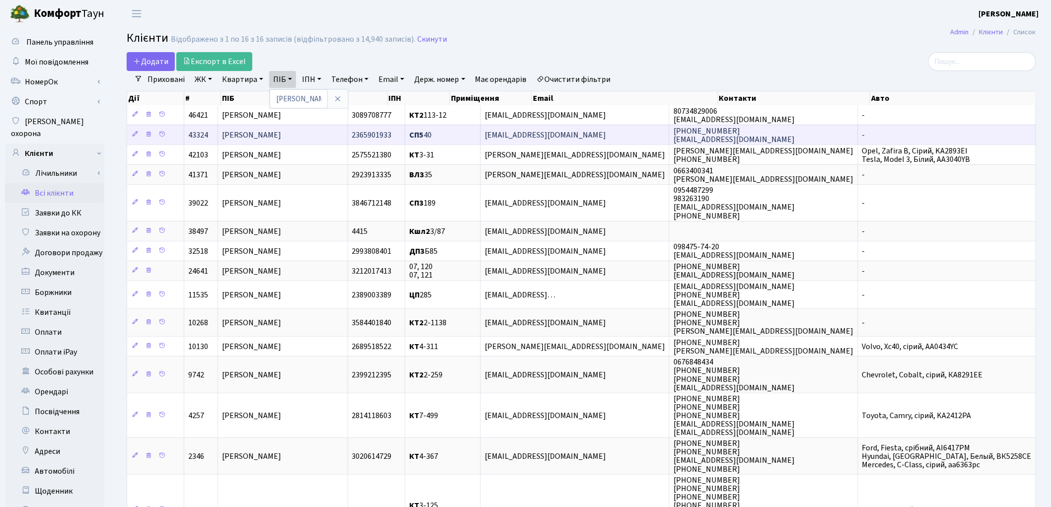
click at [250, 138] on span "[PERSON_NAME]" at bounding box center [251, 135] width 59 height 11
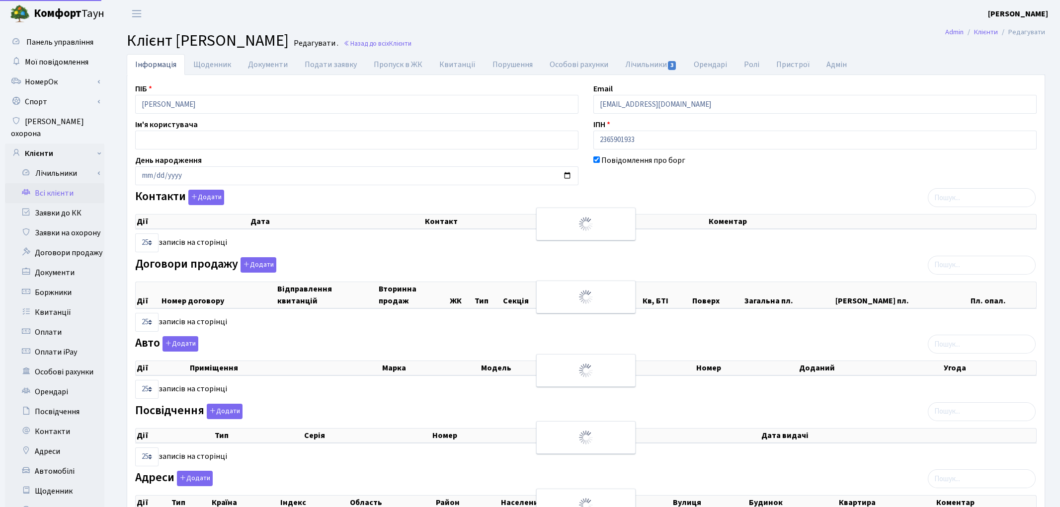
select select "25"
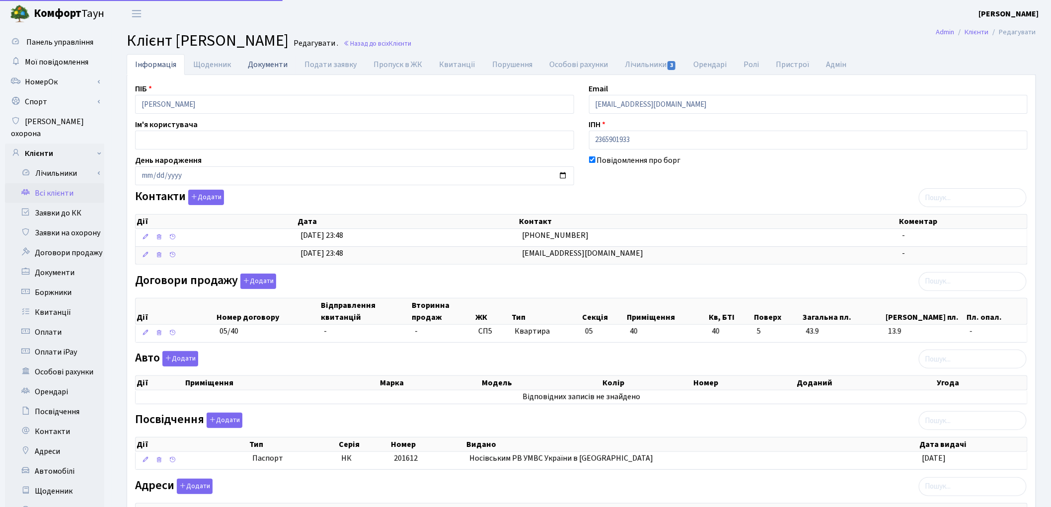
click at [255, 66] on link "Документи" at bounding box center [267, 64] width 57 height 20
select select "25"
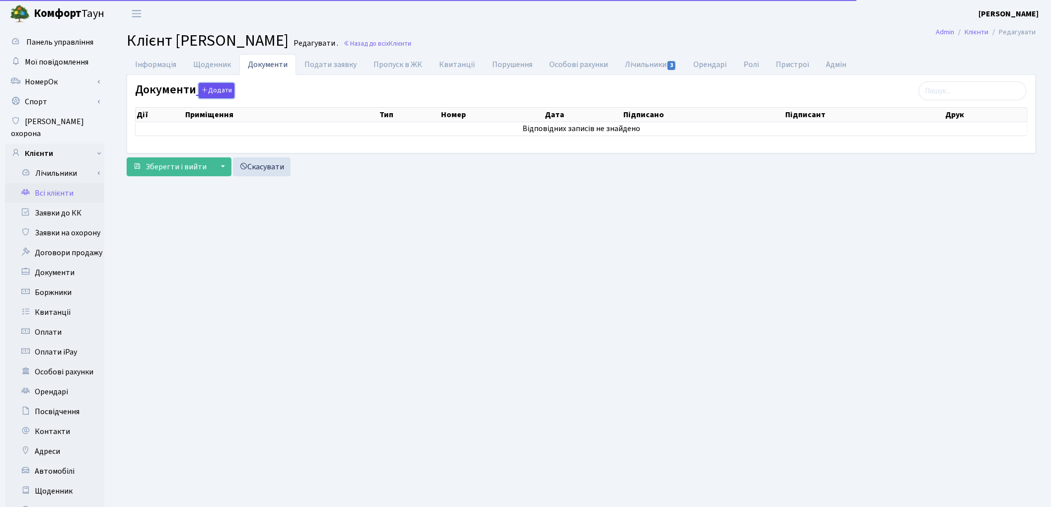
click at [225, 92] on button "Додати" at bounding box center [217, 90] width 36 height 15
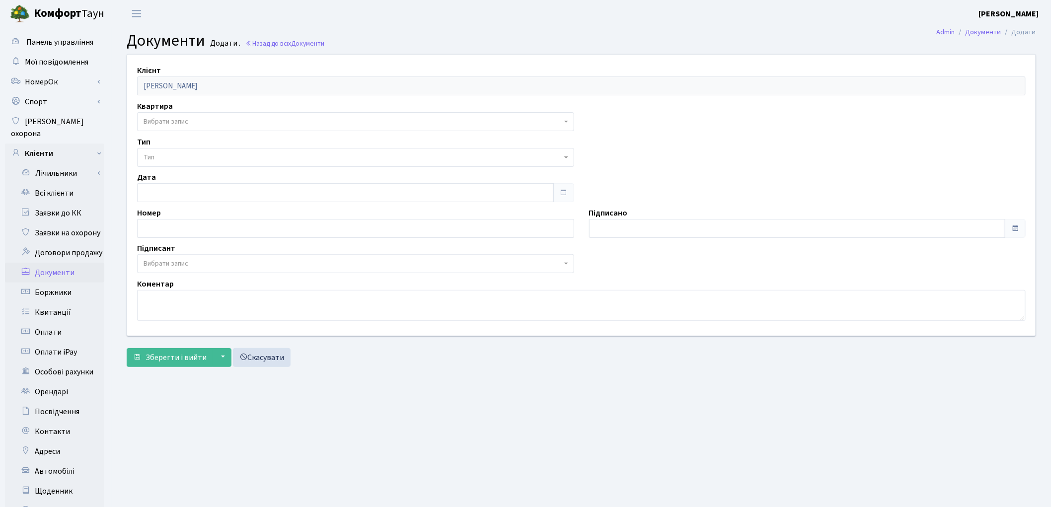
click at [171, 118] on span "Вибрати запис" at bounding box center [166, 122] width 45 height 10
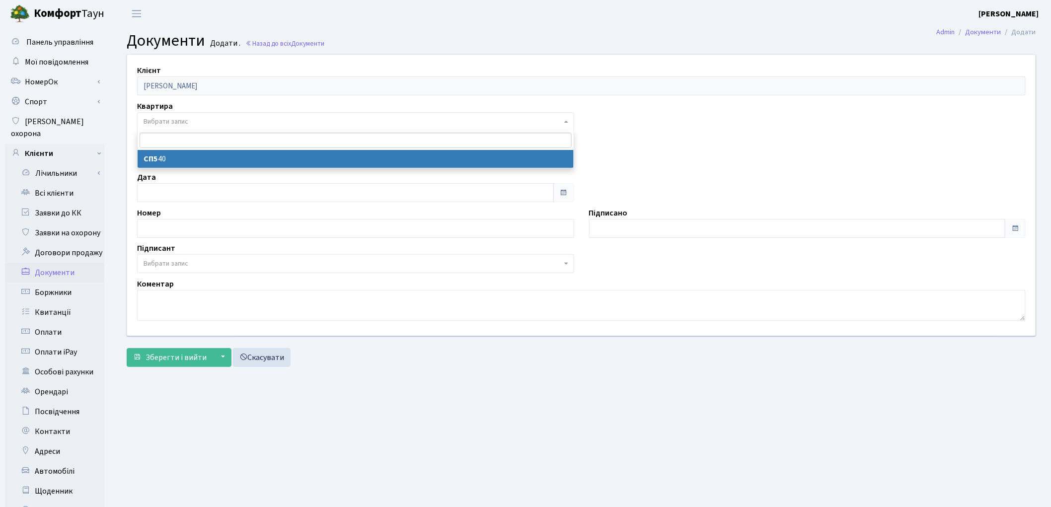
select select "172837"
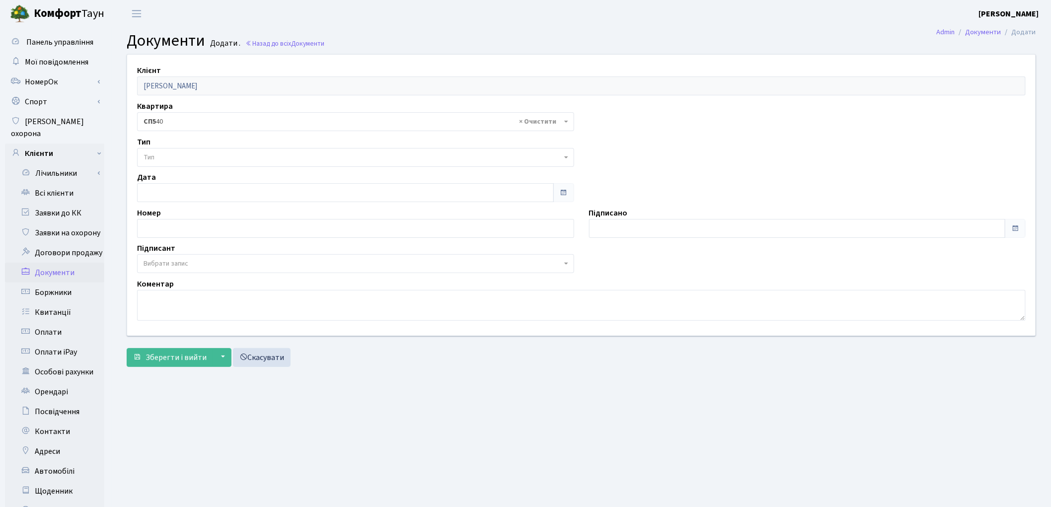
click at [175, 158] on span "Тип" at bounding box center [353, 158] width 418 height 10
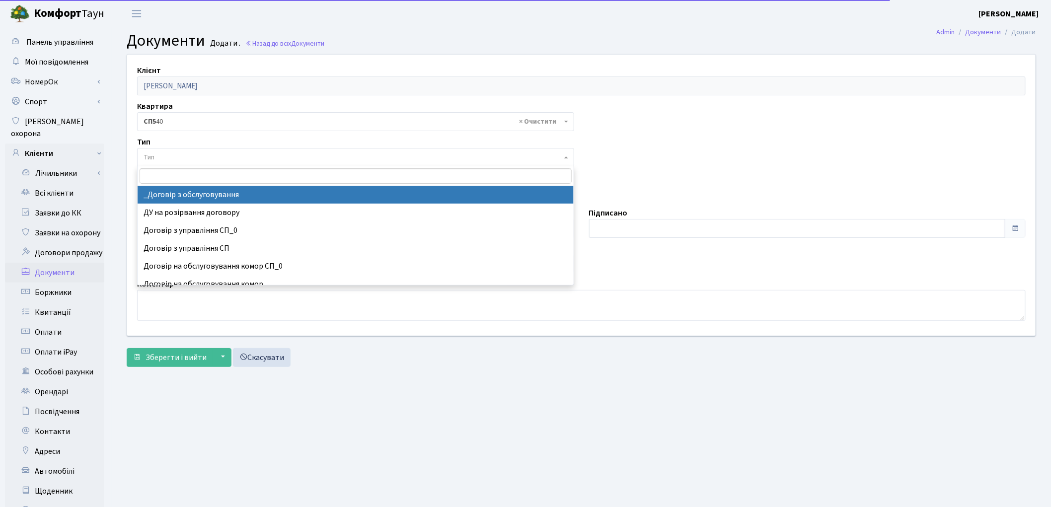
select select "289"
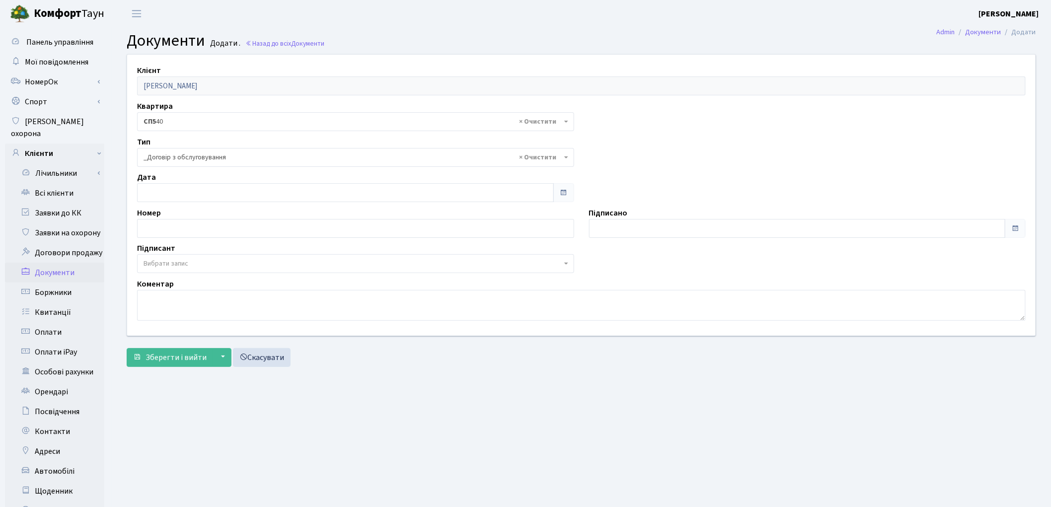
click at [159, 263] on span "Вибрати запис" at bounding box center [166, 264] width 45 height 10
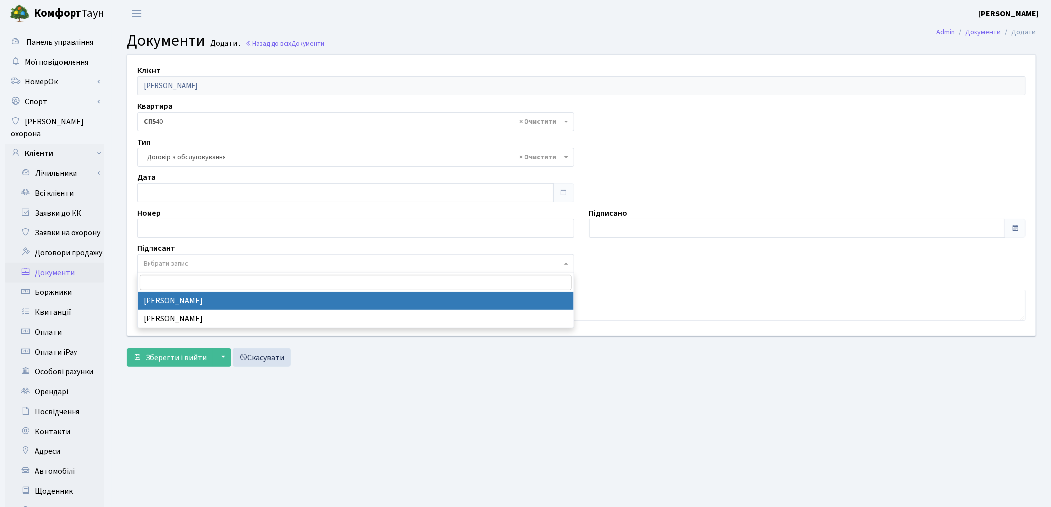
select select "74"
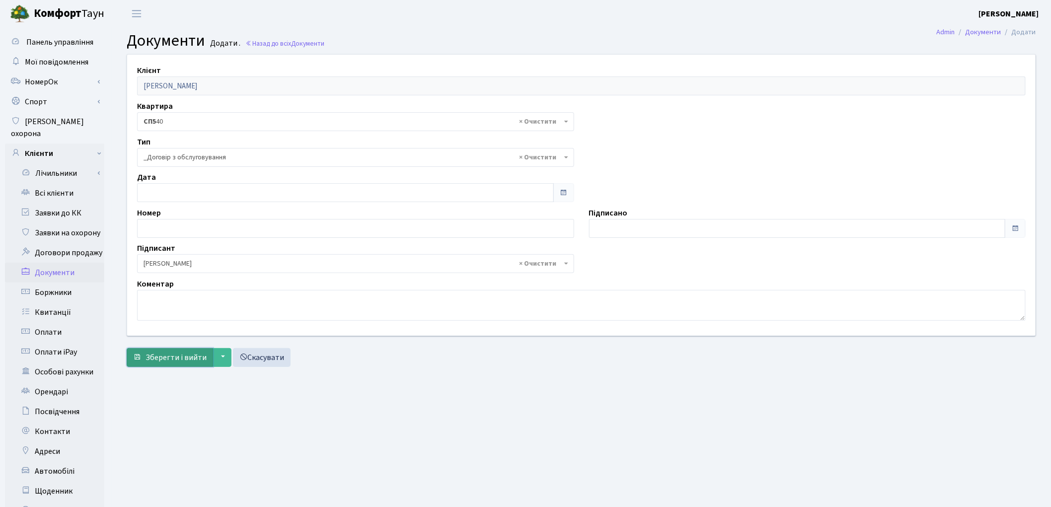
click at [177, 356] on span "Зберегти і вийти" at bounding box center [176, 357] width 61 height 11
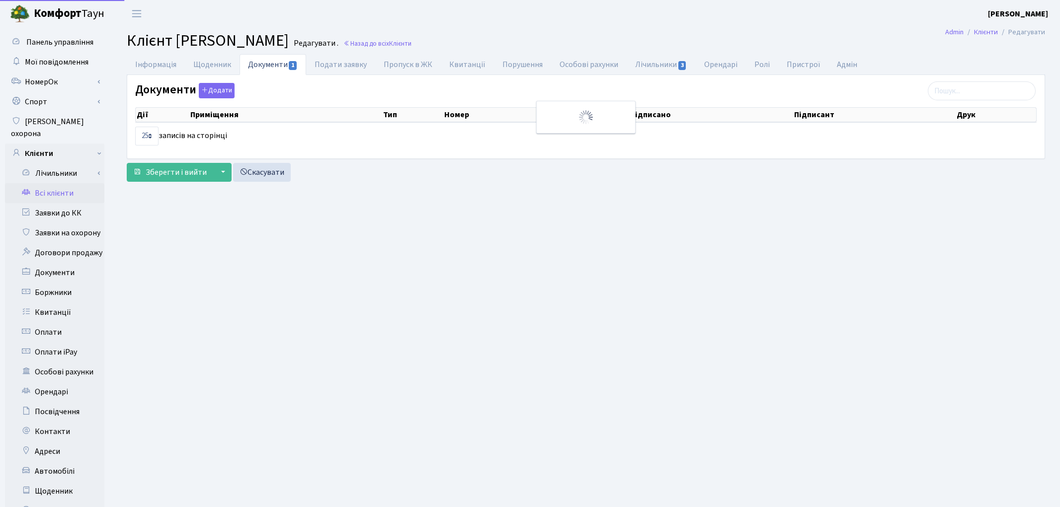
select select "25"
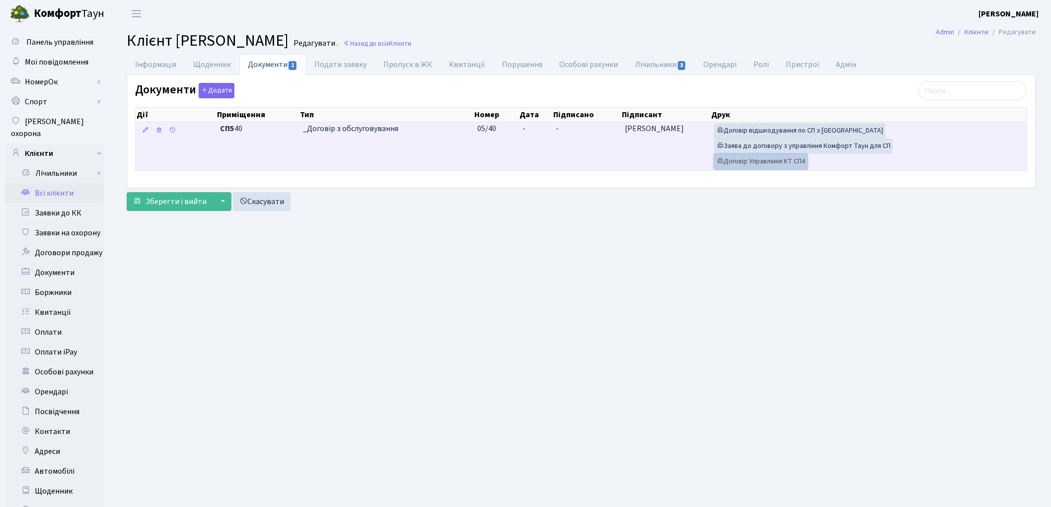
click at [743, 161] on link "Договір Управління КТ СП4" at bounding box center [760, 161] width 93 height 15
click at [762, 147] on link "Заява до договору з управління Комфорт Таун для СП" at bounding box center [803, 146] width 179 height 15
click at [751, 133] on link "Договір відшкодування по СП з Екві" at bounding box center [799, 130] width 171 height 15
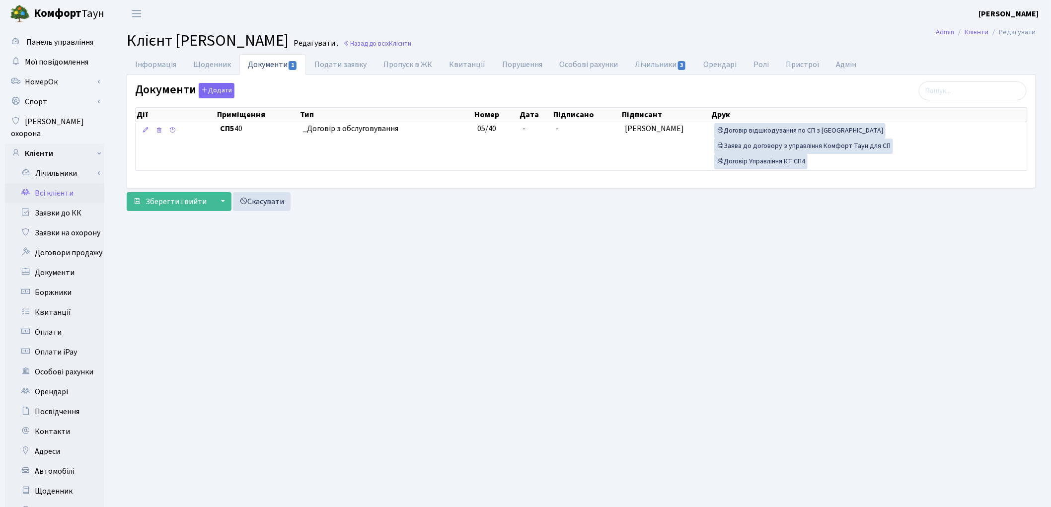
click at [56, 183] on link "Всі клієнти" at bounding box center [54, 193] width 99 height 20
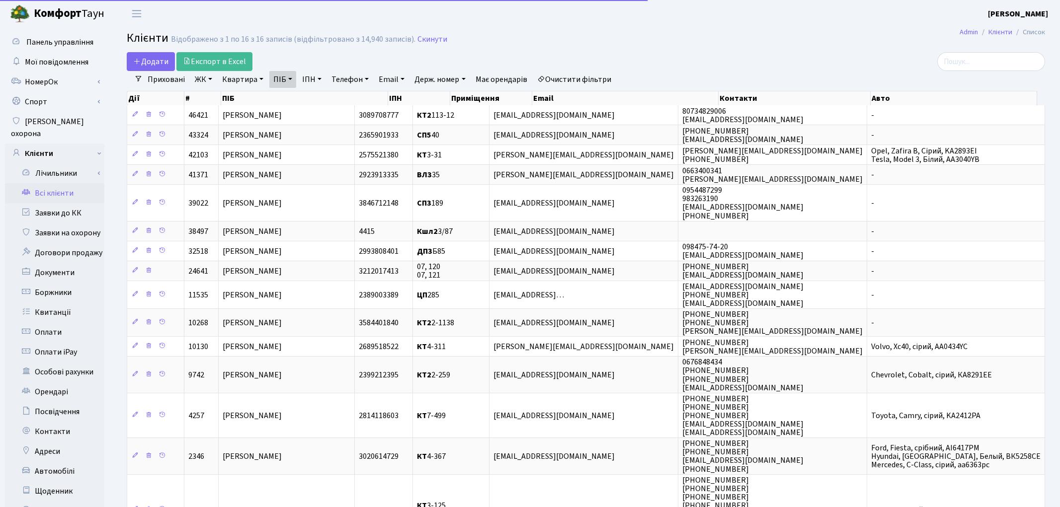
select select "25"
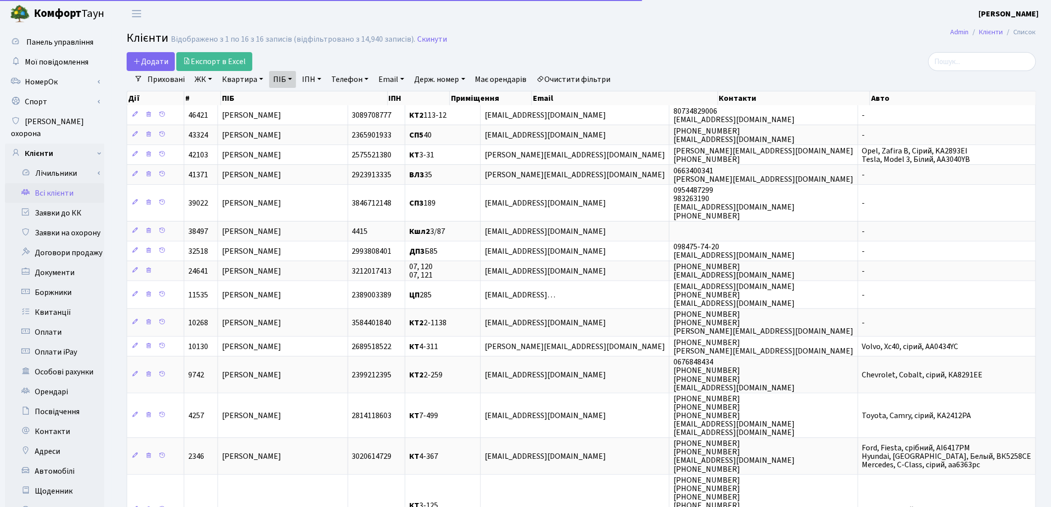
click at [236, 79] on link "Квартира" at bounding box center [242, 79] width 49 height 17
click at [582, 79] on link "Очистити фільтри" at bounding box center [574, 79] width 82 height 17
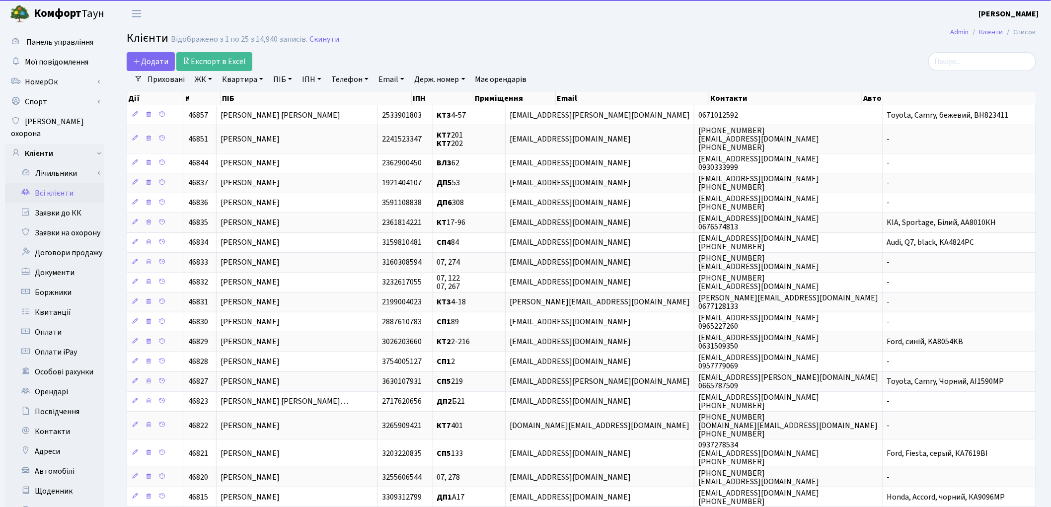
click at [237, 80] on link "Квартира" at bounding box center [242, 79] width 49 height 17
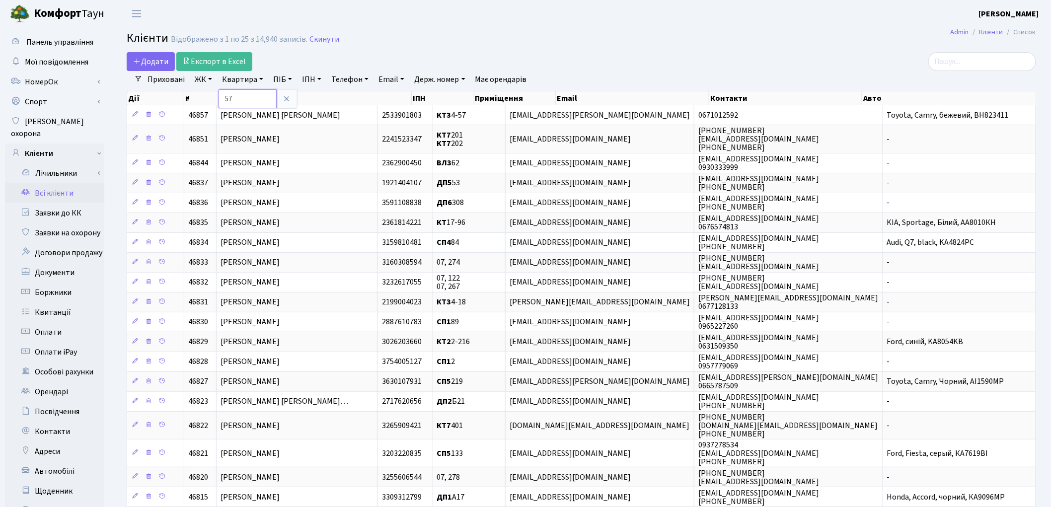
type input "57"
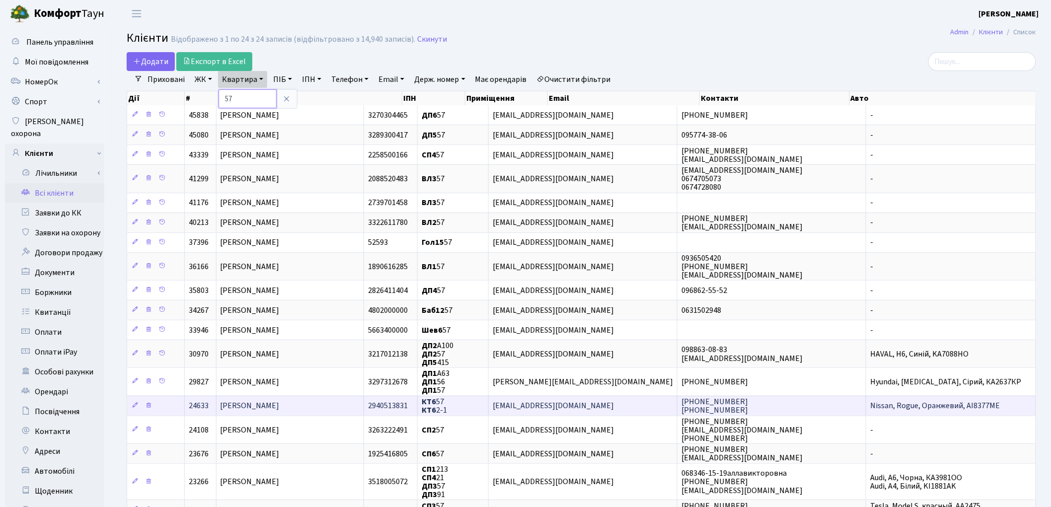
scroll to position [55, 0]
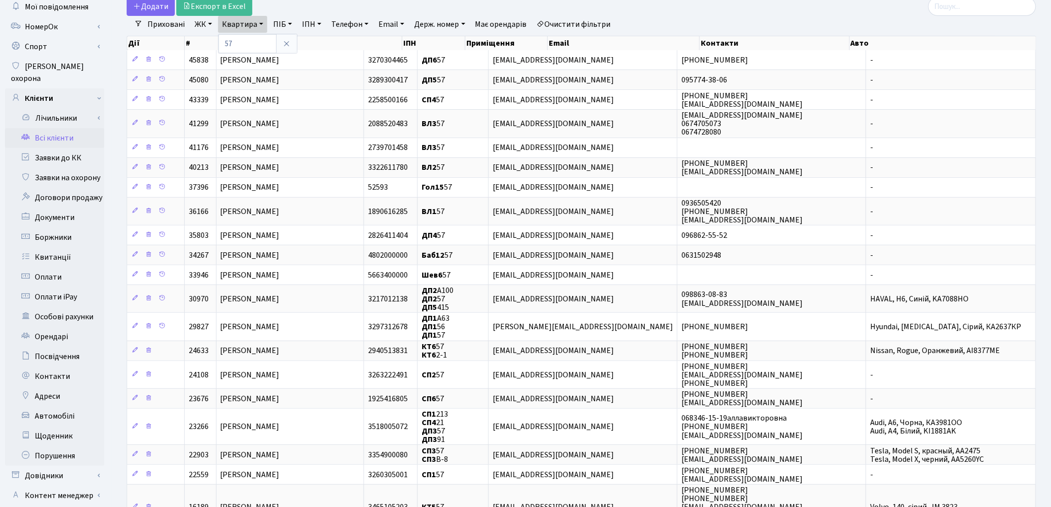
click at [47, 128] on link "Всі клієнти" at bounding box center [54, 138] width 99 height 20
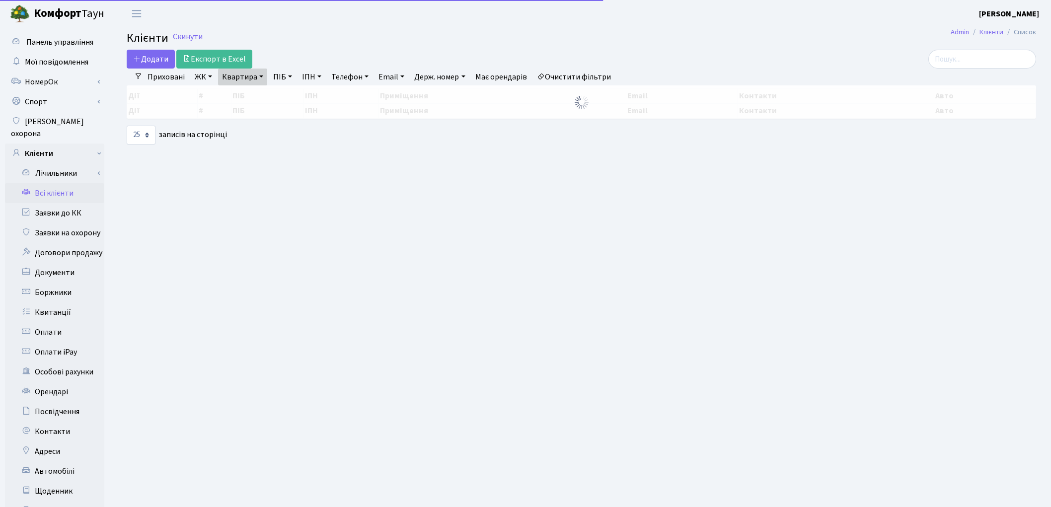
select select "25"
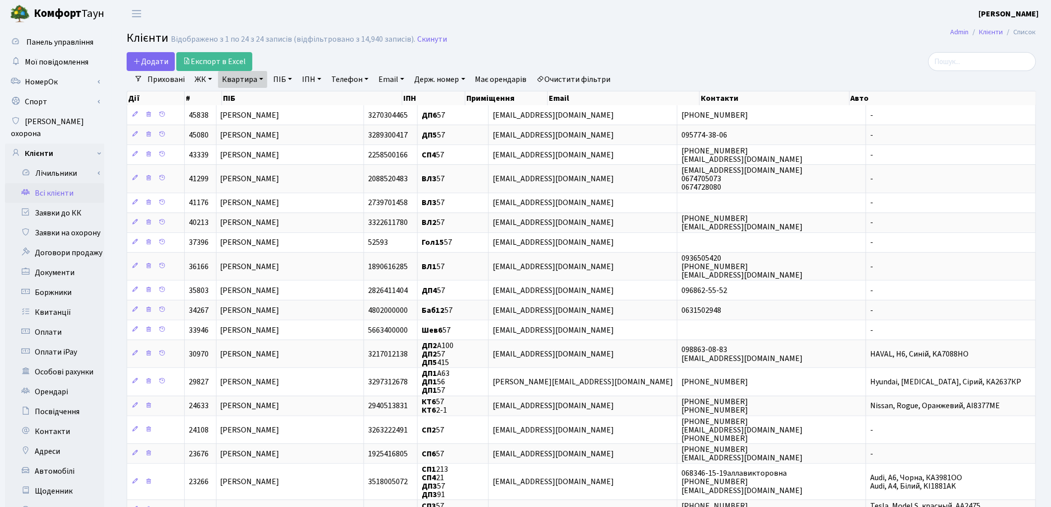
click at [243, 80] on link "Квартира" at bounding box center [242, 79] width 49 height 17
type input "7"
type input "416"
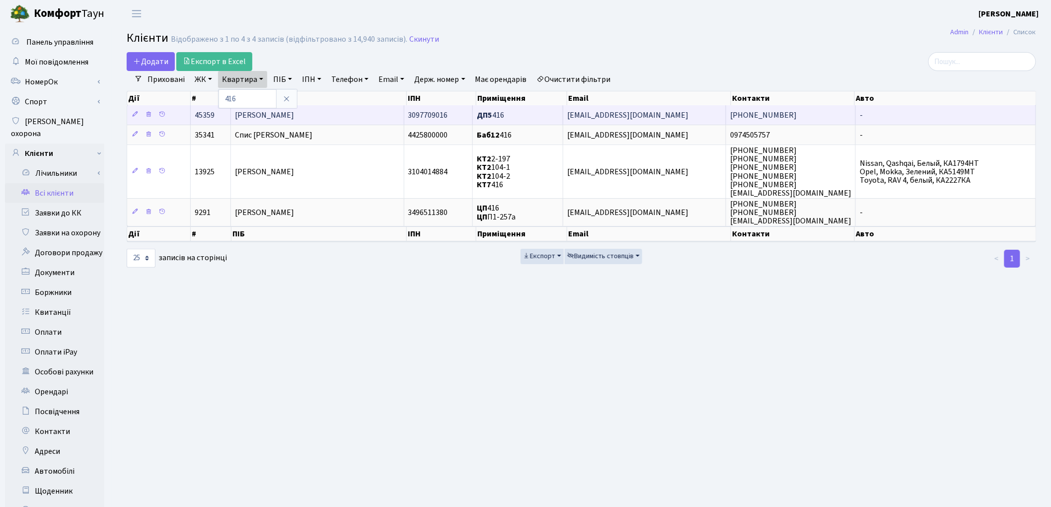
click at [255, 120] on span "[PERSON_NAME]" at bounding box center [264, 115] width 59 height 11
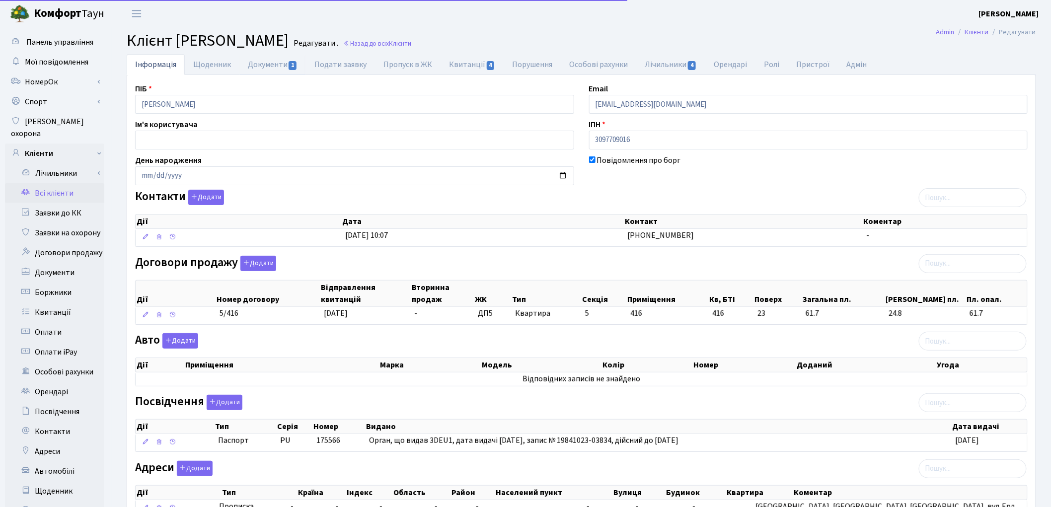
click at [260, 65] on link "Документи 1" at bounding box center [272, 64] width 67 height 21
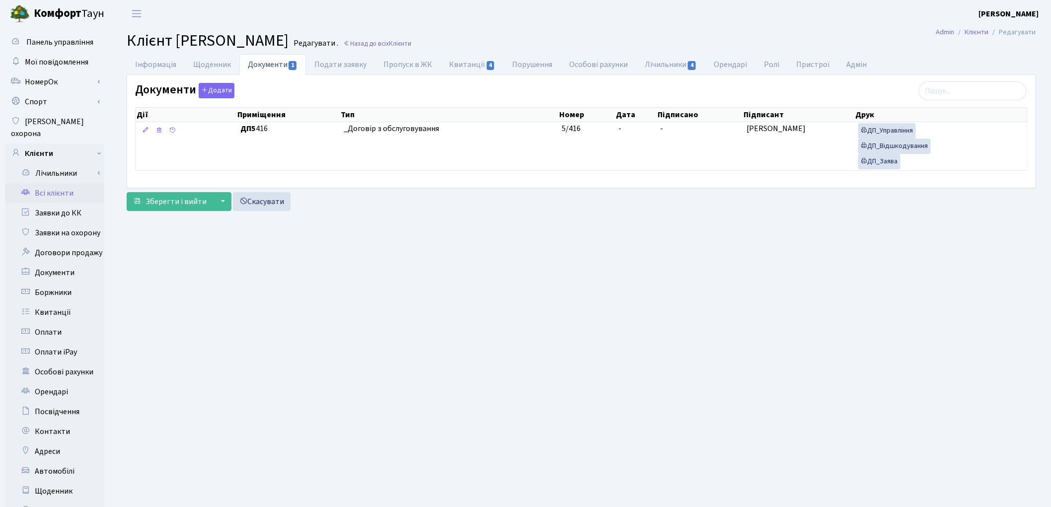
click at [54, 183] on link "Всі клієнти" at bounding box center [54, 193] width 99 height 20
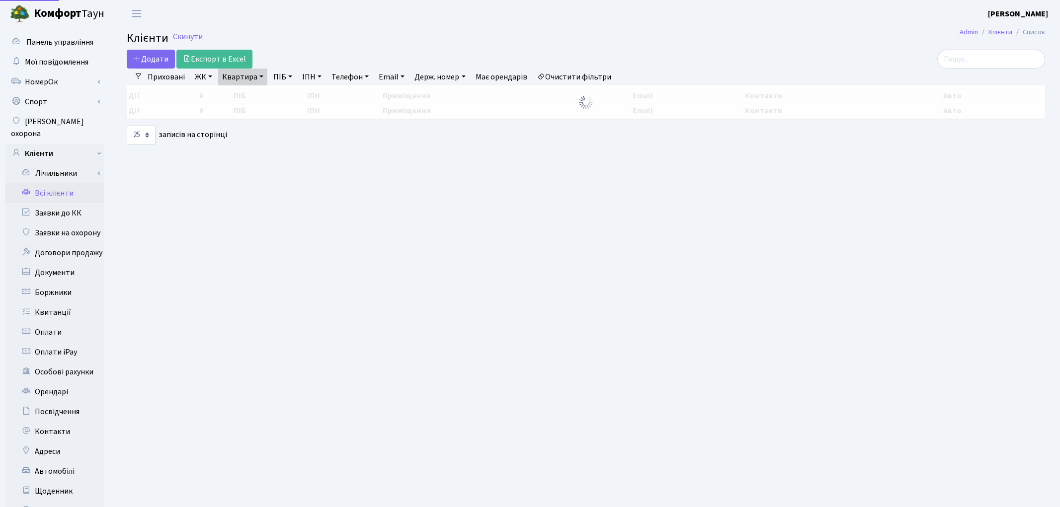
select select "25"
click at [251, 83] on link "Квартира" at bounding box center [242, 77] width 49 height 17
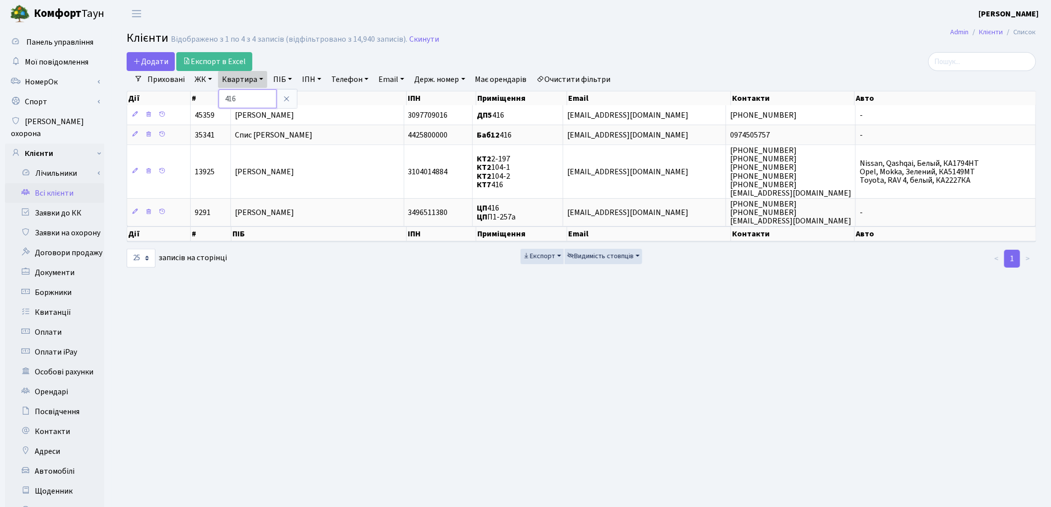
click at [249, 97] on input "416" at bounding box center [248, 98] width 58 height 19
type input "4"
type input "168"
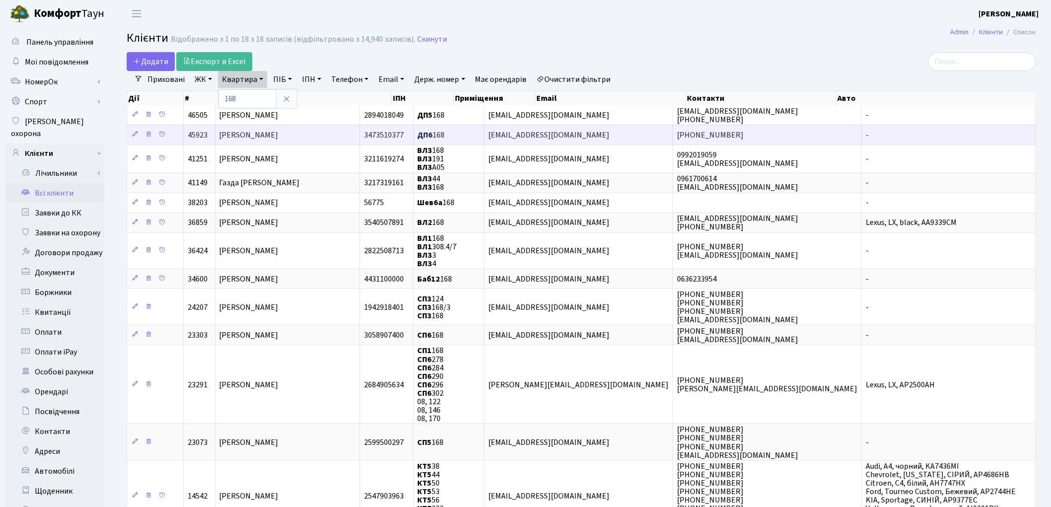
click at [252, 137] on span "[PERSON_NAME]" at bounding box center [249, 135] width 59 height 11
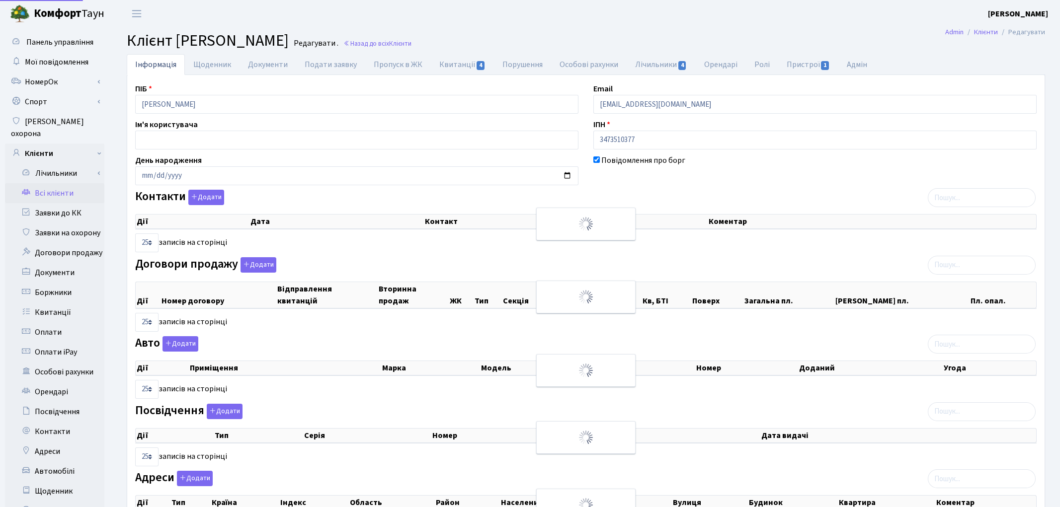
select select "25"
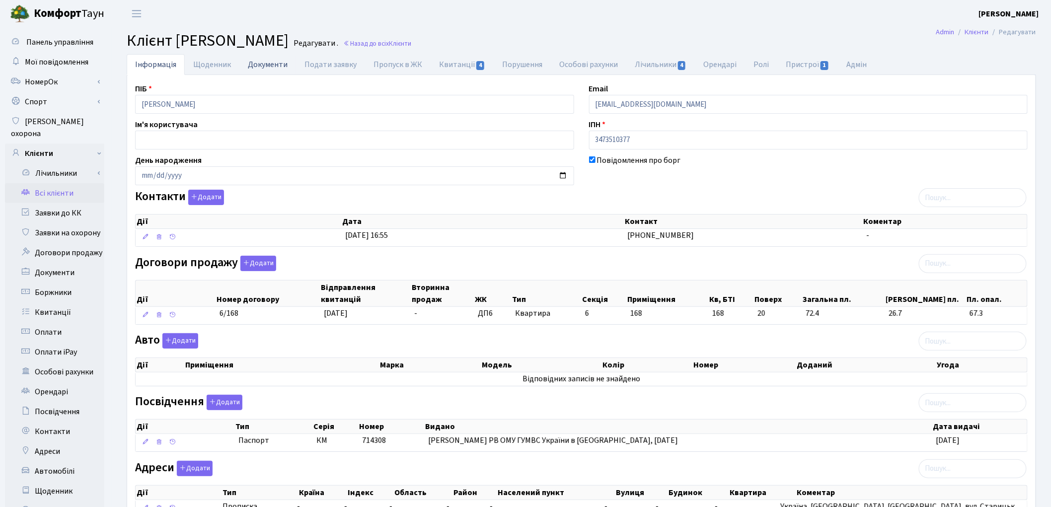
click at [261, 68] on link "Документи" at bounding box center [267, 64] width 57 height 20
select select "25"
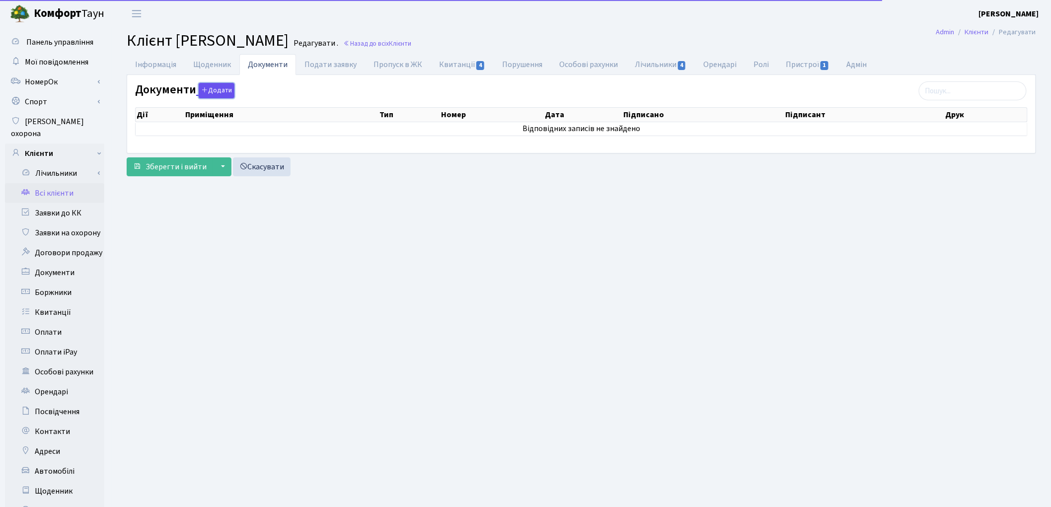
click at [213, 91] on button "Додати" at bounding box center [217, 90] width 36 height 15
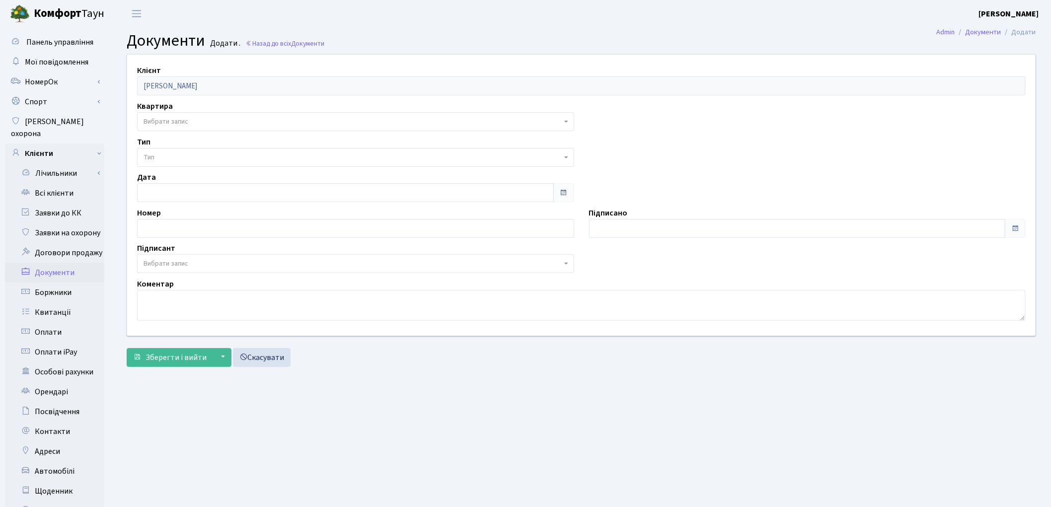
click at [199, 120] on span "Вибрати запис" at bounding box center [353, 122] width 418 height 10
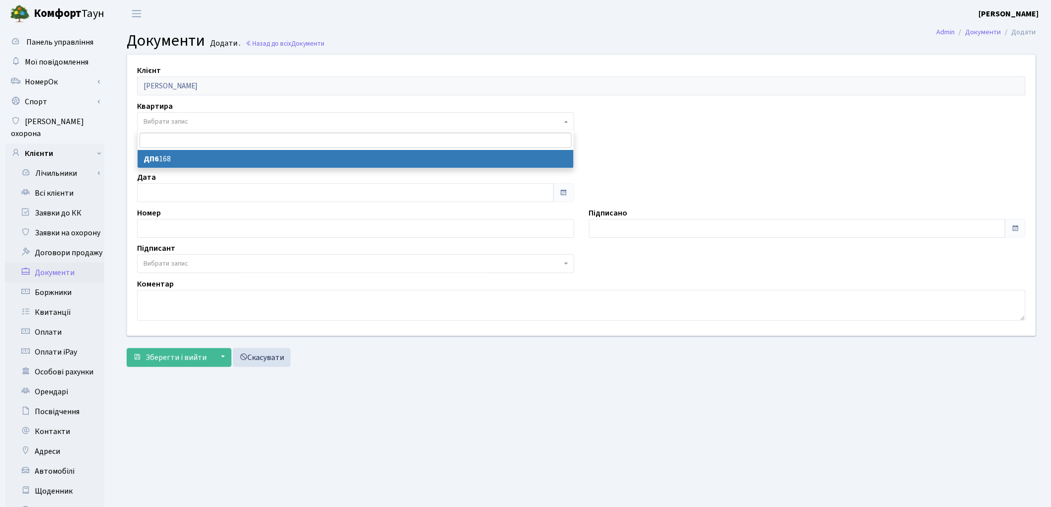
select select "176961"
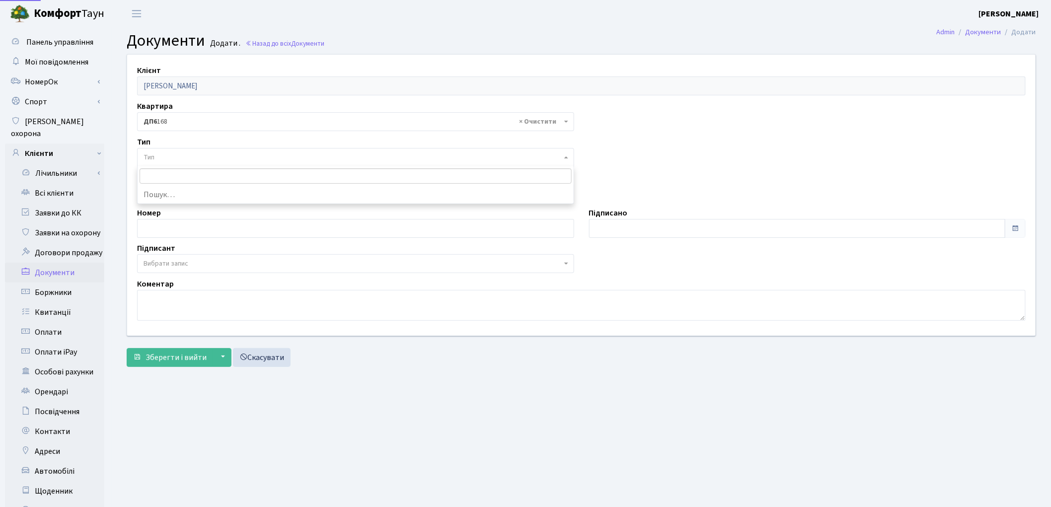
click at [199, 162] on span "Тип" at bounding box center [355, 157] width 437 height 19
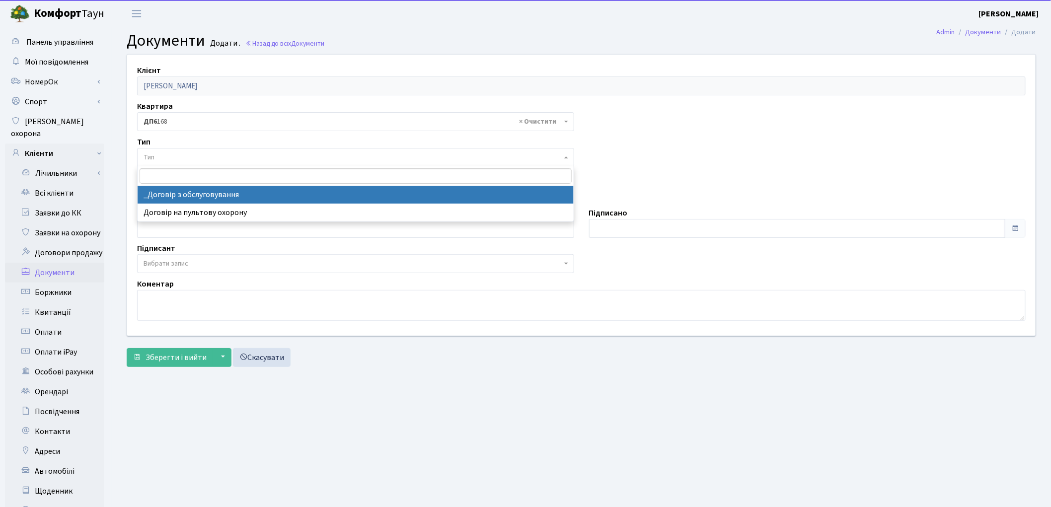
select select "289"
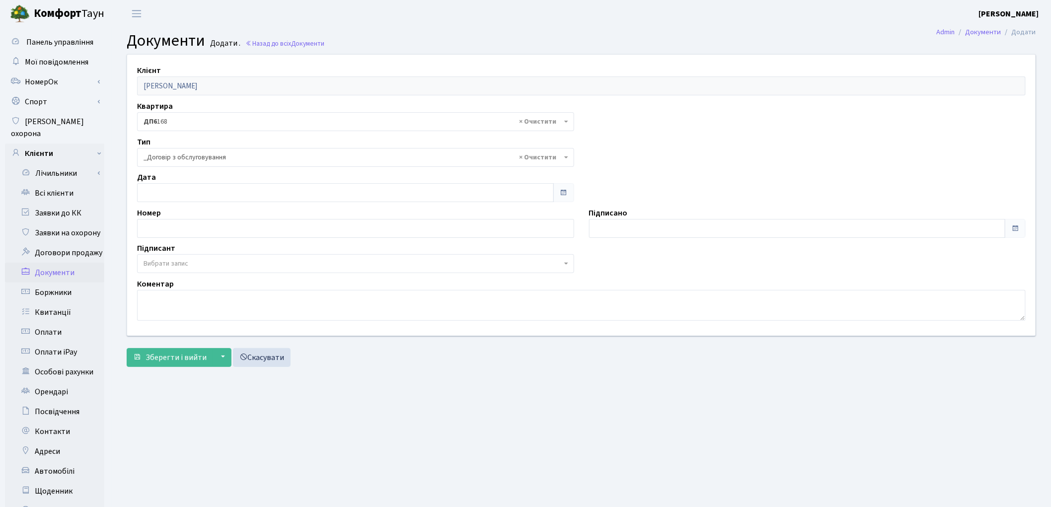
click at [176, 264] on span "Вибрати запис" at bounding box center [166, 264] width 45 height 10
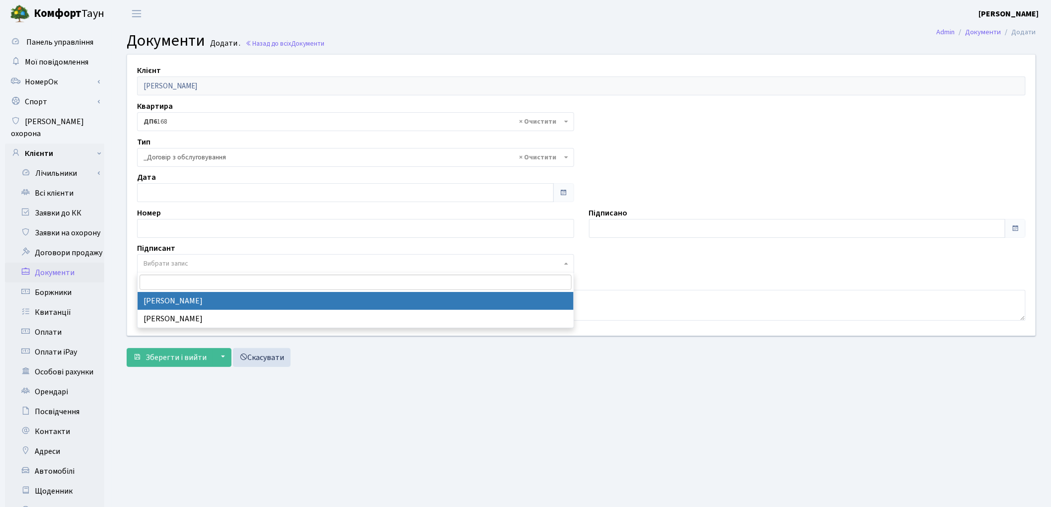
select select "74"
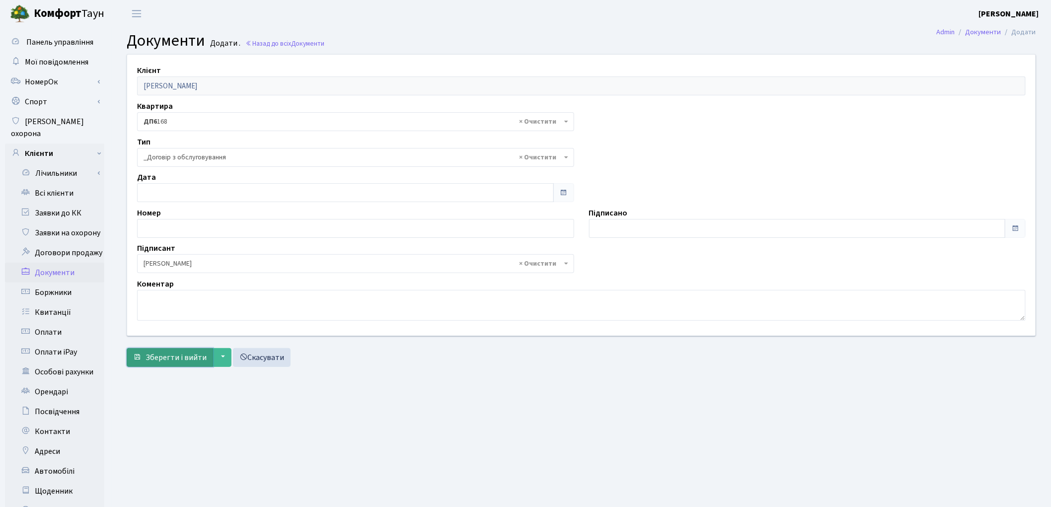
click at [165, 359] on span "Зберегти і вийти" at bounding box center [176, 357] width 61 height 11
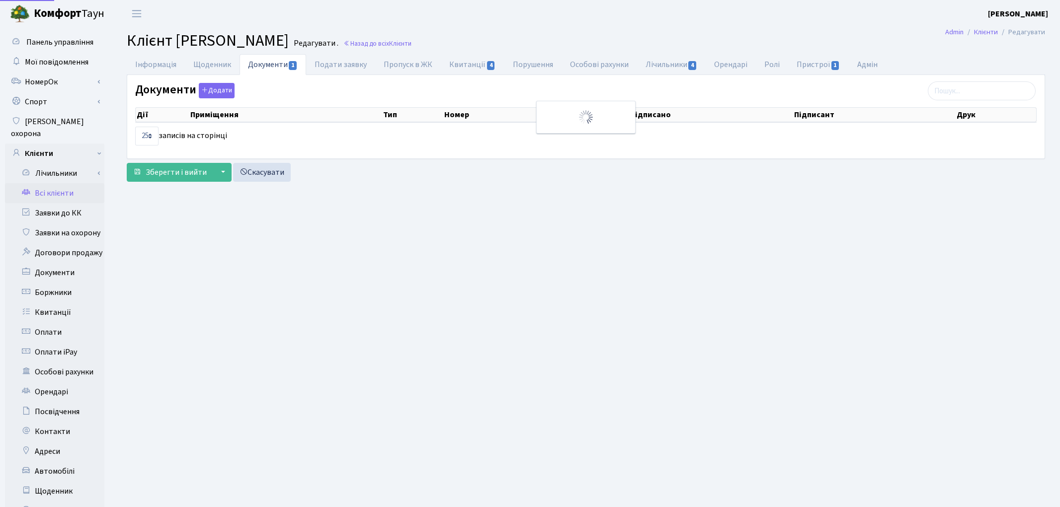
select select "25"
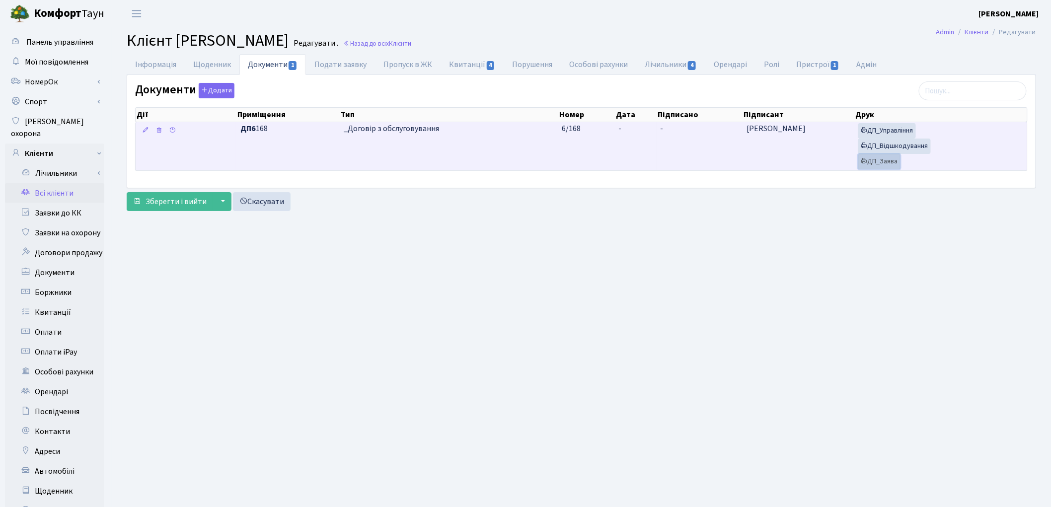
click at [884, 163] on link "ДП_Заява" at bounding box center [880, 161] width 42 height 15
click at [904, 146] on link "ДП_Відшкодування" at bounding box center [895, 146] width 73 height 15
click at [880, 131] on link "ДП_Управління" at bounding box center [888, 130] width 58 height 15
